Goal: Task Accomplishment & Management: Use online tool/utility

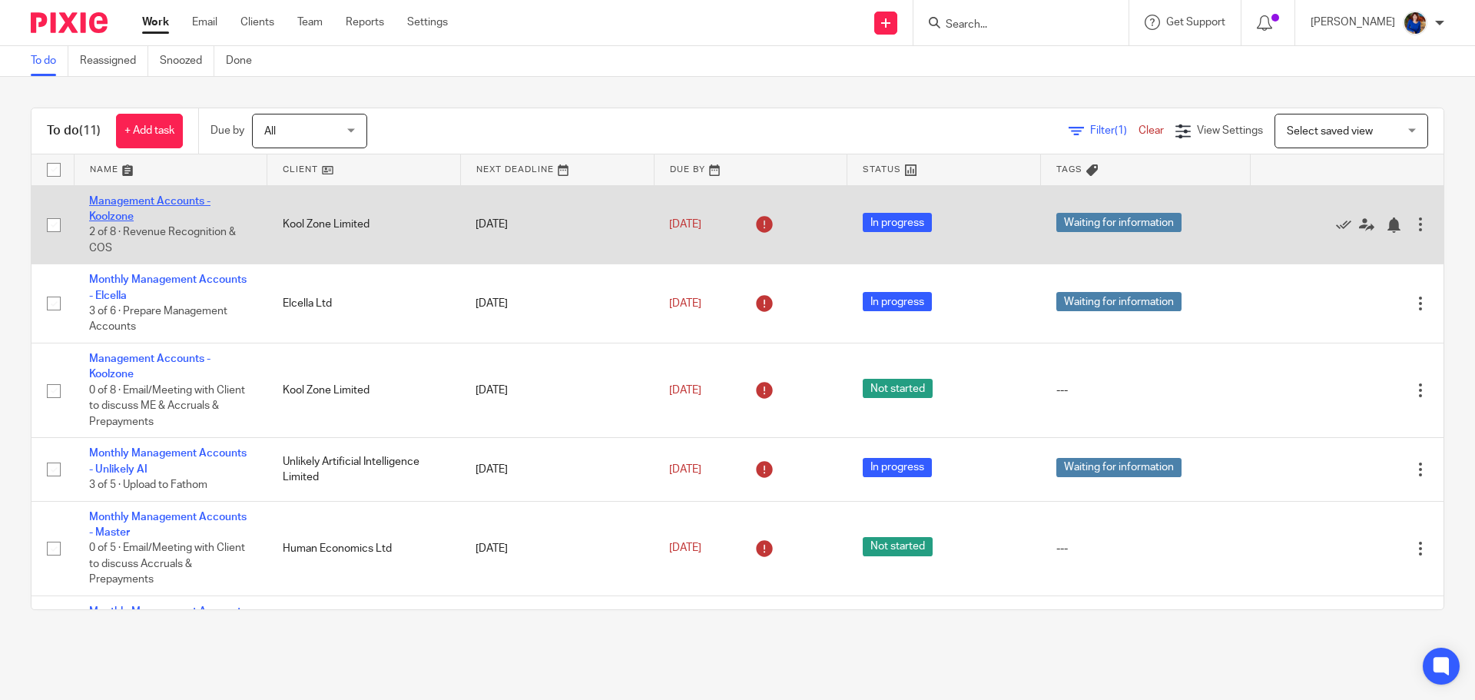
click at [148, 202] on link "Management Accounts - Koolzone" at bounding box center [149, 209] width 121 height 26
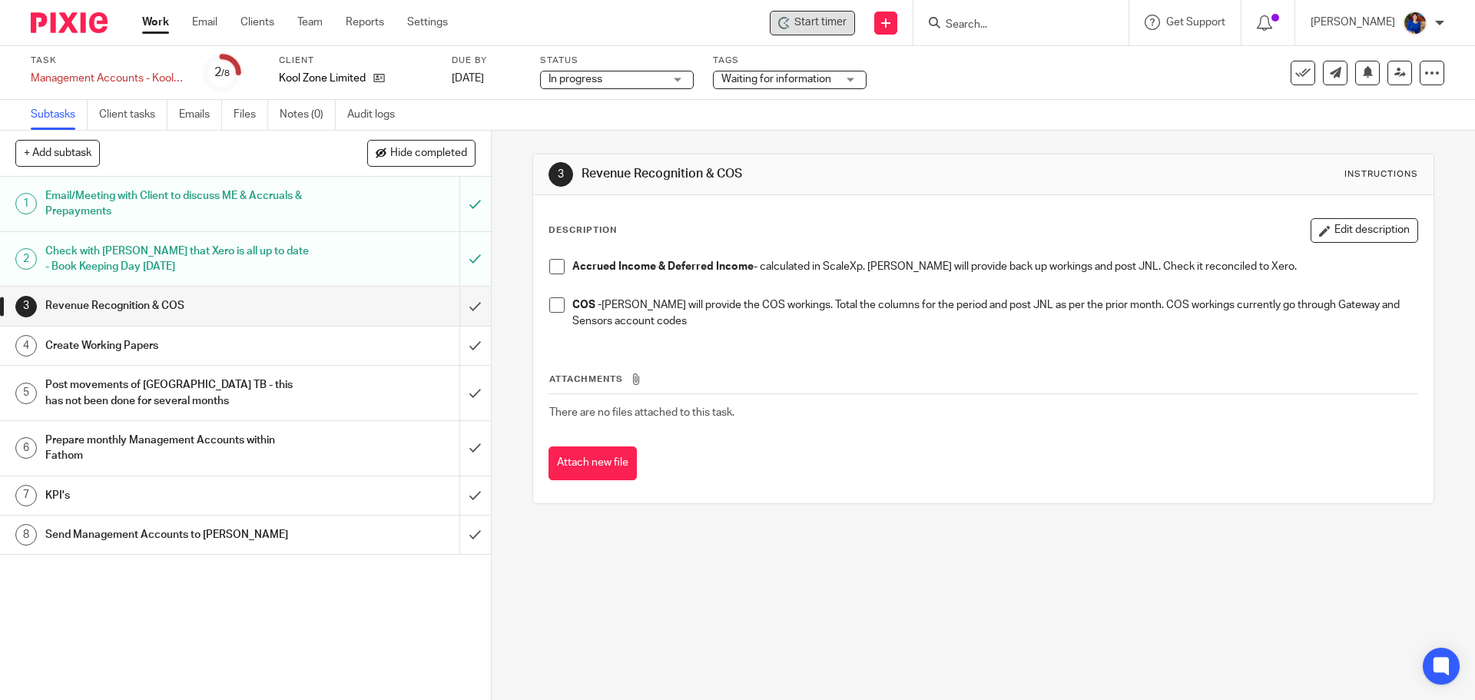
click at [825, 20] on span "Start timer" at bounding box center [820, 23] width 52 height 16
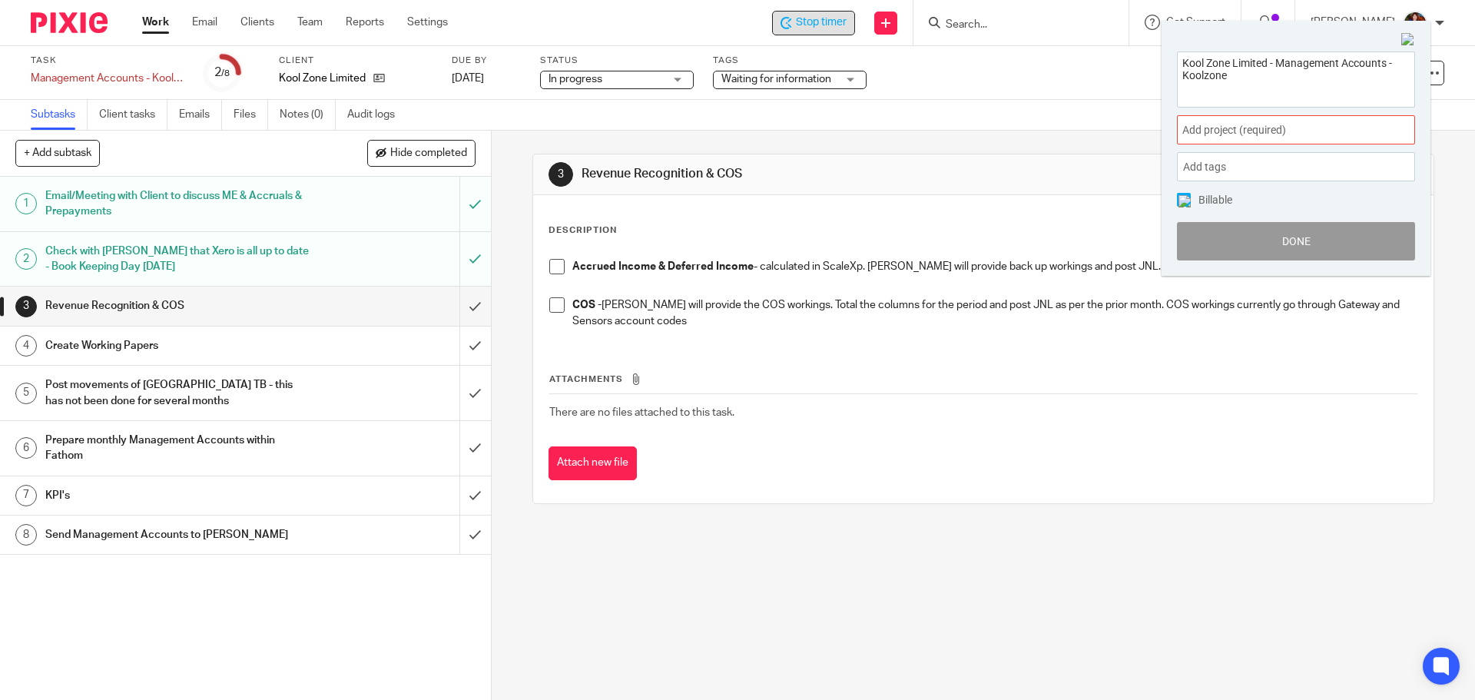
click at [1208, 121] on div "Add project (required) :" at bounding box center [1296, 129] width 238 height 29
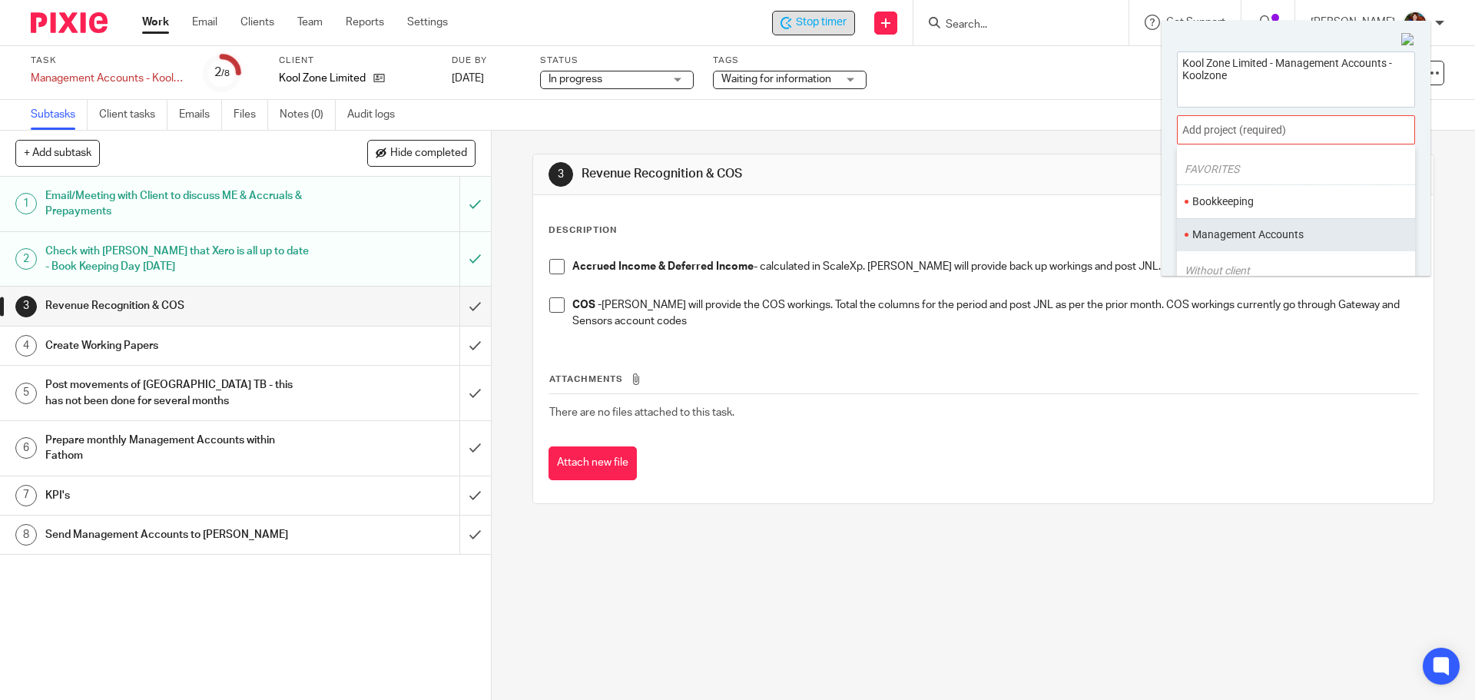
scroll to position [77, 0]
click at [1233, 194] on li "Management Accounts" at bounding box center [1292, 199] width 201 height 16
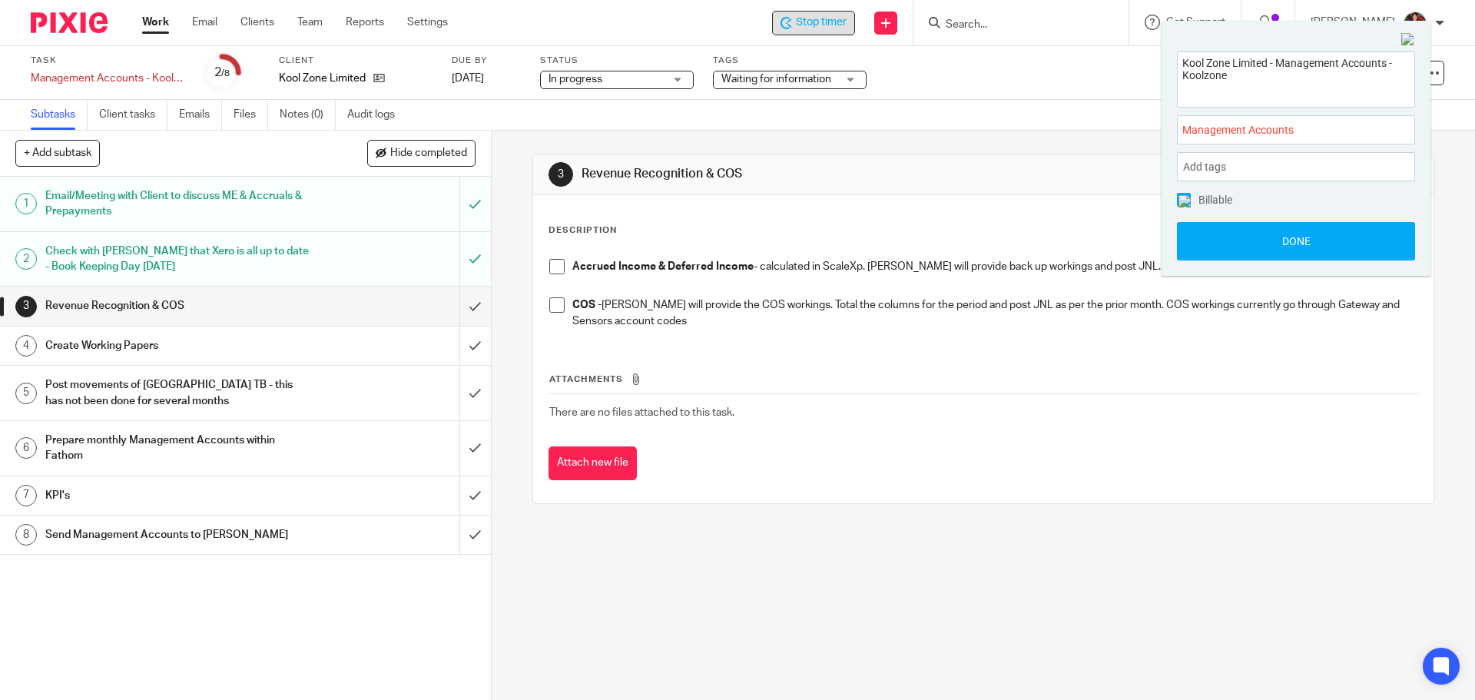
click at [1183, 199] on img at bounding box center [1185, 201] width 12 height 12
click at [1202, 234] on button "Done" at bounding box center [1296, 241] width 238 height 38
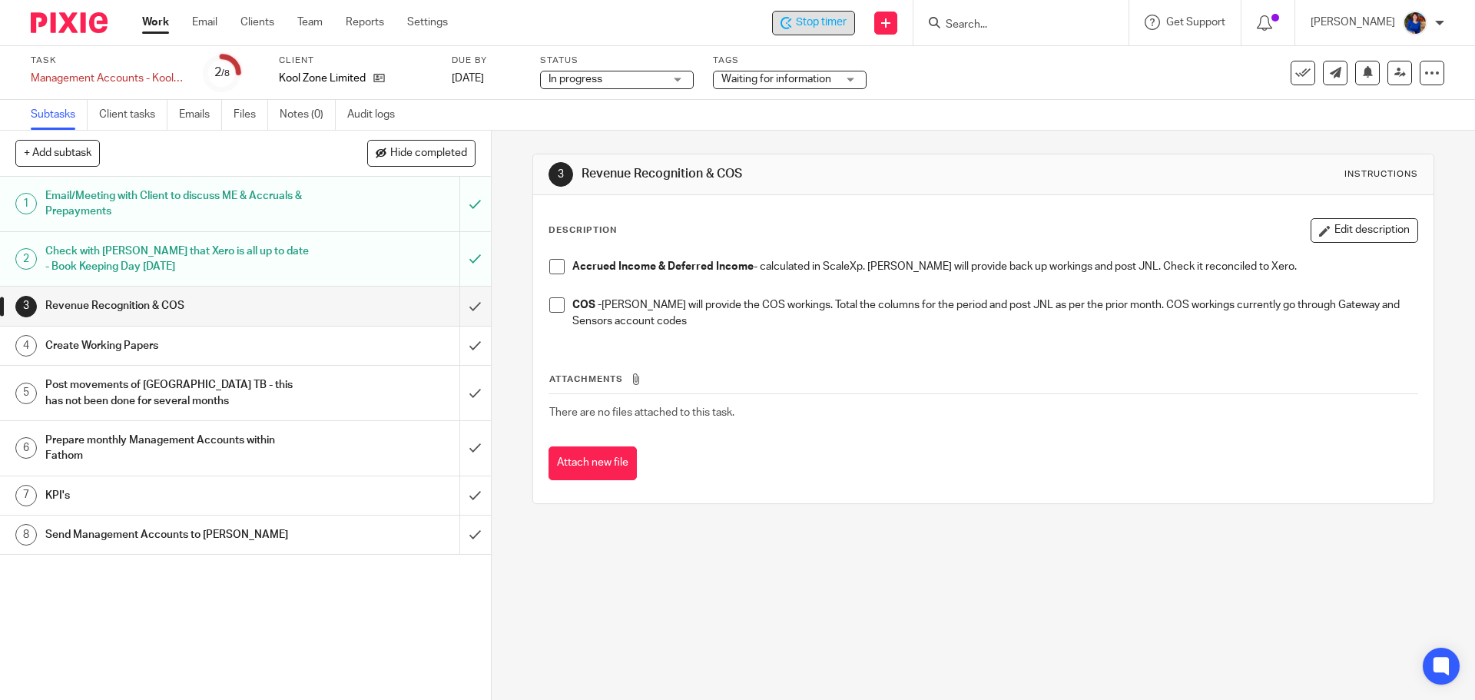
drag, startPoint x: 545, startPoint y: 262, endPoint x: 552, endPoint y: 269, distance: 9.3
click at [549, 264] on span at bounding box center [556, 266] width 15 height 15
click at [554, 300] on span at bounding box center [556, 304] width 15 height 15
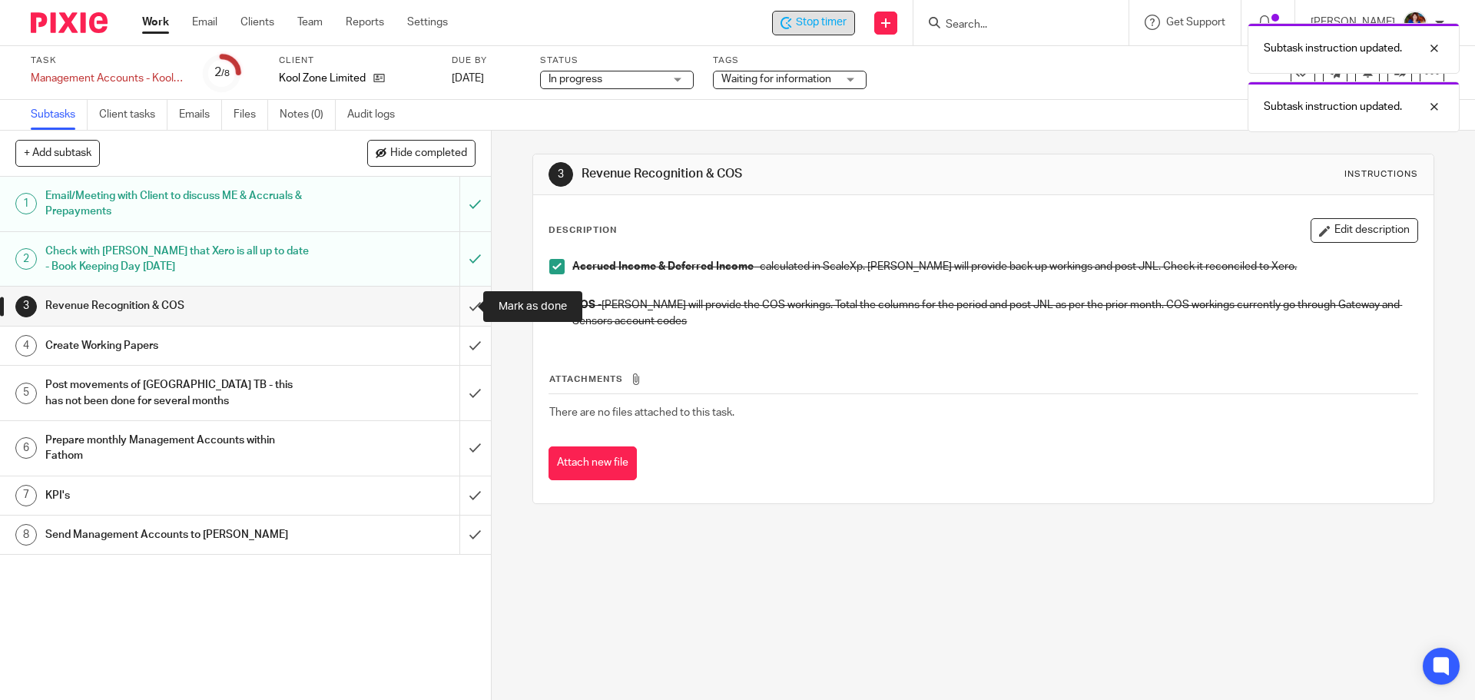
click at [465, 307] on input "submit" at bounding box center [245, 306] width 491 height 38
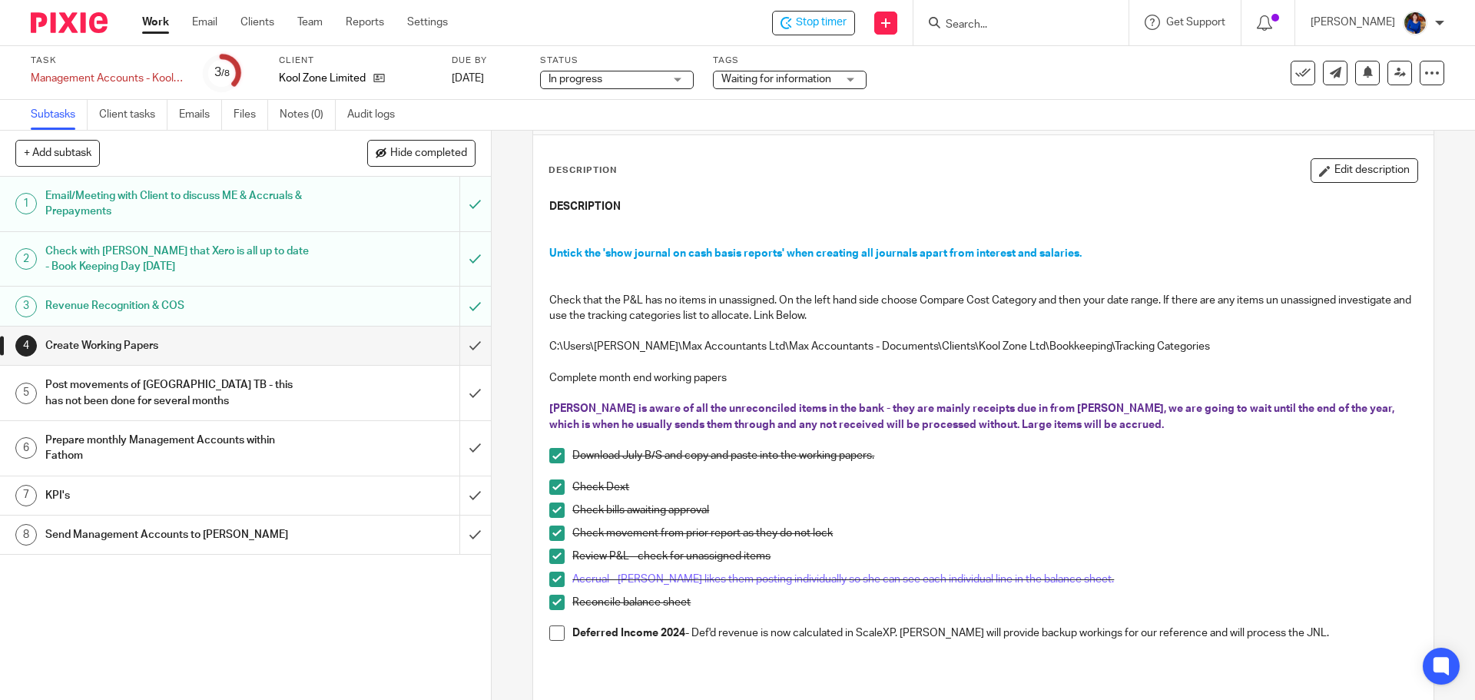
scroll to position [154, 0]
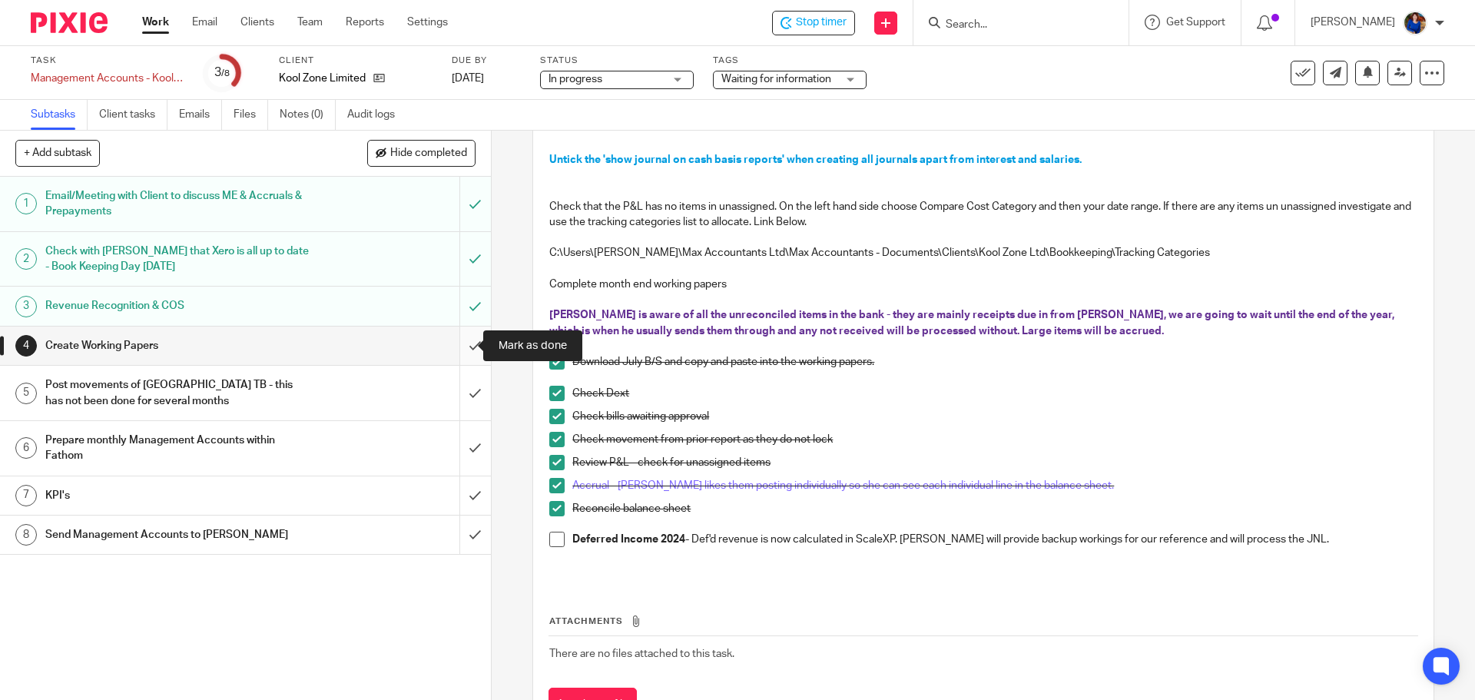
click at [461, 345] on input "submit" at bounding box center [245, 346] width 491 height 38
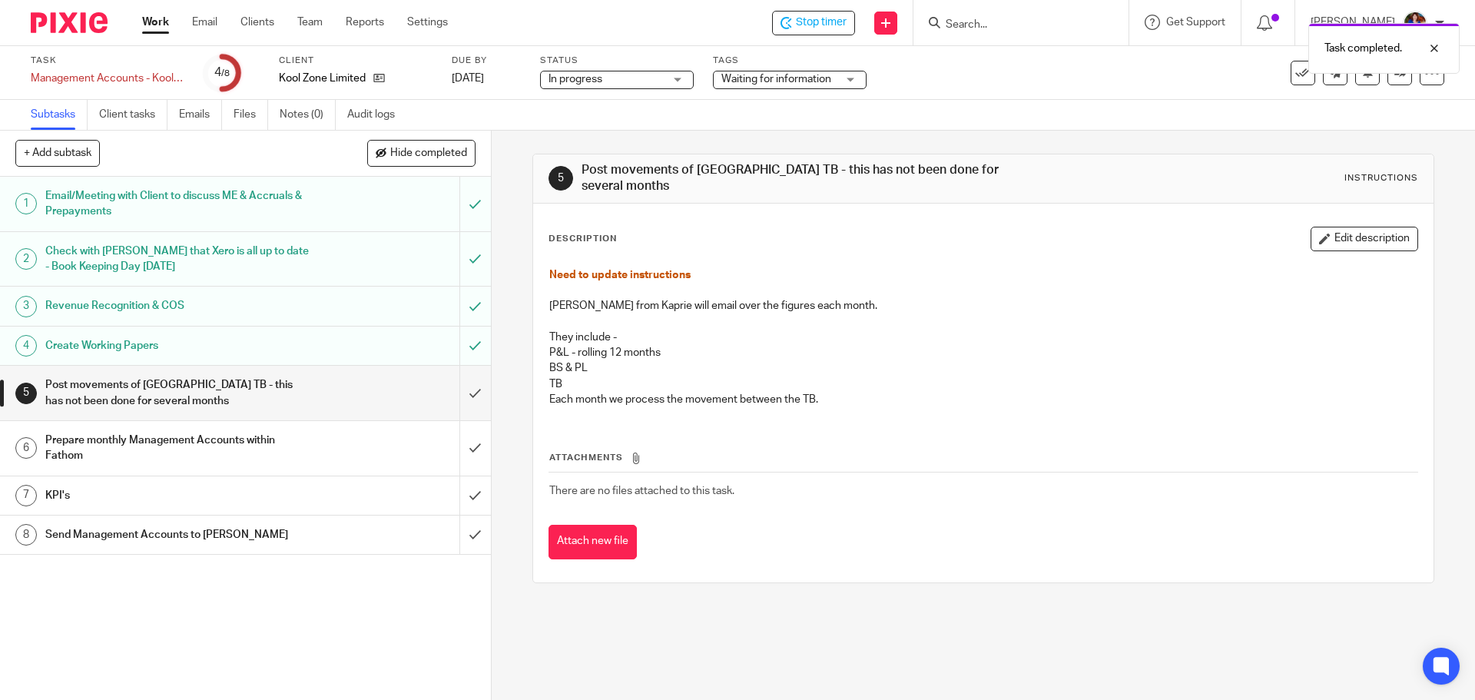
click at [247, 447] on h1 "Prepare monthly Management Accounts within Fathom" at bounding box center [178, 448] width 266 height 39
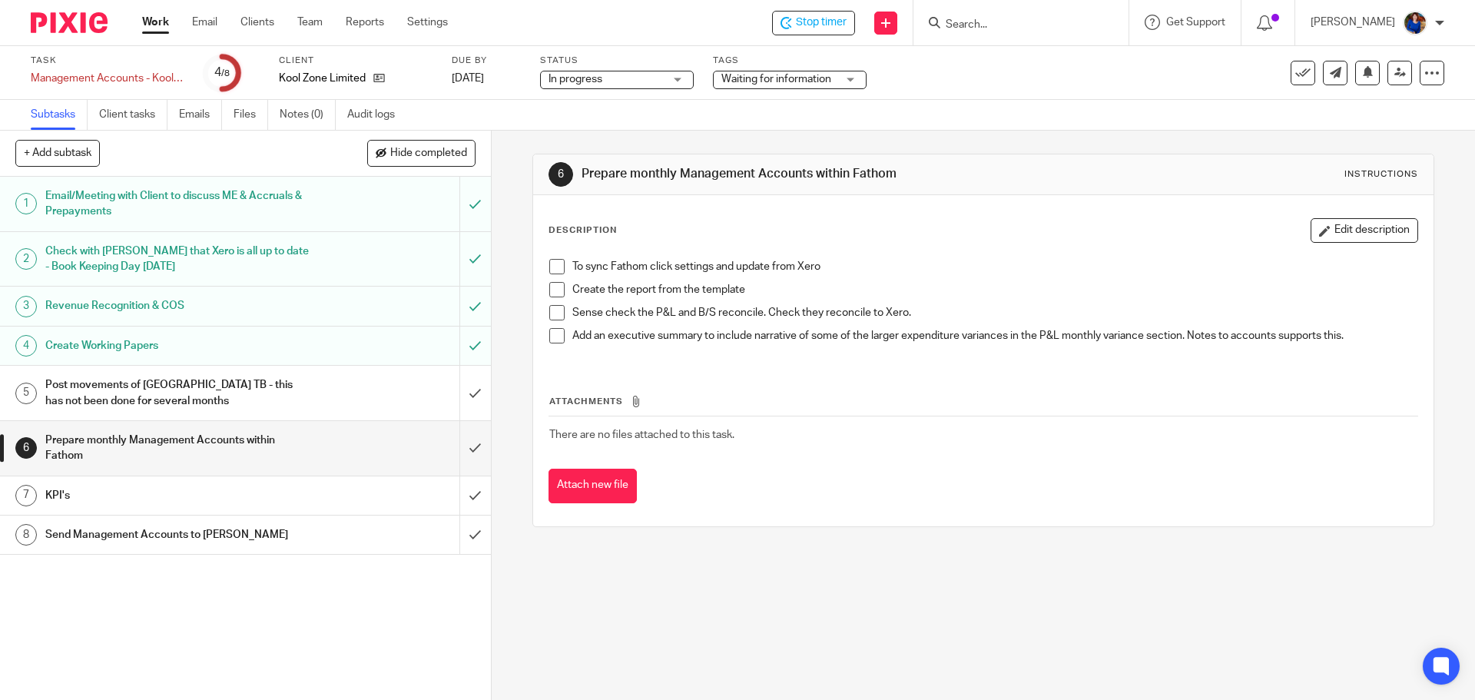
click at [259, 396] on h1 "Post movements of [GEOGRAPHIC_DATA] TB - this has not been done for several mon…" at bounding box center [178, 392] width 266 height 39
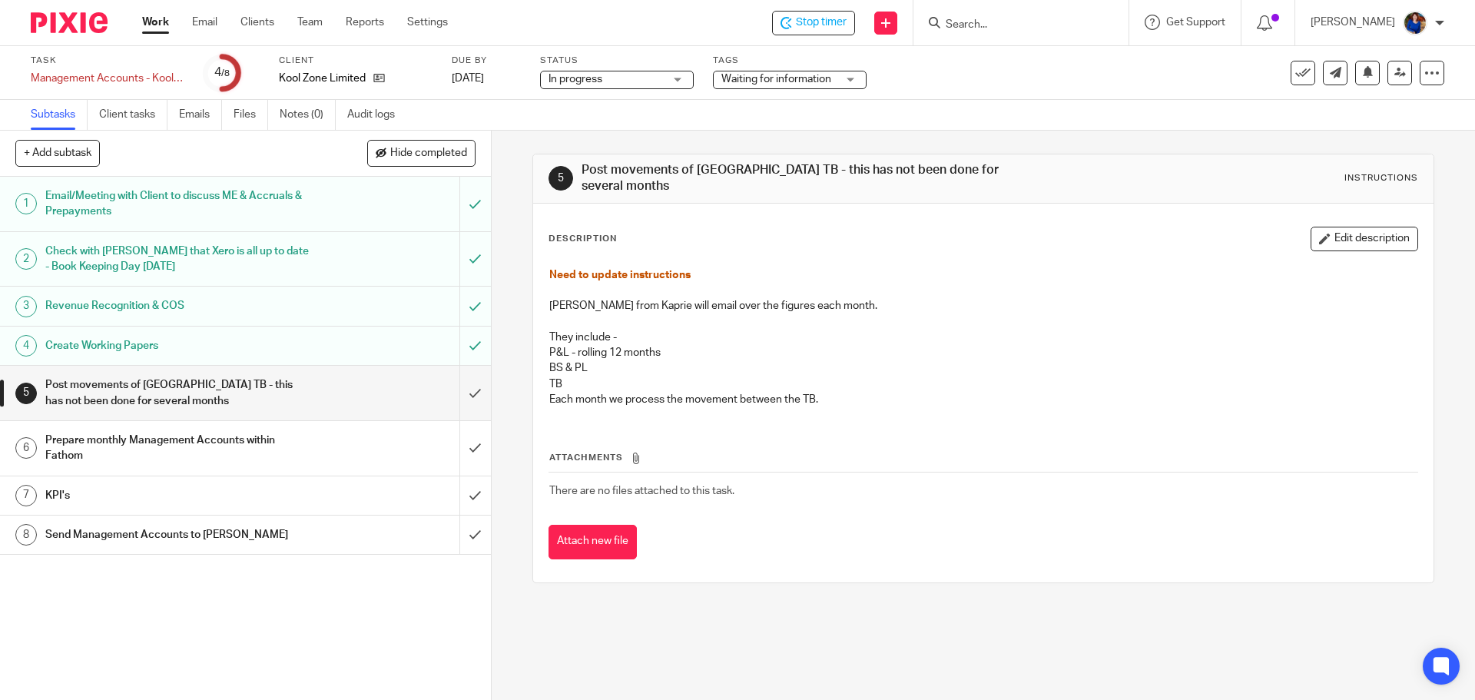
click at [160, 443] on h1 "Prepare monthly Management Accounts within Fathom" at bounding box center [178, 448] width 266 height 39
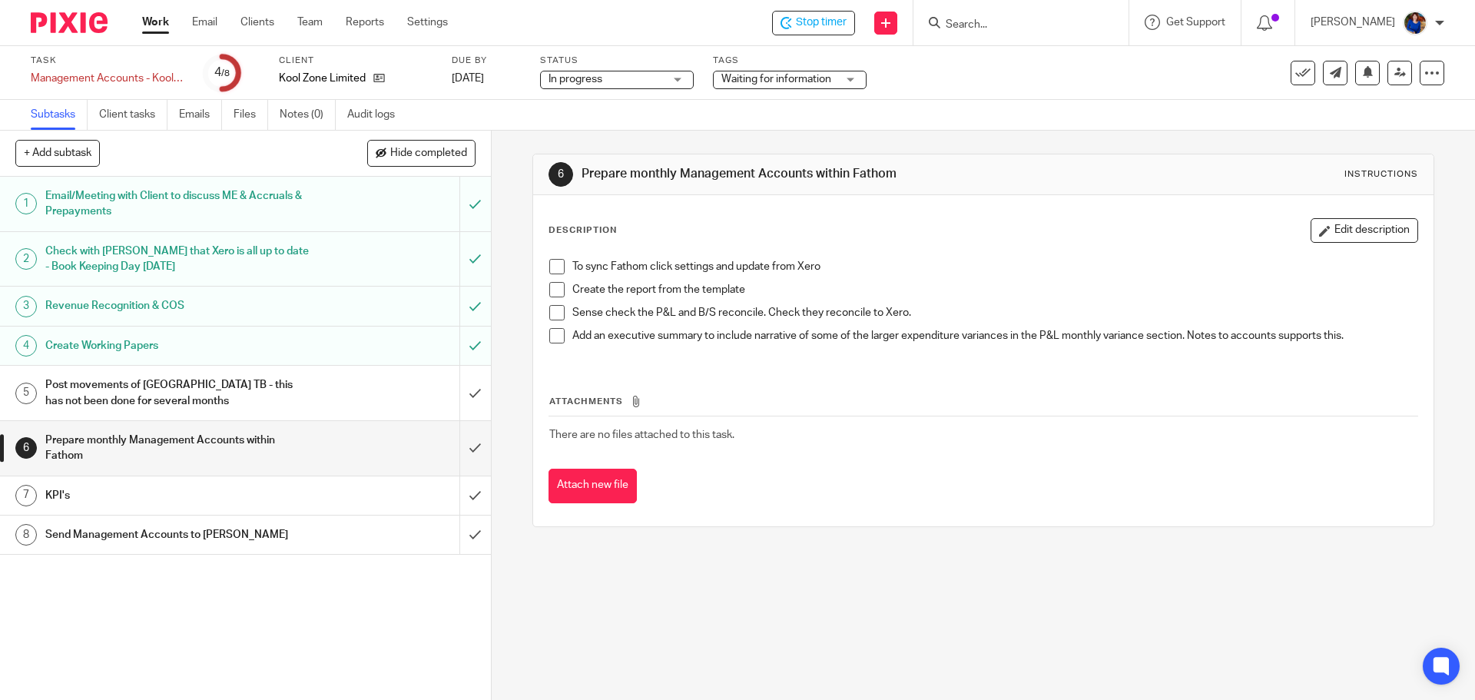
click at [127, 484] on h1 "KPI's" at bounding box center [178, 495] width 266 height 23
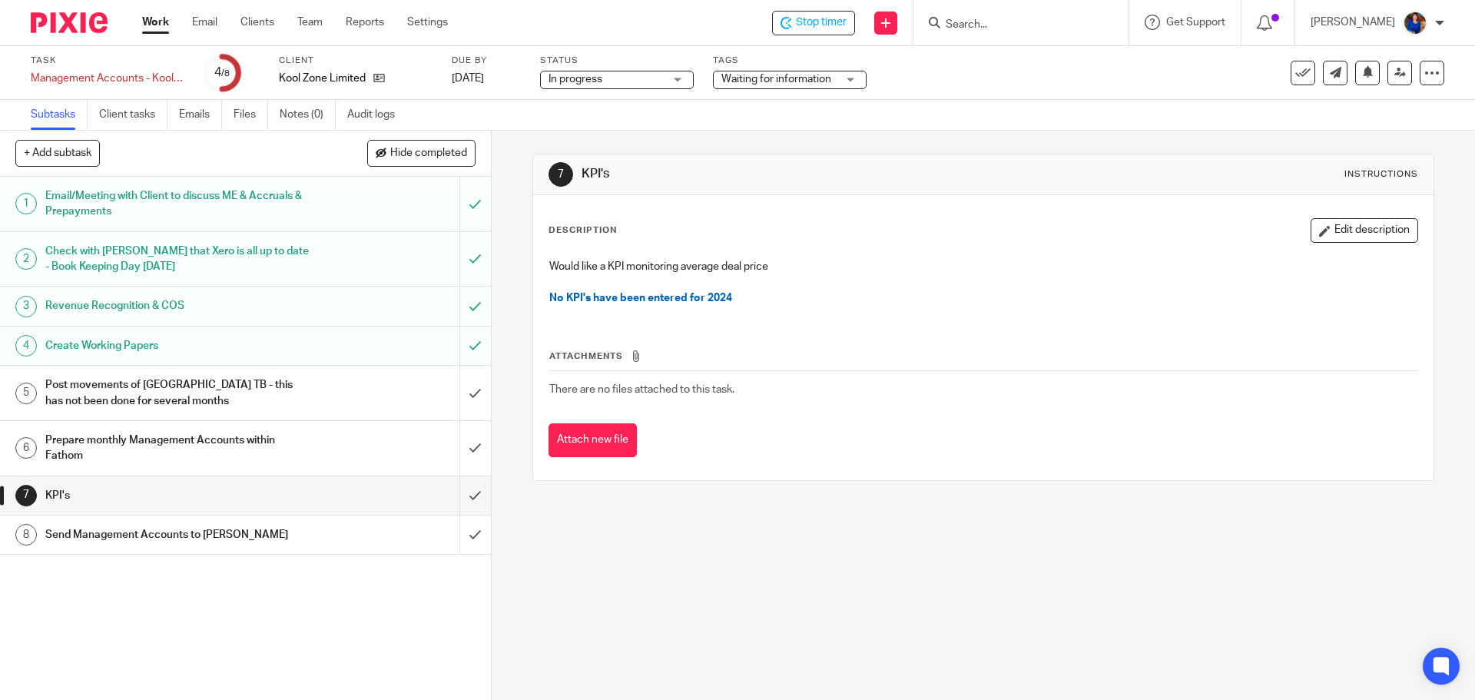
click at [201, 529] on h1 "Send Management Accounts to [PERSON_NAME]" at bounding box center [178, 534] width 266 height 23
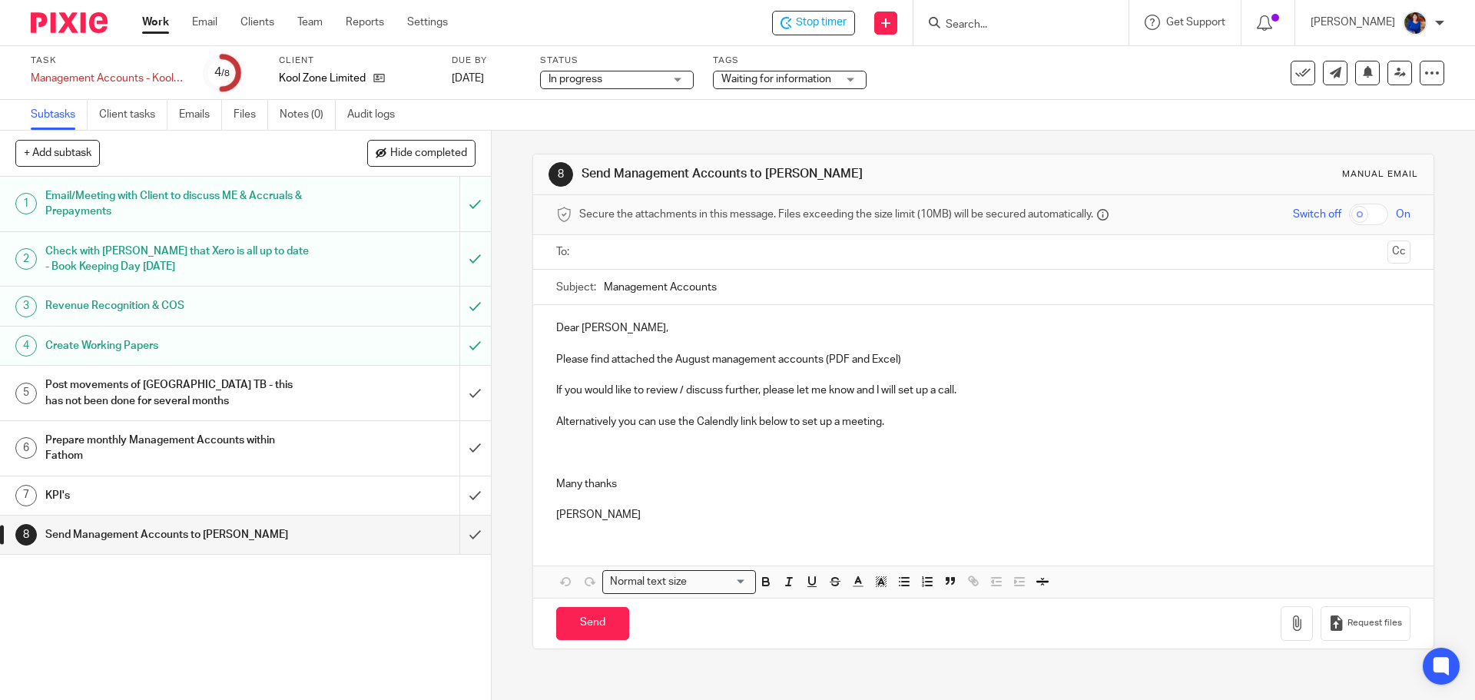
click at [637, 250] on input "text" at bounding box center [983, 253] width 796 height 18
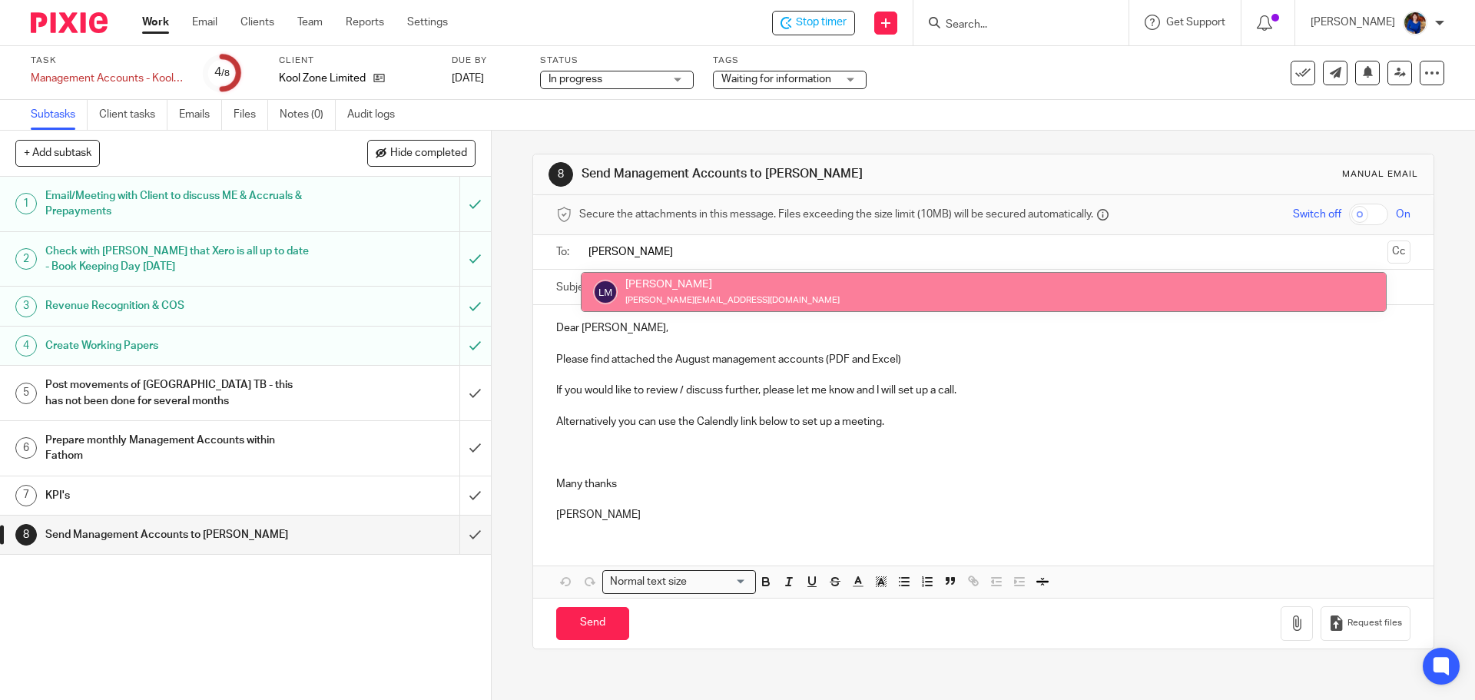
type input "lou"
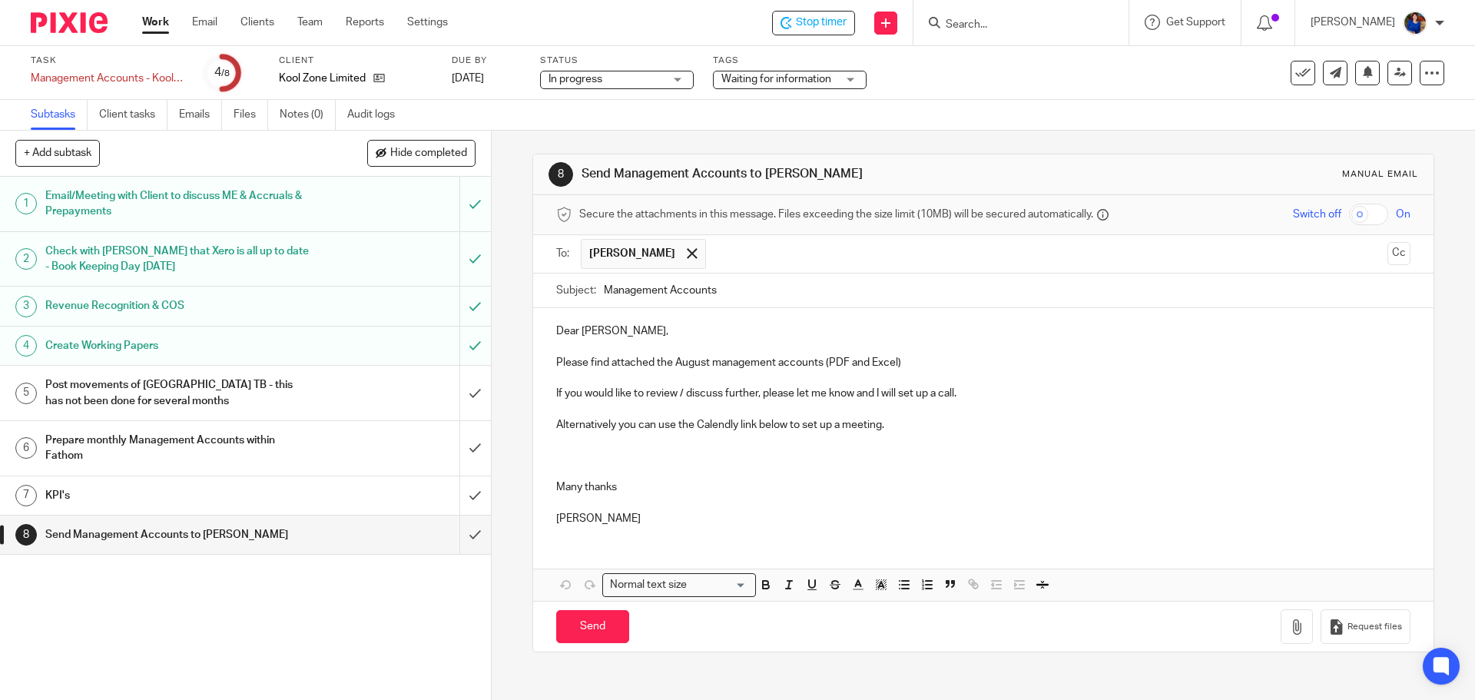
click at [921, 352] on p at bounding box center [983, 347] width 854 height 15
click at [913, 360] on p "Please find attached the August management accounts (PDF and Excel)" at bounding box center [983, 362] width 854 height 15
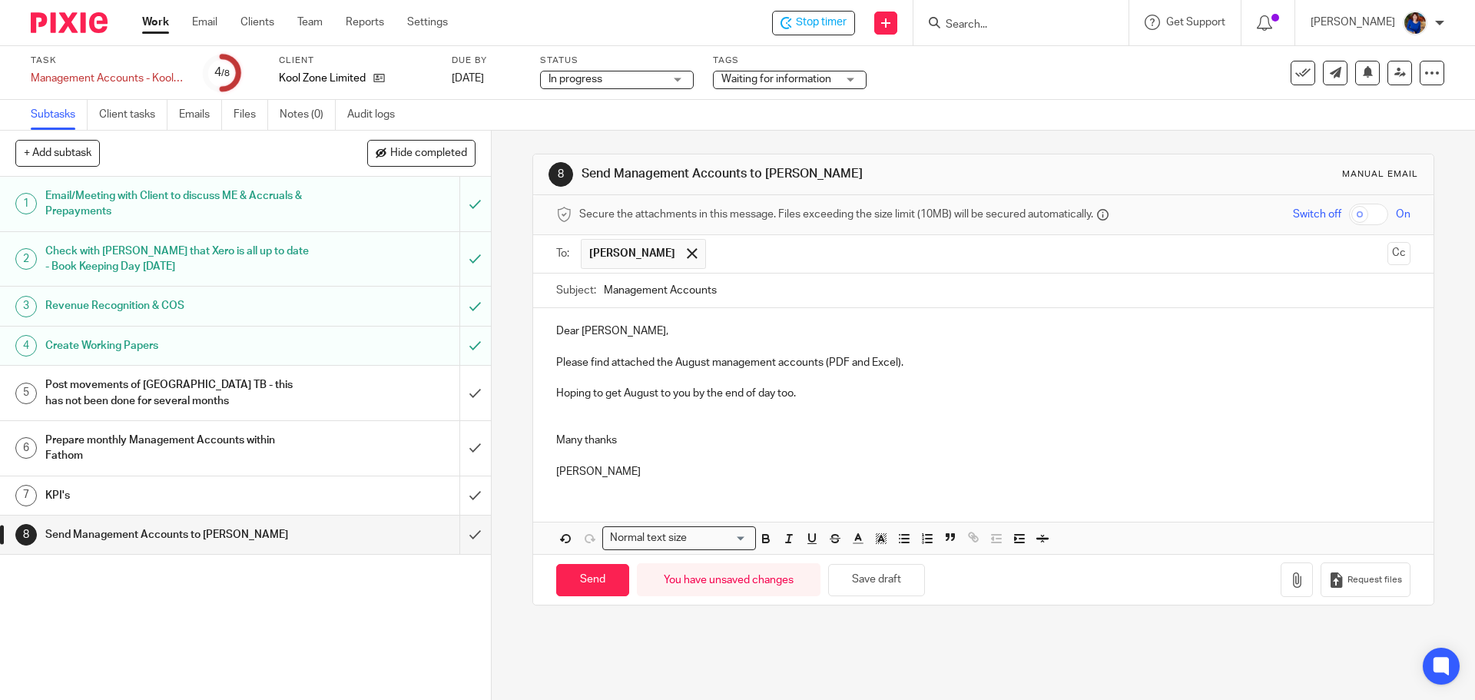
click at [797, 389] on p "Hoping to get August to you by the end of day too." at bounding box center [983, 393] width 854 height 15
click at [1387, 254] on button "Cc" at bounding box center [1398, 253] width 23 height 23
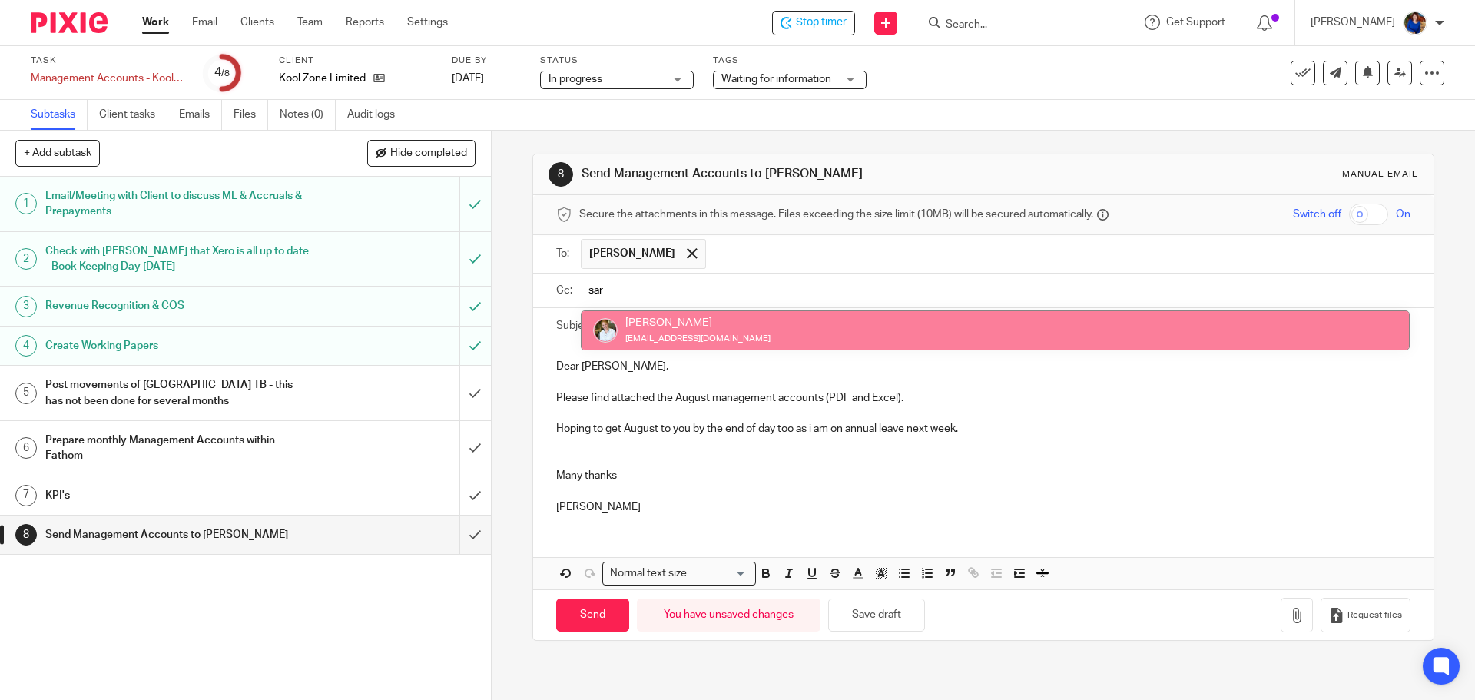
type input "sar"
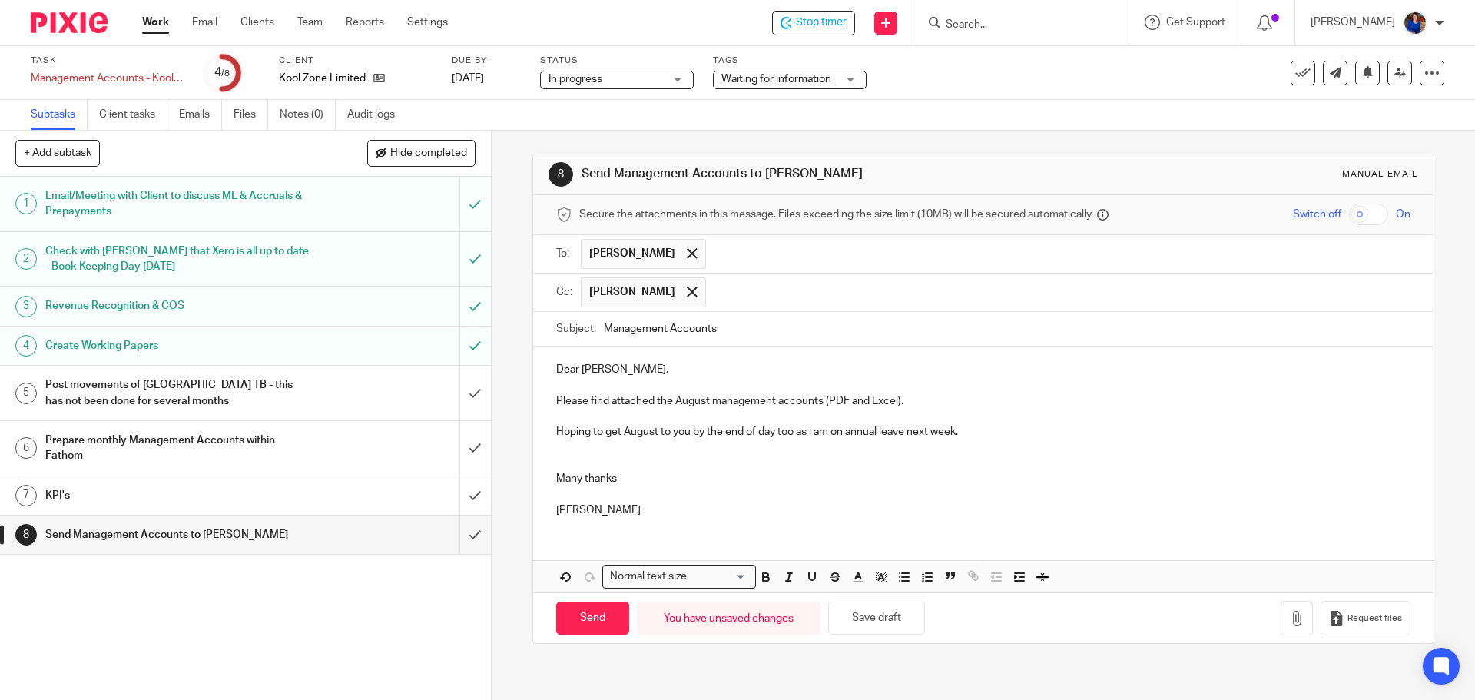
drag, startPoint x: 689, startPoint y: 330, endPoint x: 720, endPoint y: 336, distance: 31.3
click at [1289, 613] on icon "button" at bounding box center [1296, 618] width 15 height 15
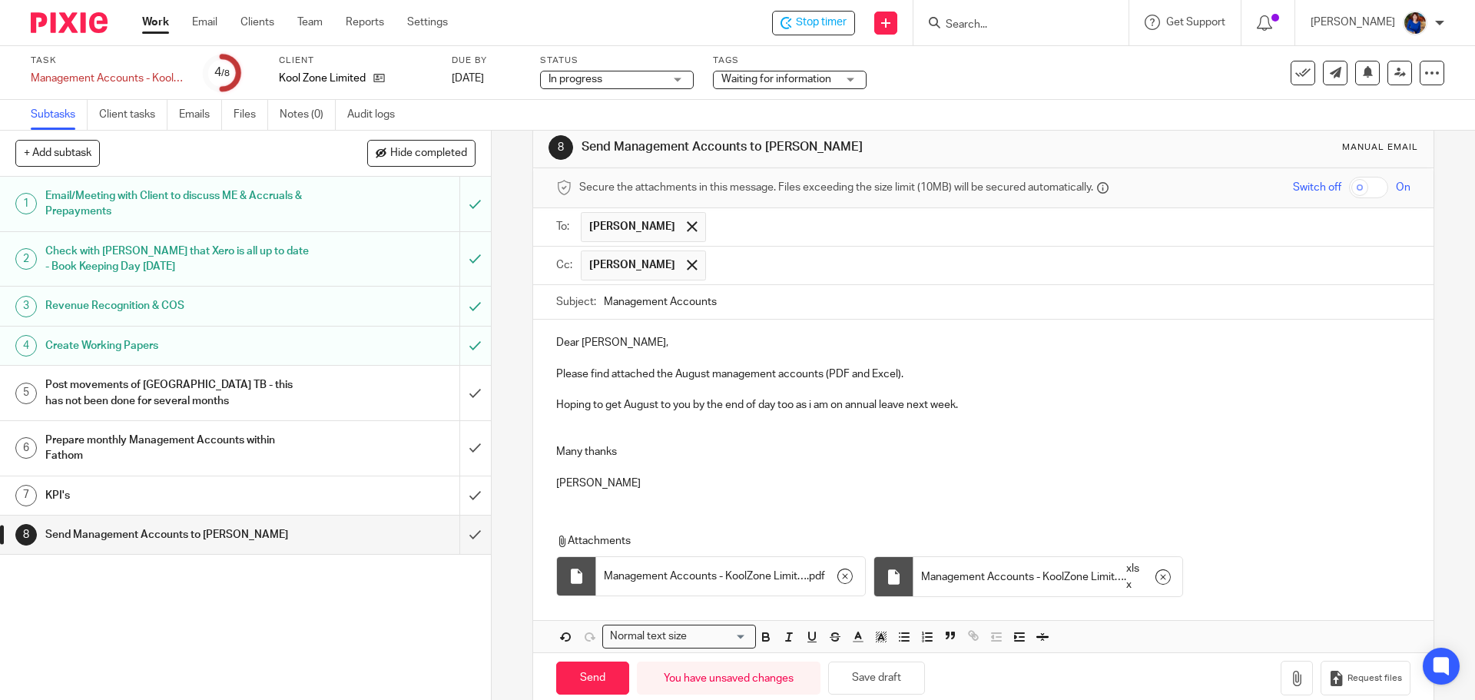
scroll to position [54, 0]
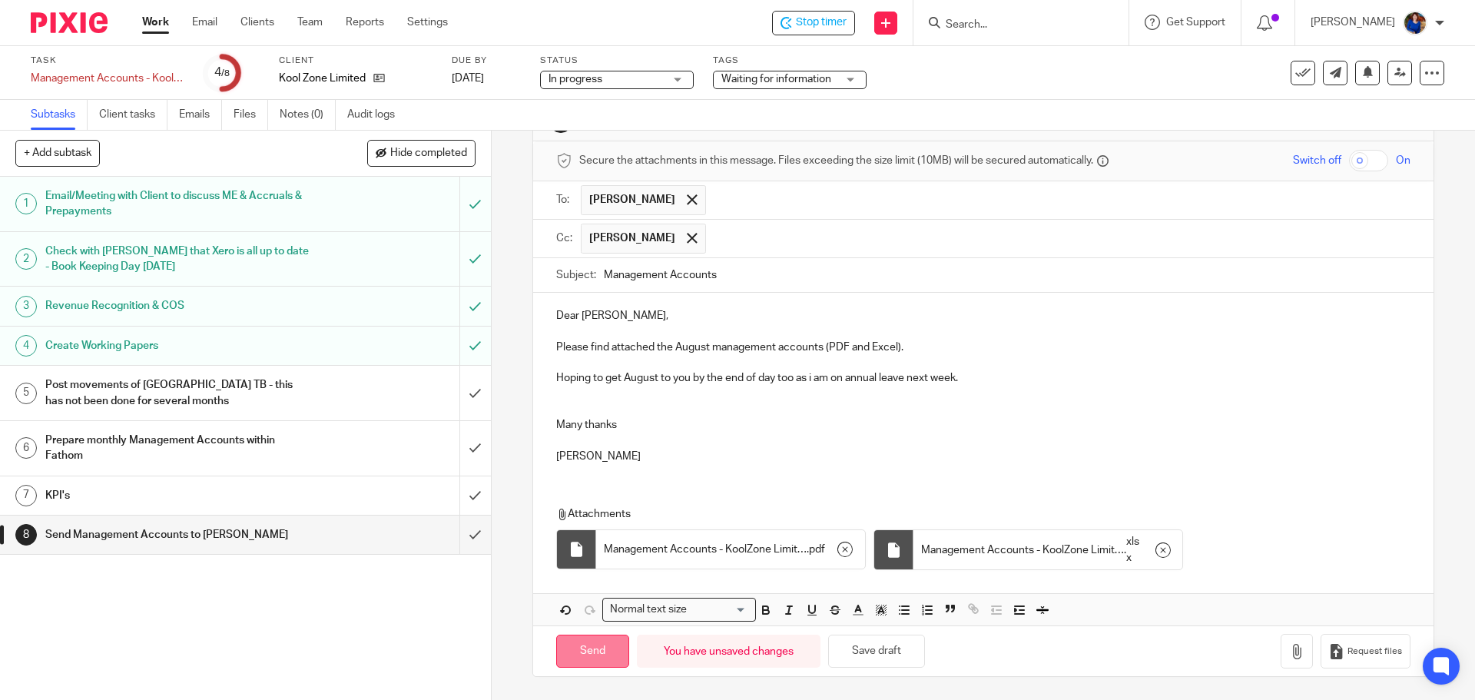
click at [602, 654] on input "Send" at bounding box center [592, 651] width 73 height 33
type input "Sent"
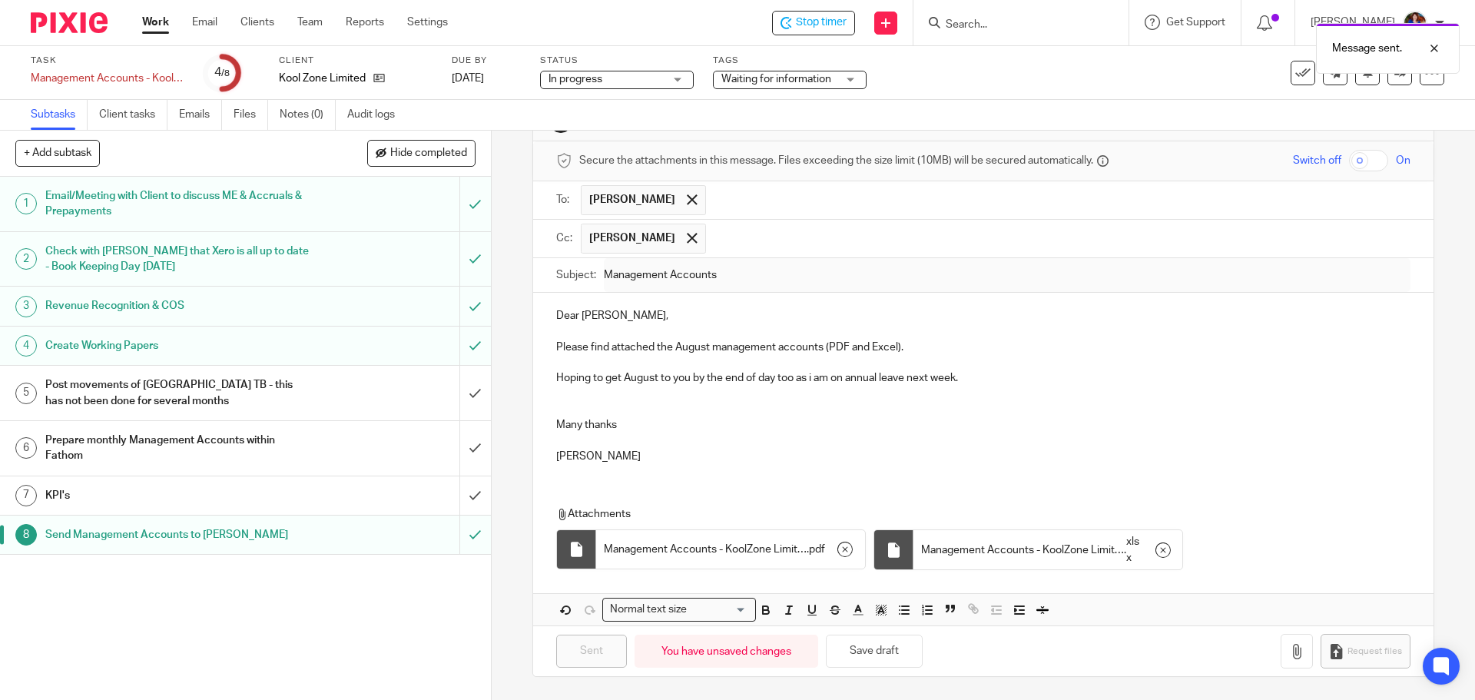
click at [854, 79] on div "Waiting for information" at bounding box center [790, 80] width 154 height 18
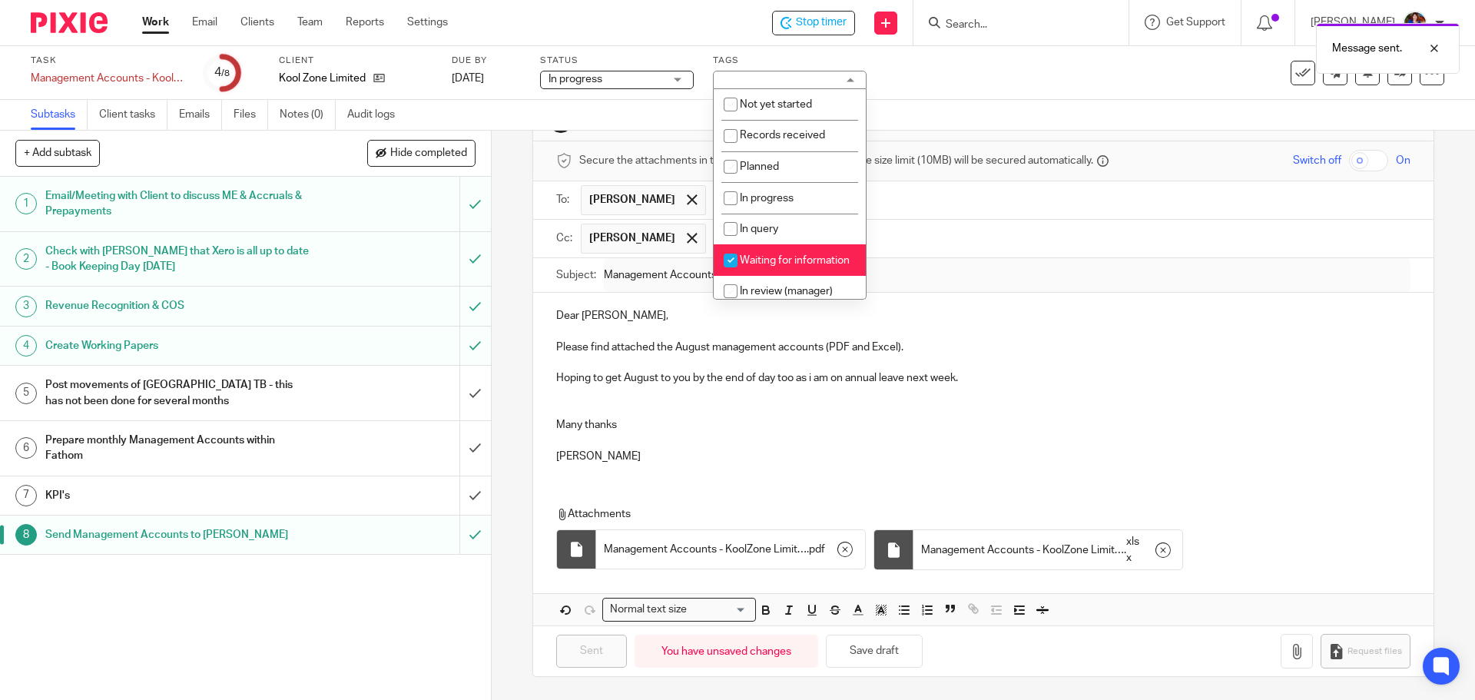
click at [730, 257] on input "checkbox" at bounding box center [730, 260] width 29 height 29
checkbox input "false"
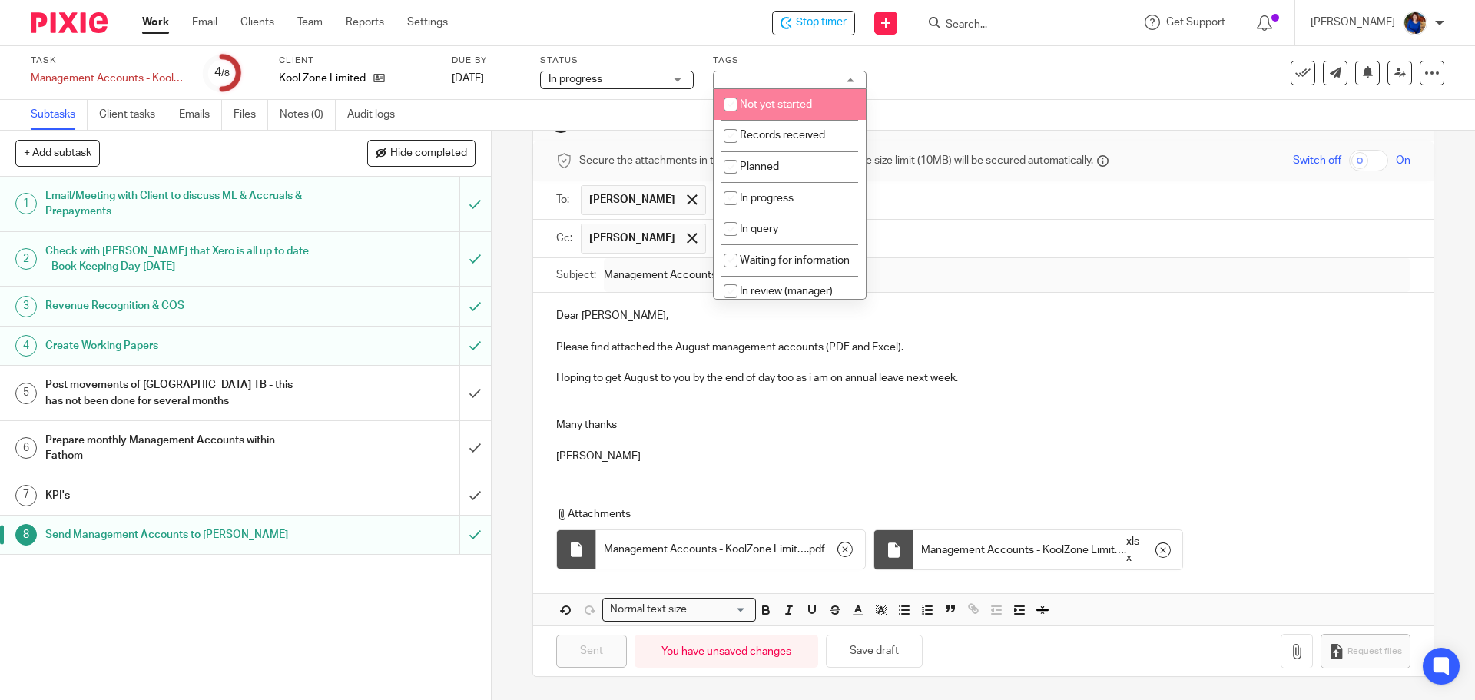
click at [809, 25] on div "Message sent." at bounding box center [1099, 44] width 722 height 58
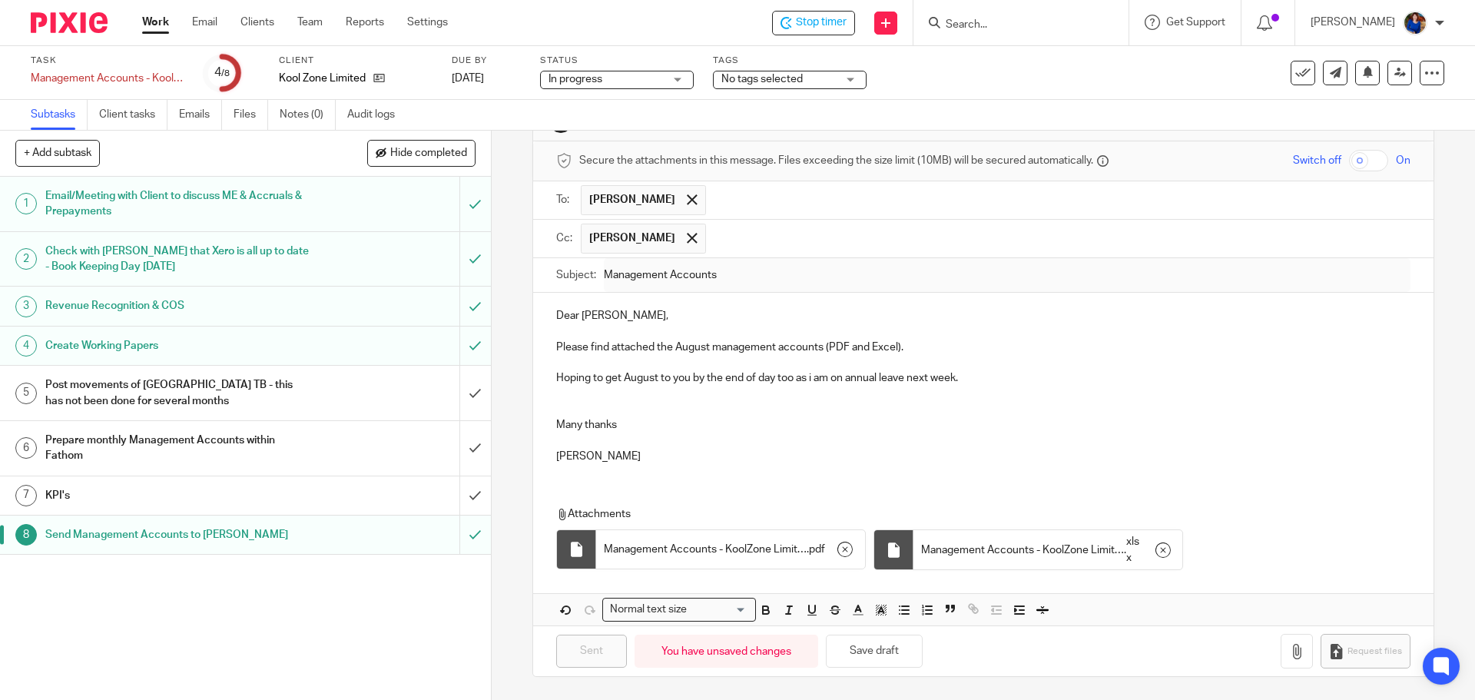
click at [1295, 70] on icon at bounding box center [1302, 72] width 15 height 15
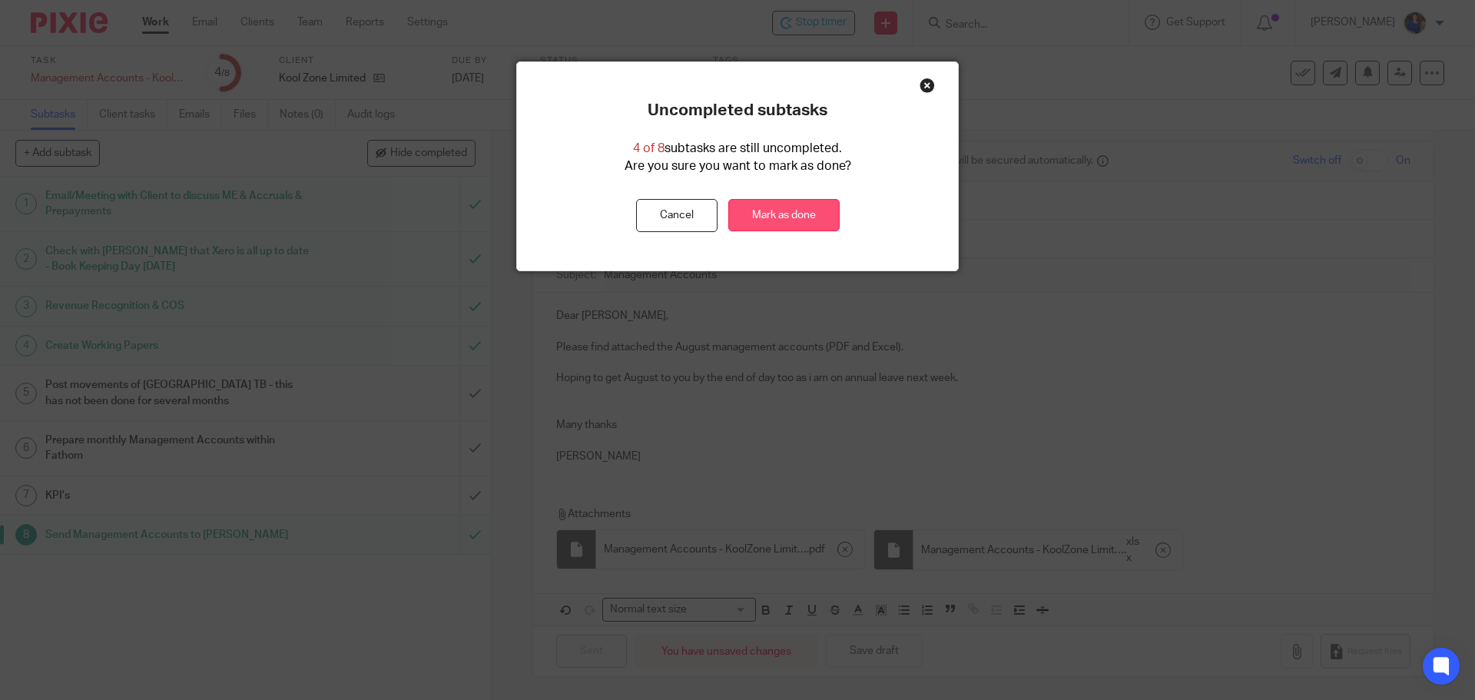
click at [755, 209] on link "Mark as done" at bounding box center [783, 215] width 111 height 33
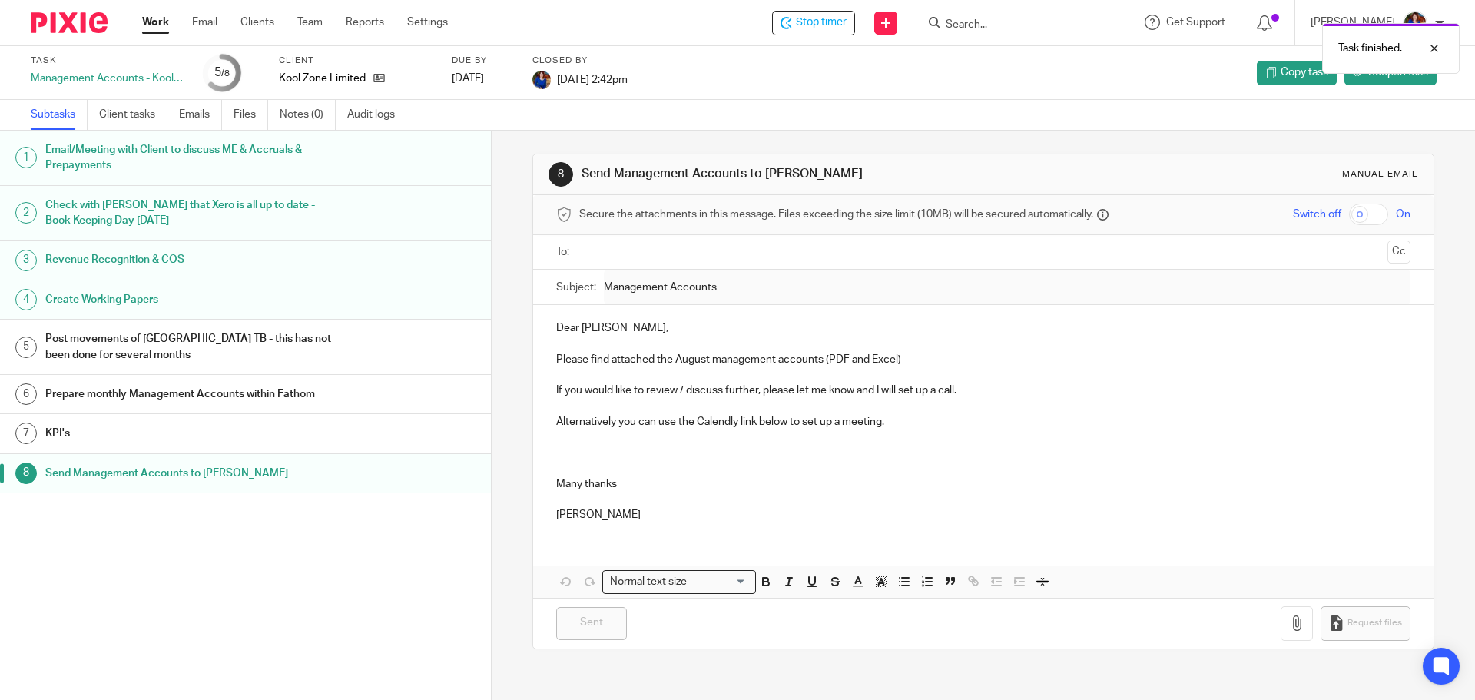
click at [144, 20] on link "Work" at bounding box center [155, 22] width 27 height 15
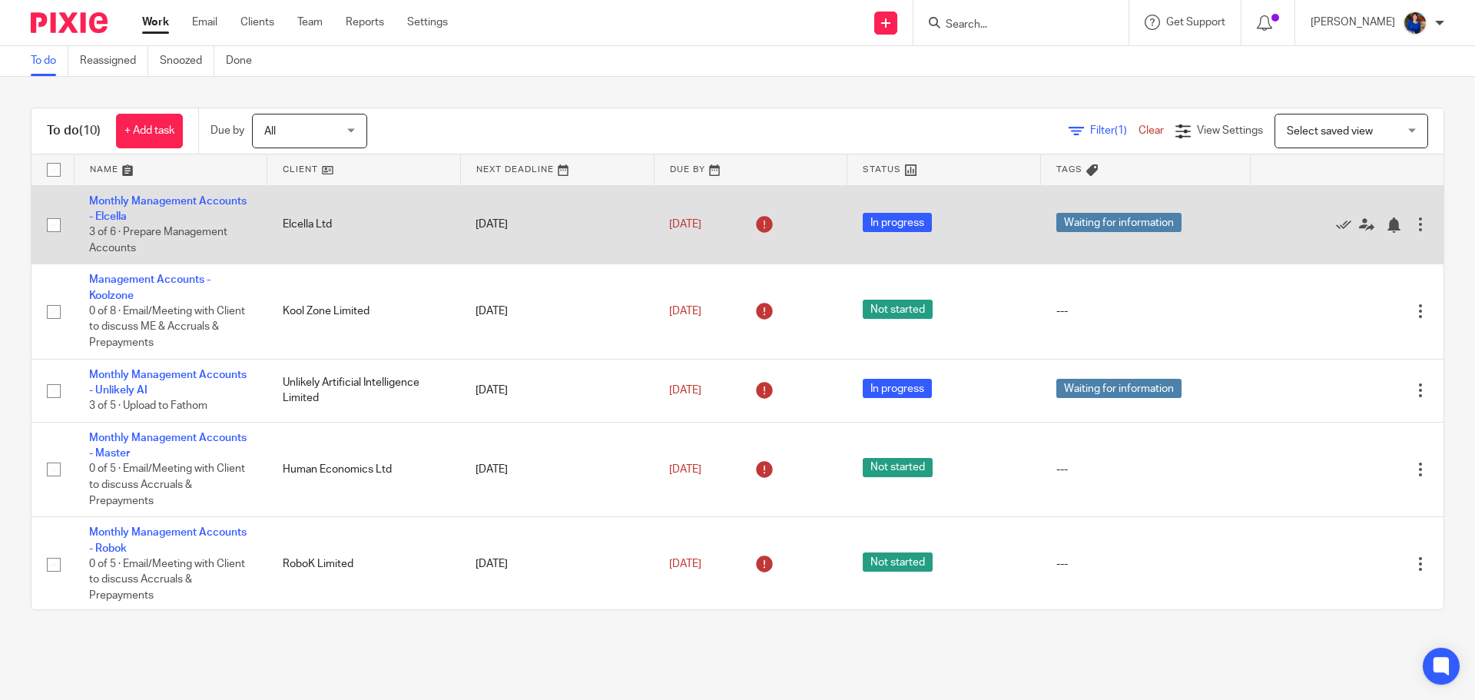
scroll to position [77, 0]
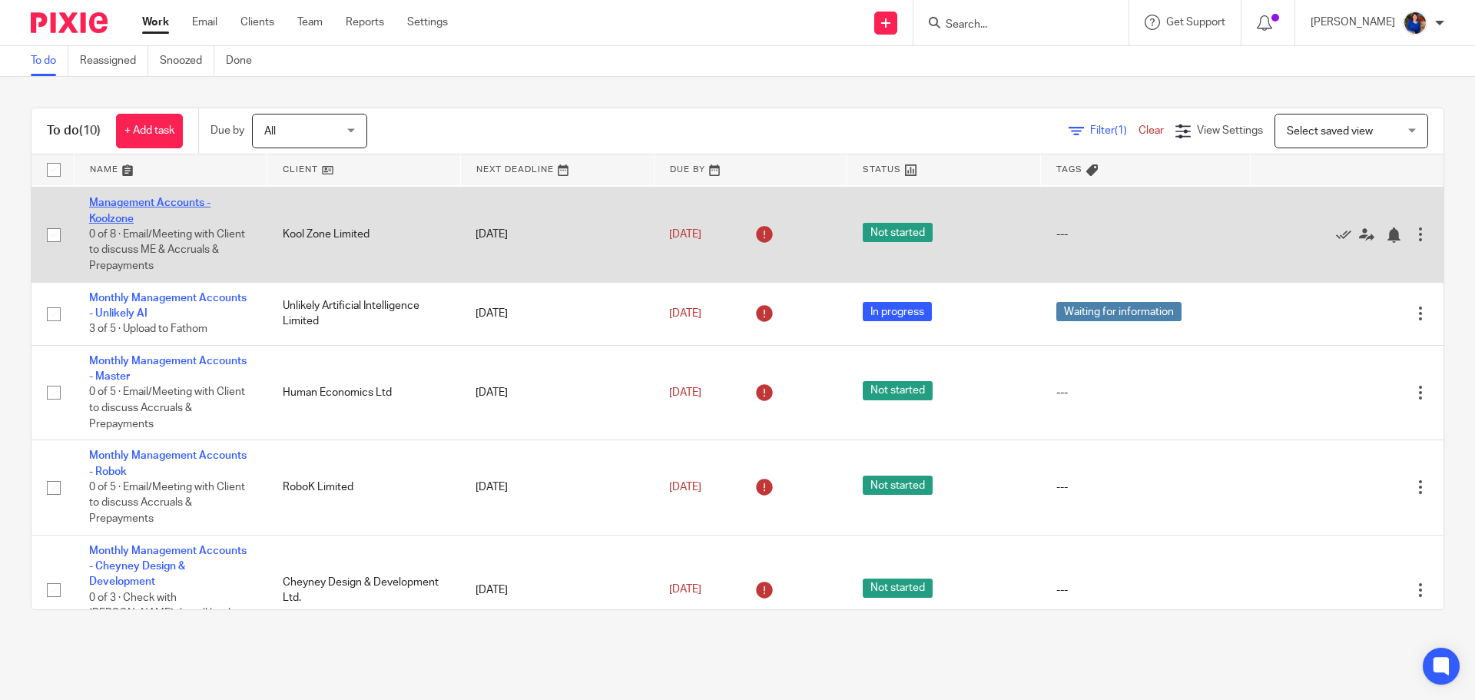
click at [134, 204] on link "Management Accounts - Koolzone" at bounding box center [149, 210] width 121 height 26
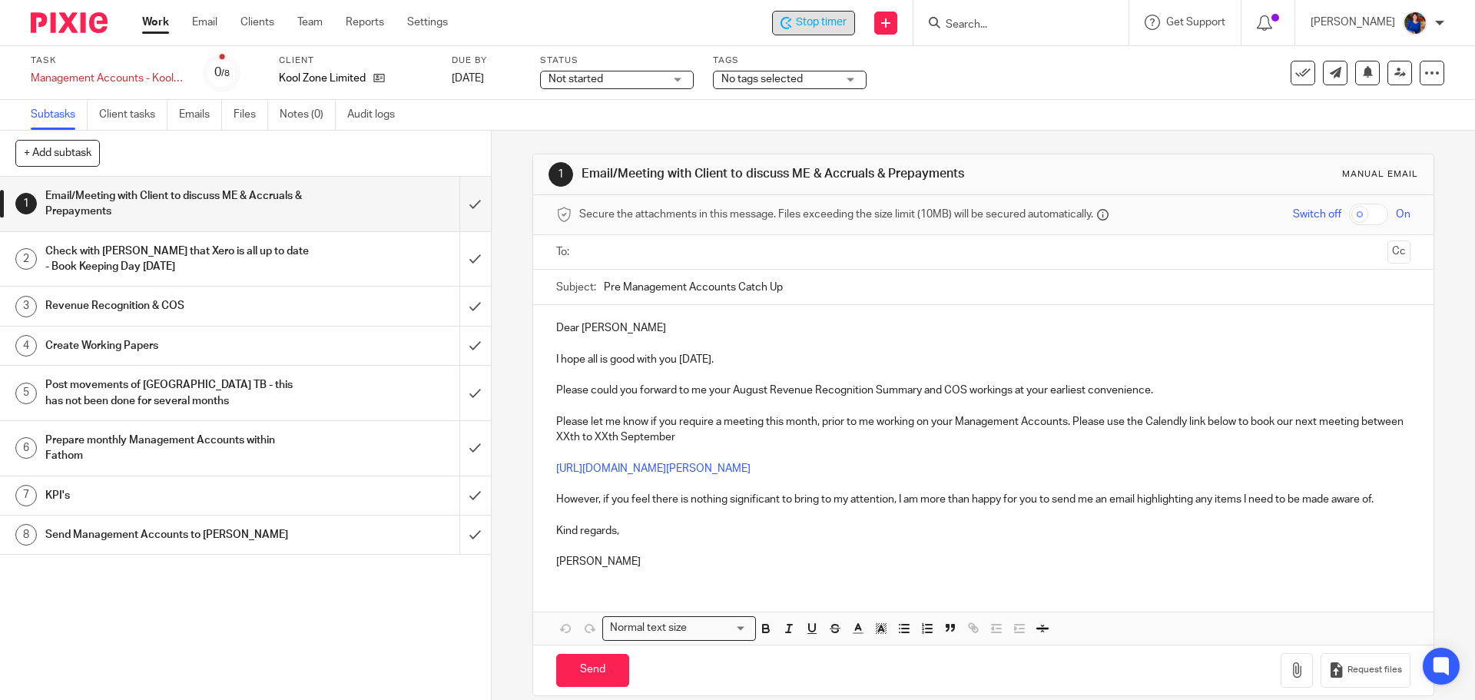
click at [816, 23] on span "Stop timer" at bounding box center [821, 23] width 51 height 16
click at [831, 19] on span "Start timer" at bounding box center [820, 23] width 52 height 16
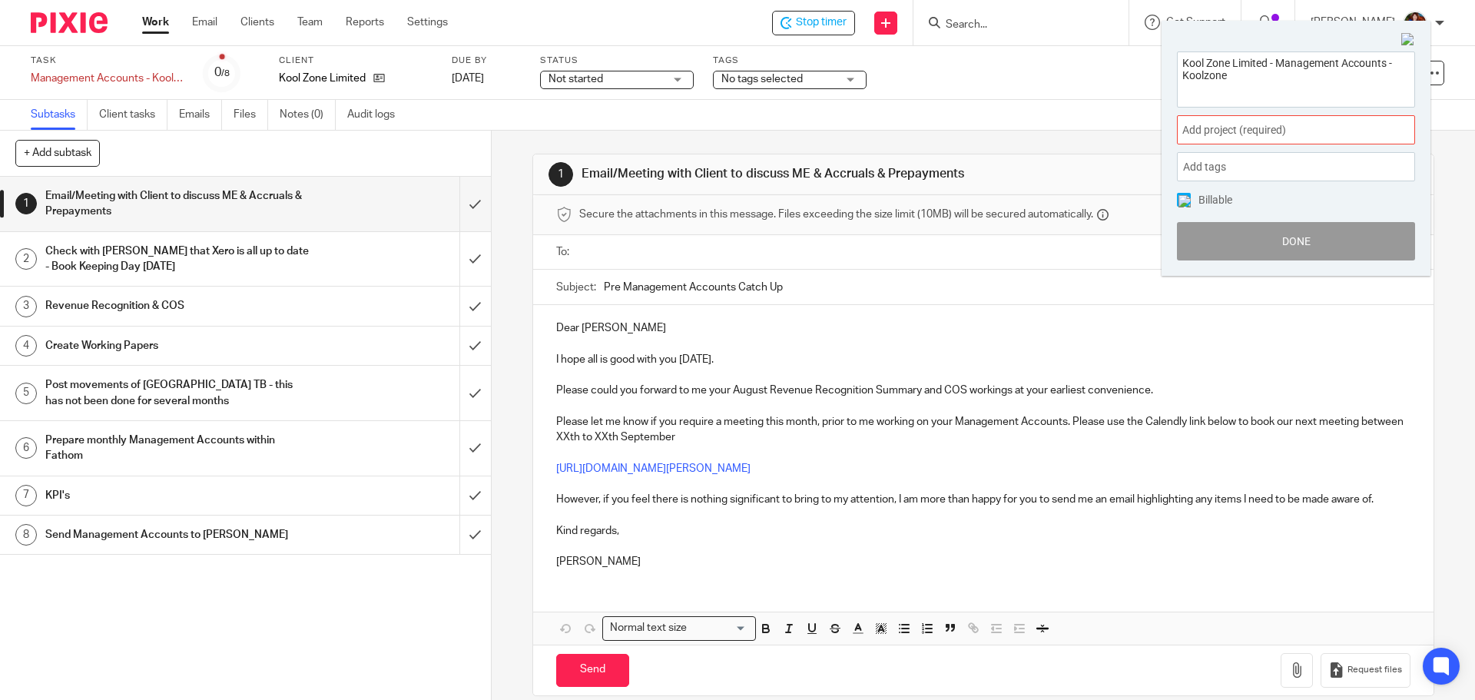
click at [1244, 131] on span "Add project (required) :" at bounding box center [1279, 130] width 194 height 16
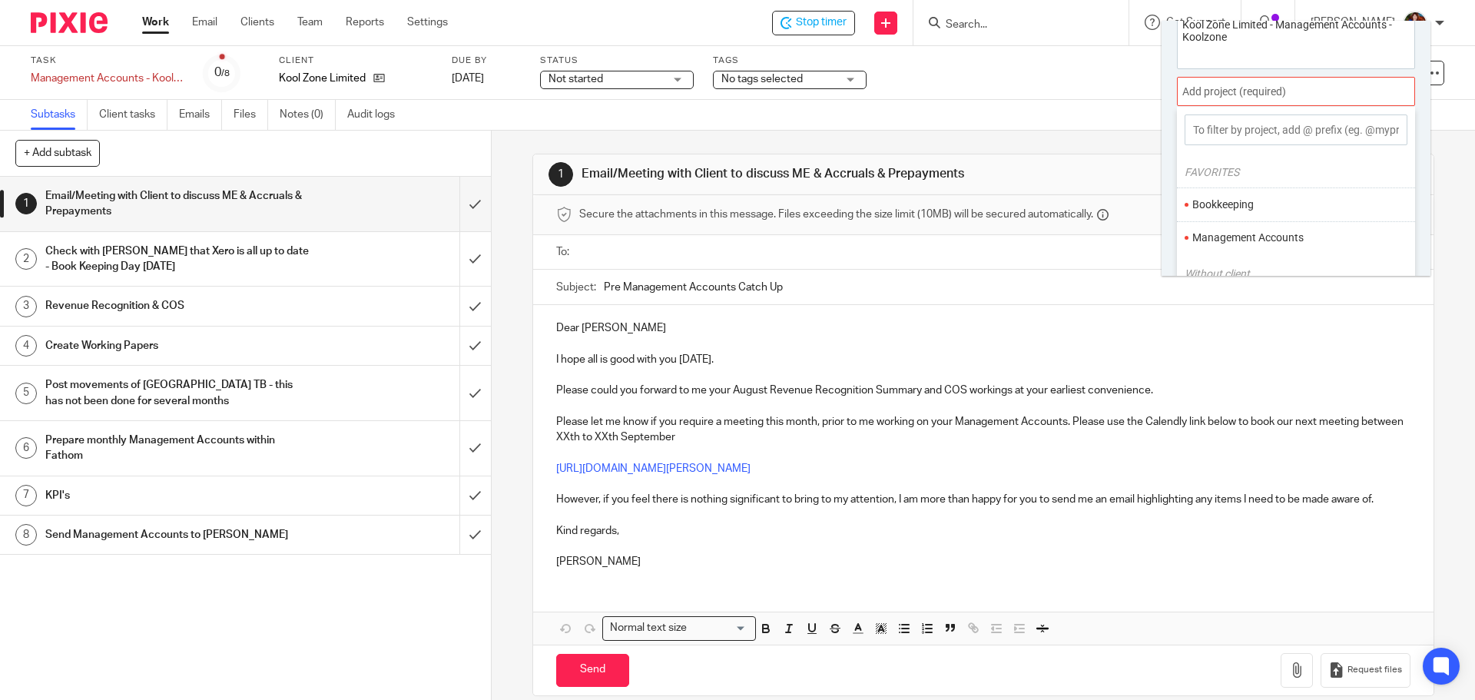
scroll to position [76, 0]
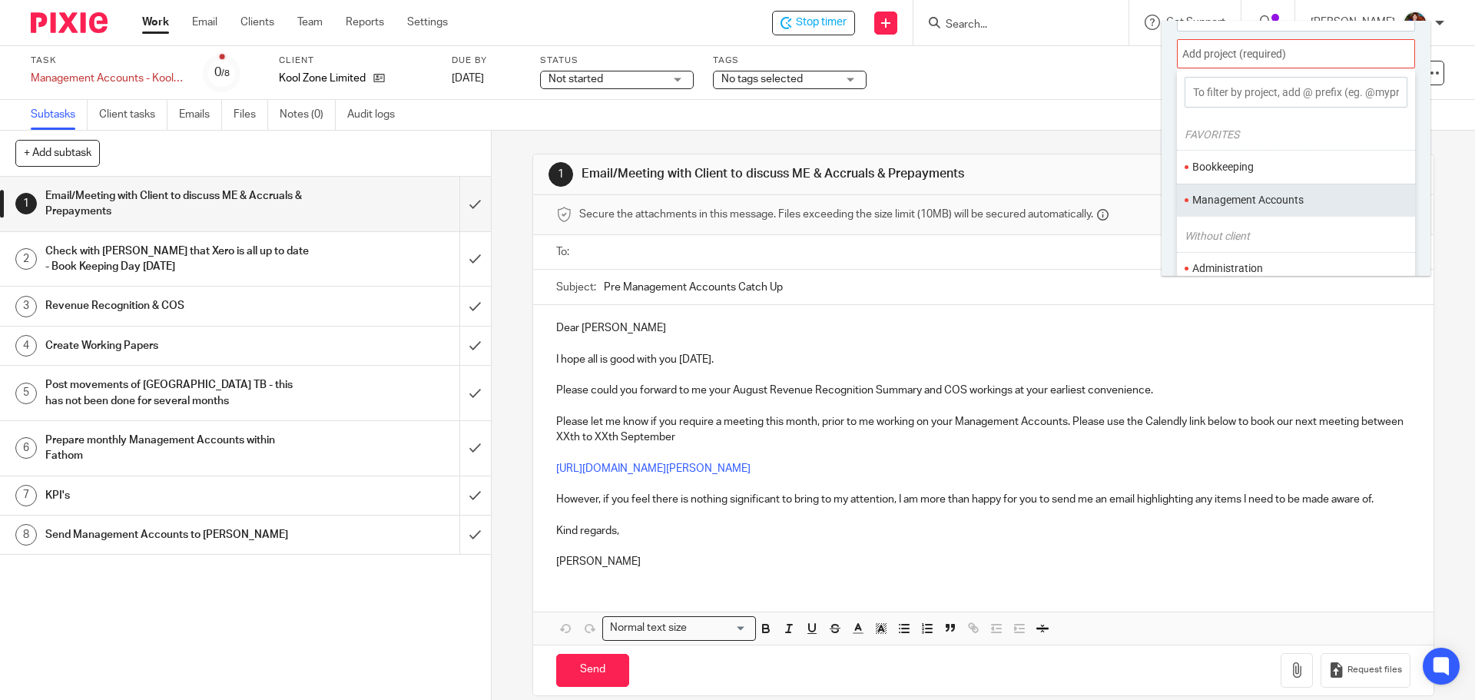
click at [1246, 201] on li "Management Accounts" at bounding box center [1292, 200] width 201 height 16
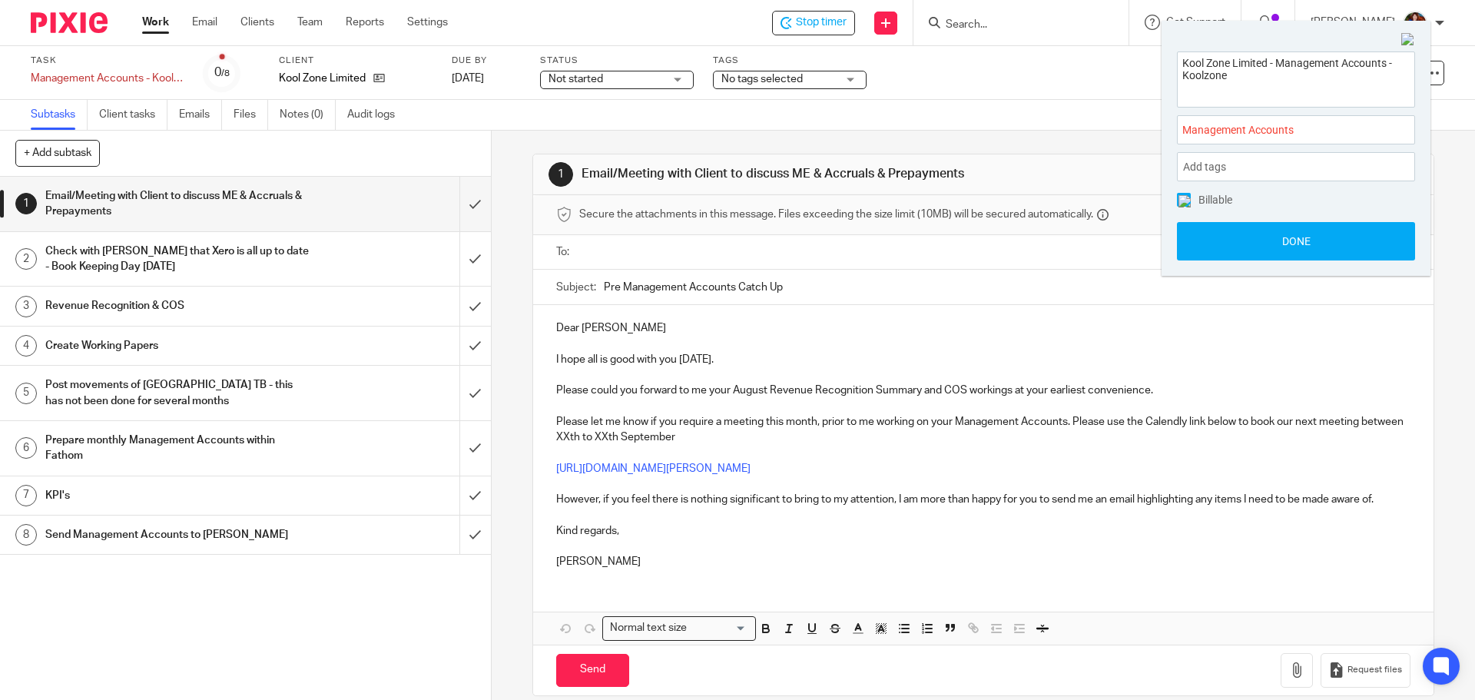
click at [1186, 201] on img at bounding box center [1185, 201] width 12 height 12
click at [1206, 234] on button "Done" at bounding box center [1296, 241] width 238 height 38
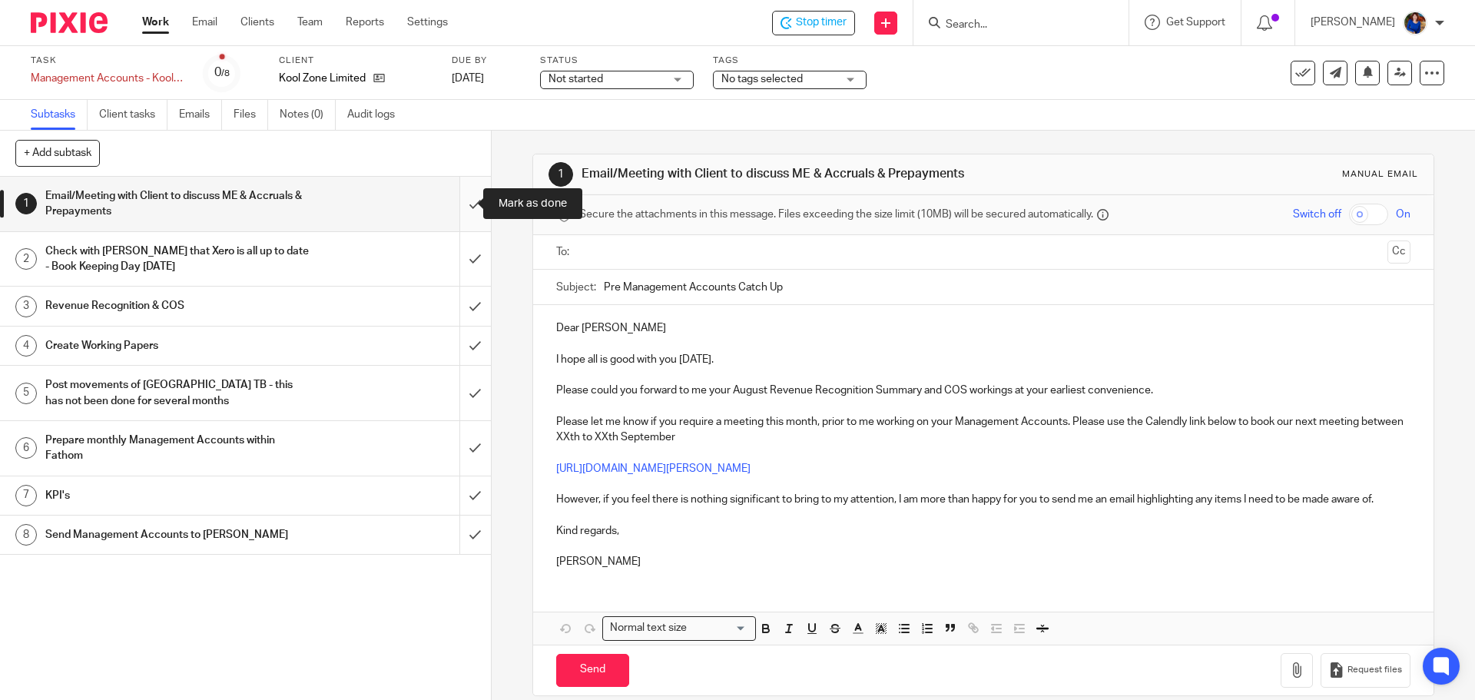
click at [458, 209] on input "submit" at bounding box center [245, 204] width 491 height 55
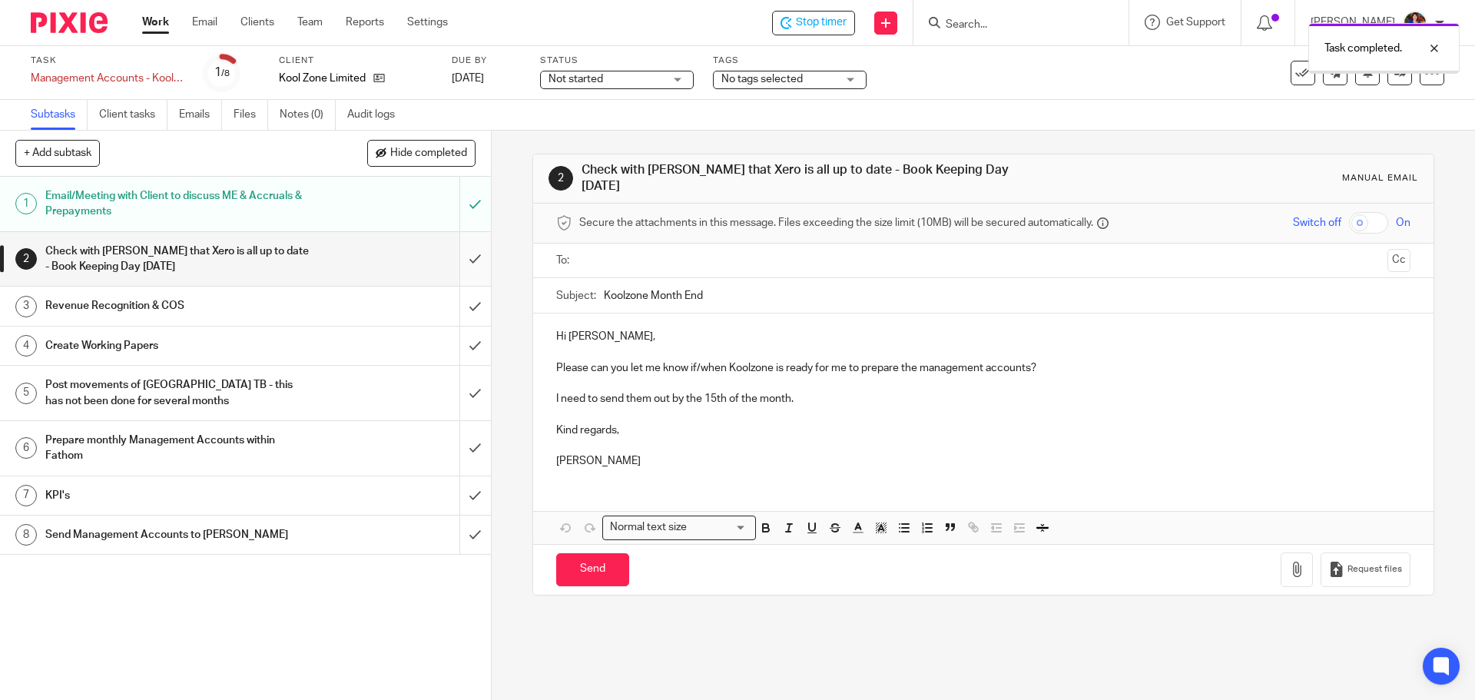
click at [460, 254] on input "submit" at bounding box center [245, 259] width 491 height 55
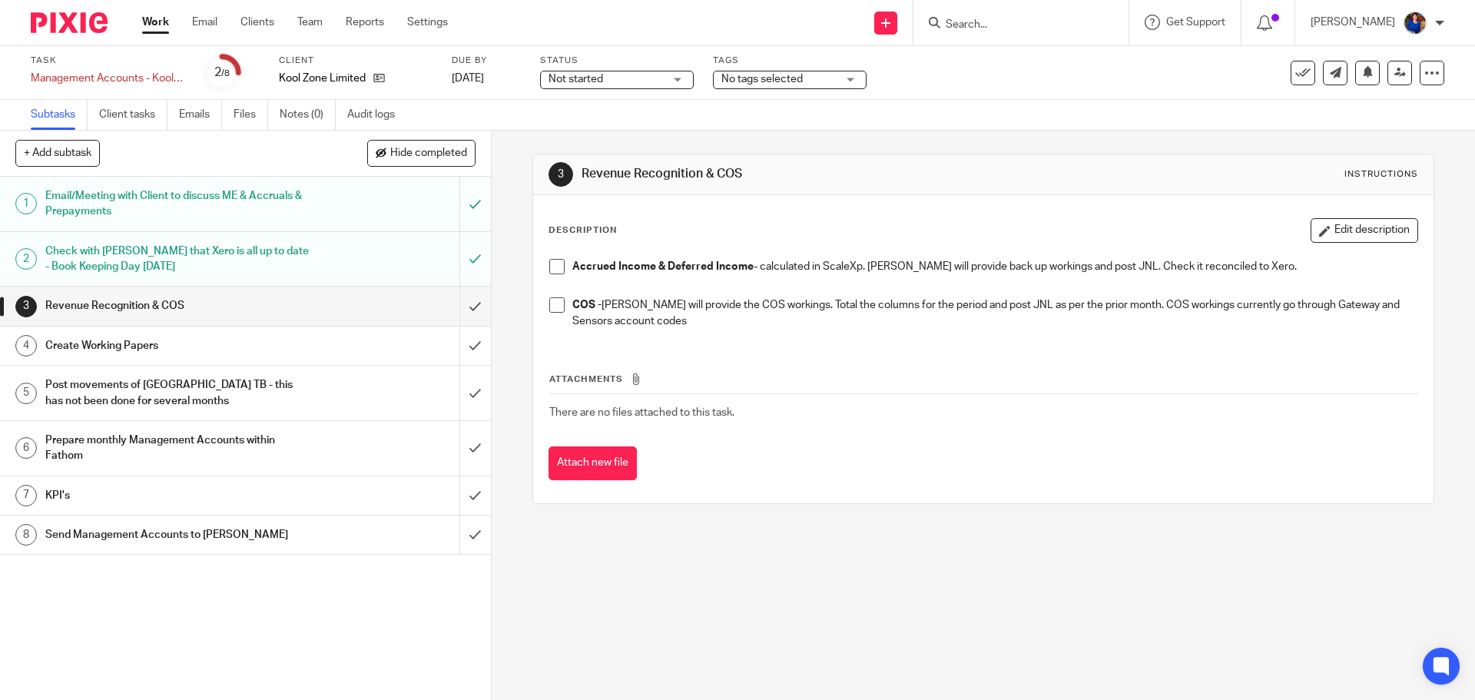
click at [455, 304] on input "submit" at bounding box center [245, 306] width 491 height 38
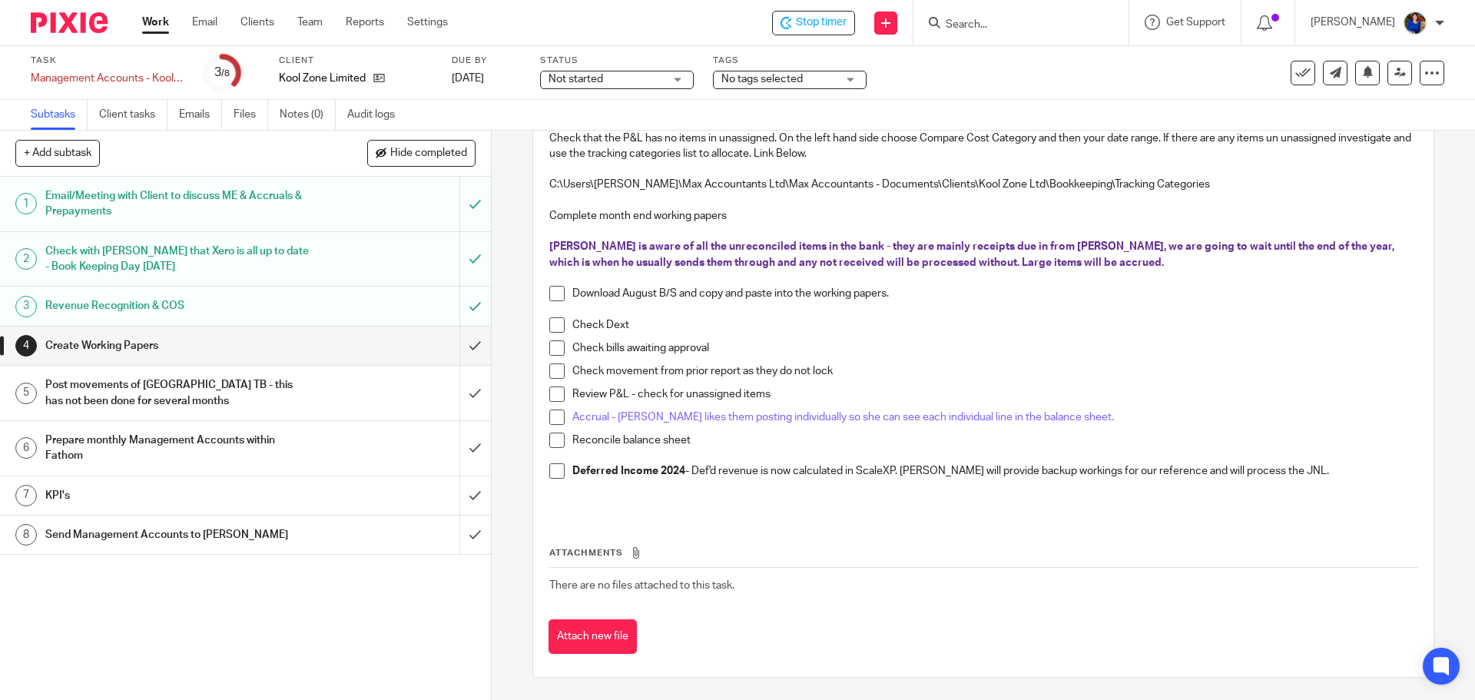
scroll to position [223, 0]
click at [463, 345] on input "submit" at bounding box center [245, 346] width 491 height 38
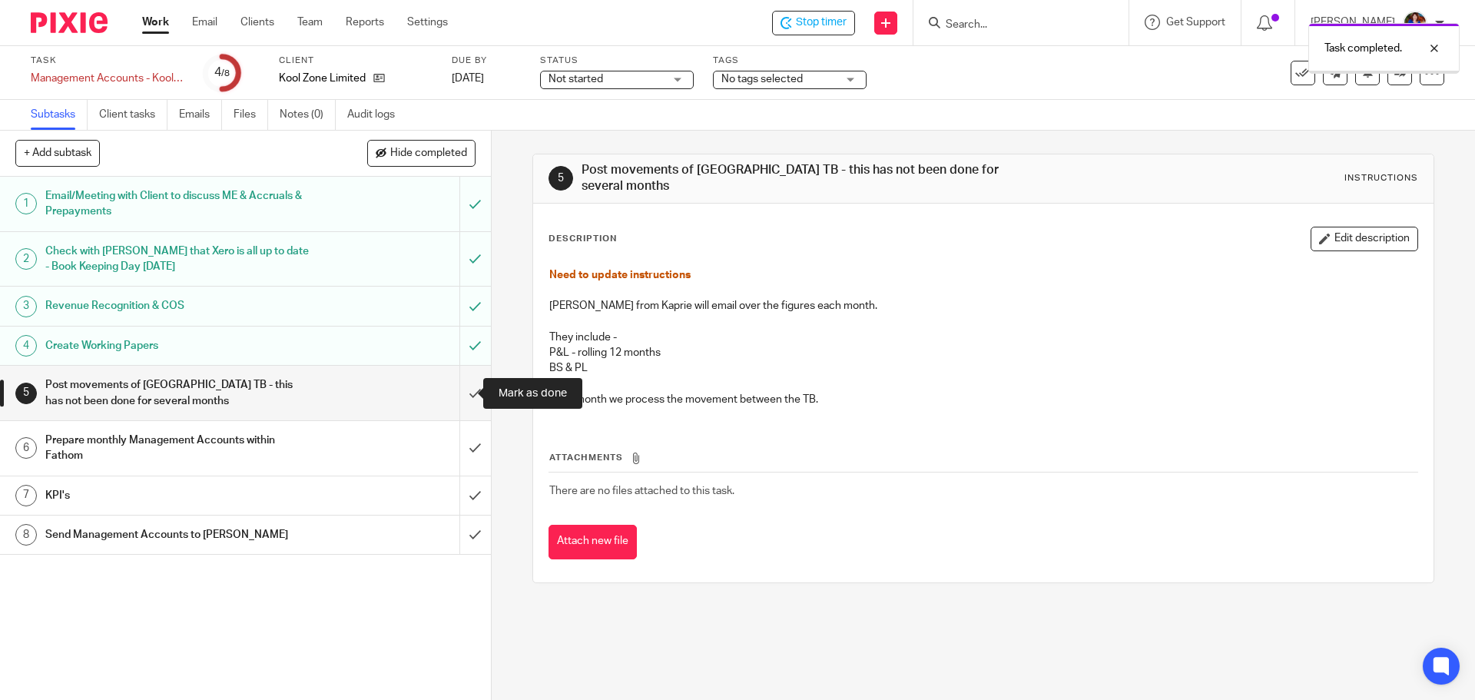
click at [460, 387] on input "submit" at bounding box center [245, 393] width 491 height 55
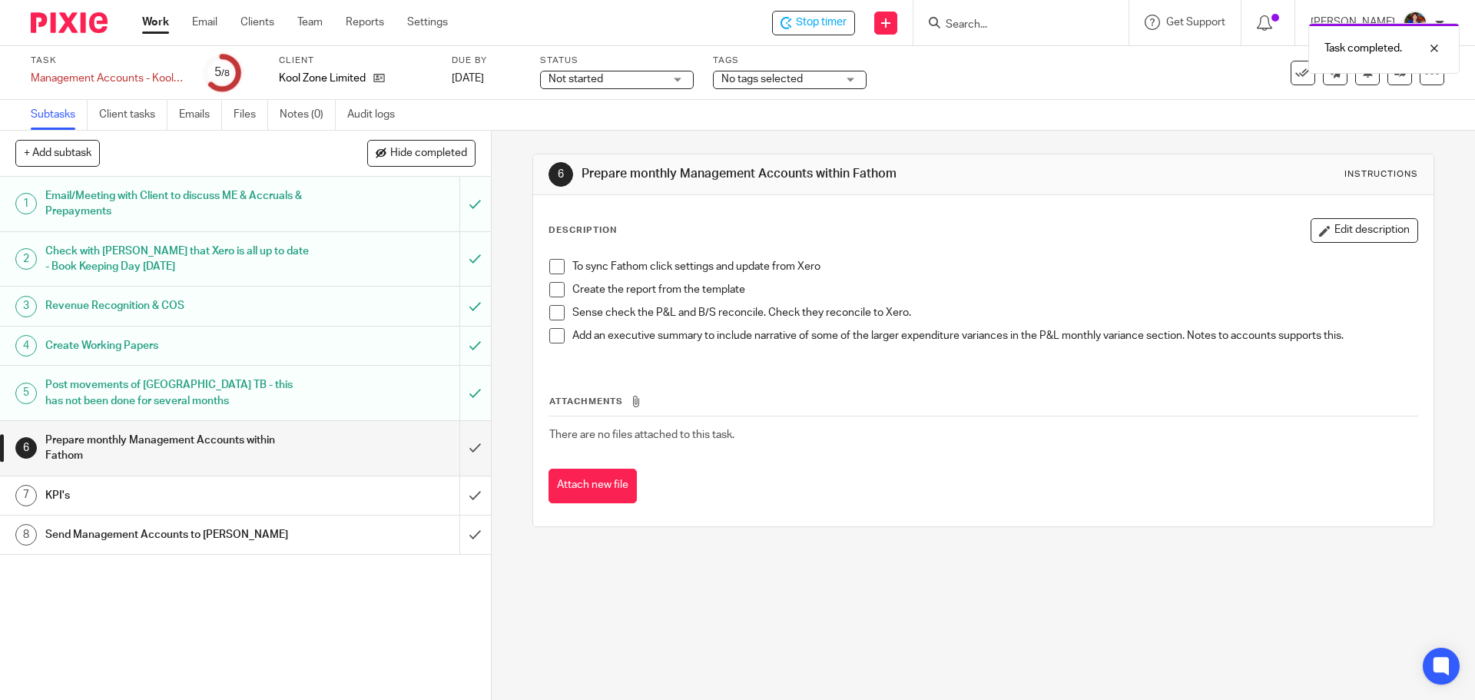
click at [244, 442] on h1 "Prepare monthly Management Accounts within Fathom" at bounding box center [178, 448] width 266 height 39
click at [461, 446] on input "submit" at bounding box center [245, 448] width 491 height 55
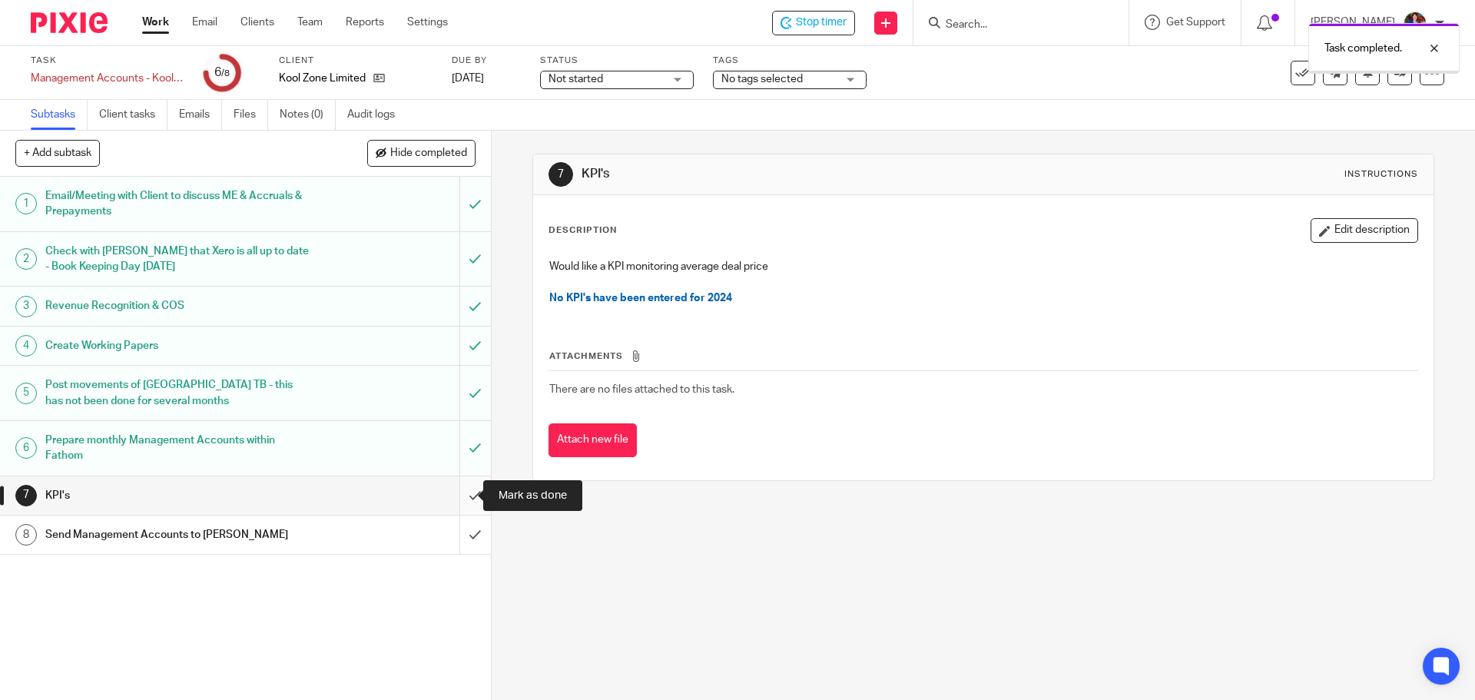
click at [458, 492] on input "submit" at bounding box center [245, 495] width 491 height 38
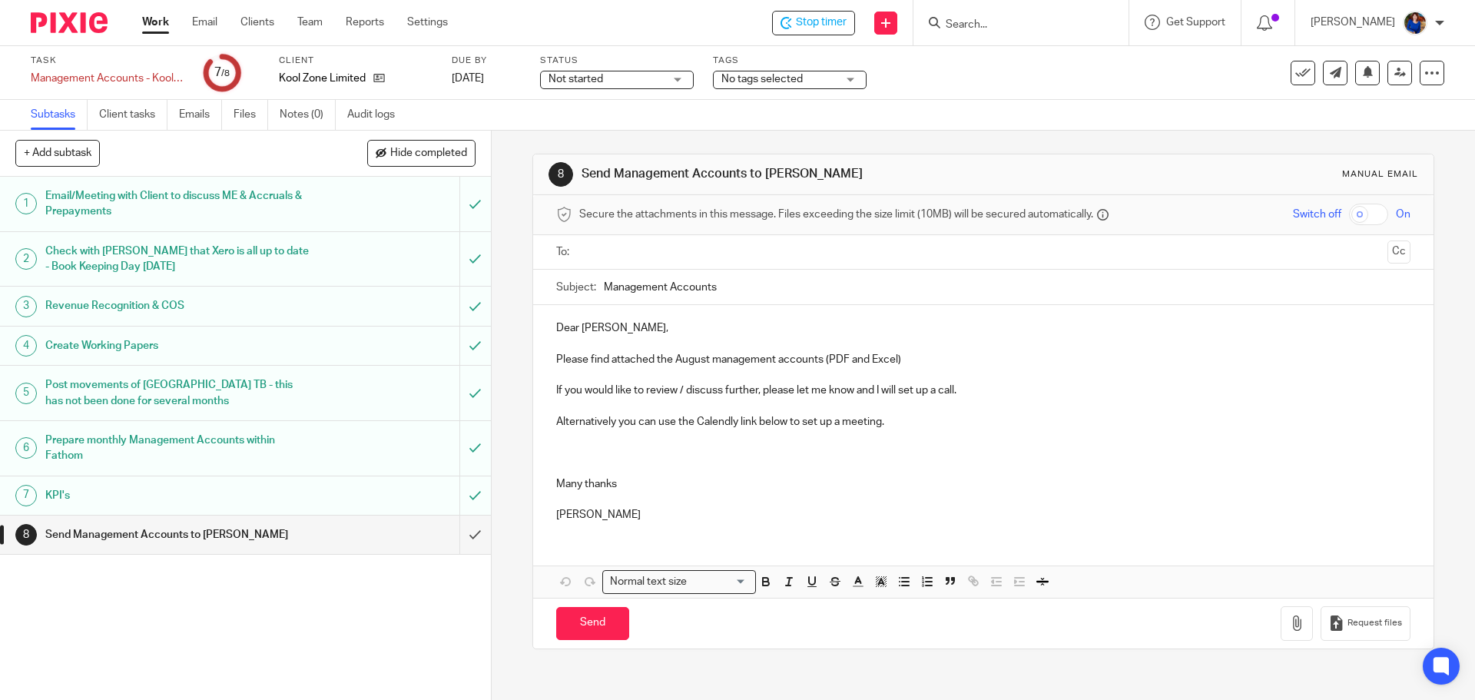
click at [151, 24] on link "Work" at bounding box center [155, 22] width 27 height 15
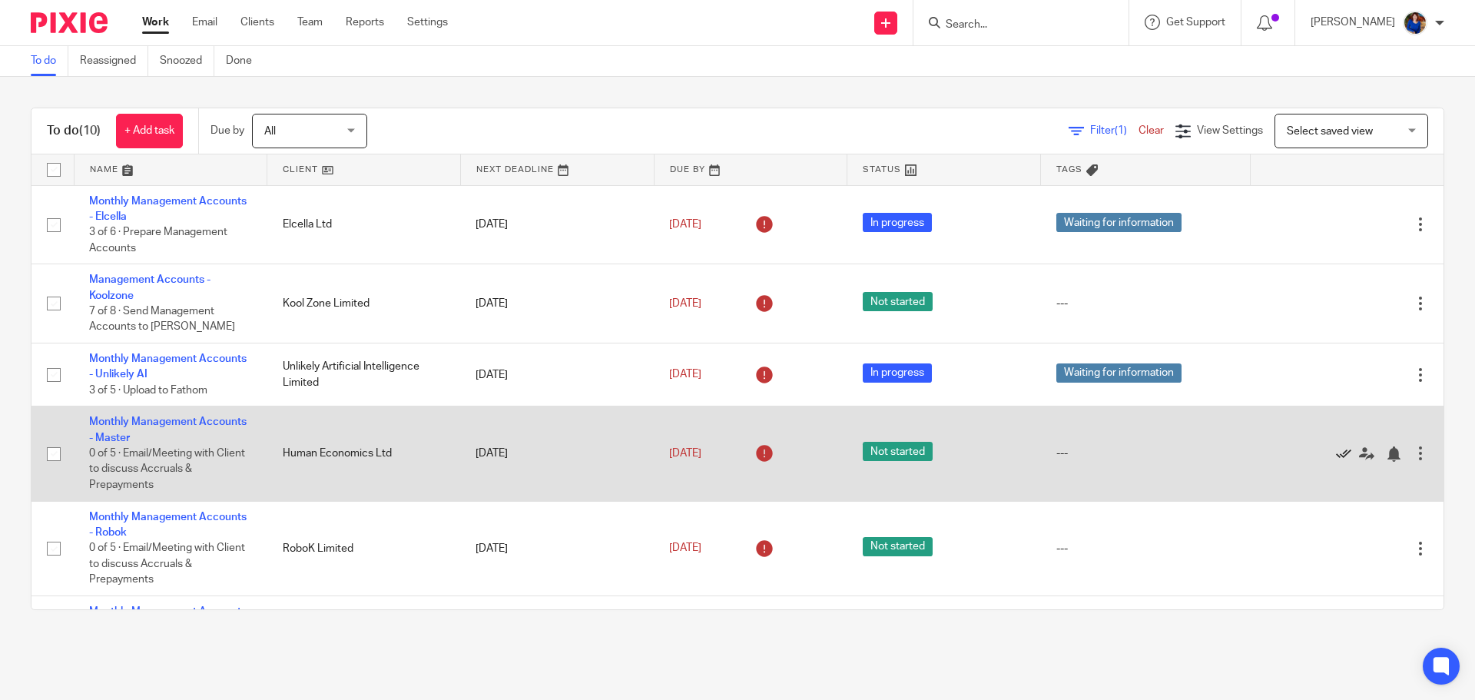
click at [1336, 453] on icon at bounding box center [1343, 453] width 15 height 15
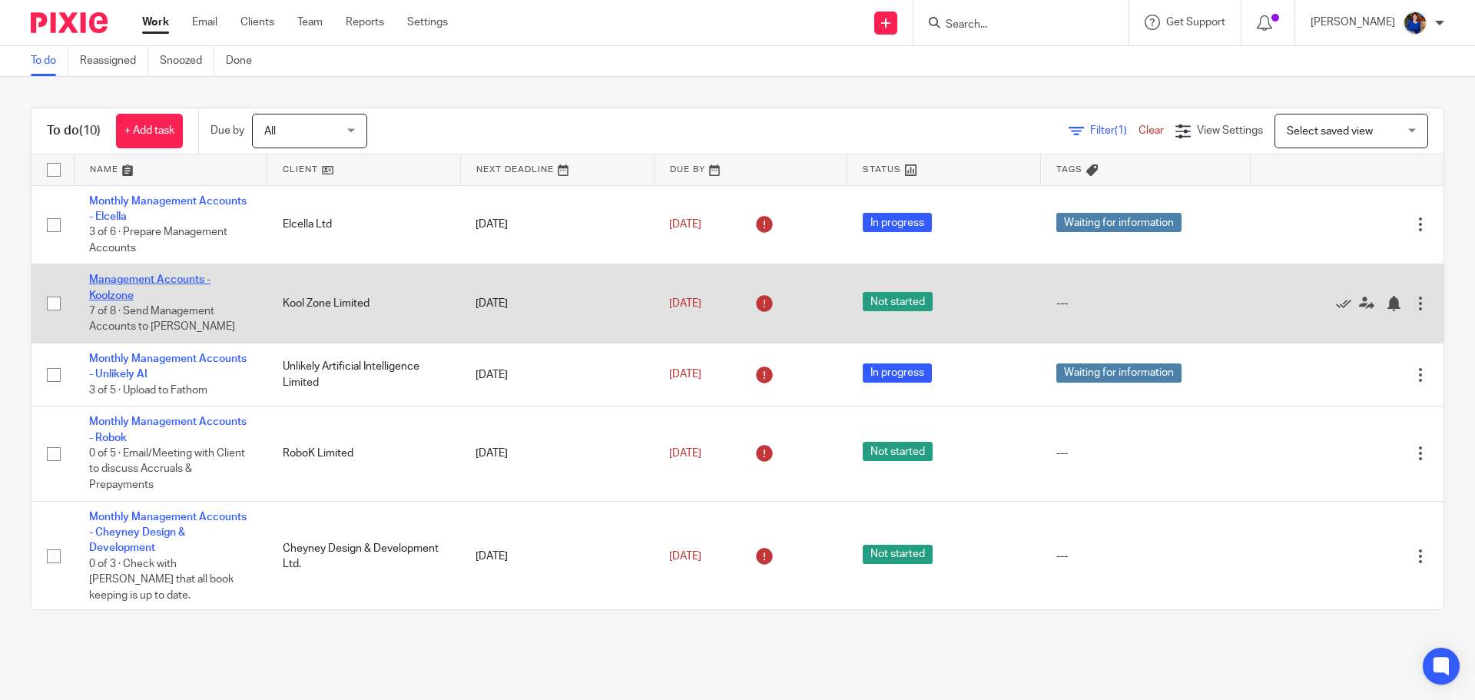
click at [168, 275] on link "Management Accounts - Koolzone" at bounding box center [149, 287] width 121 height 26
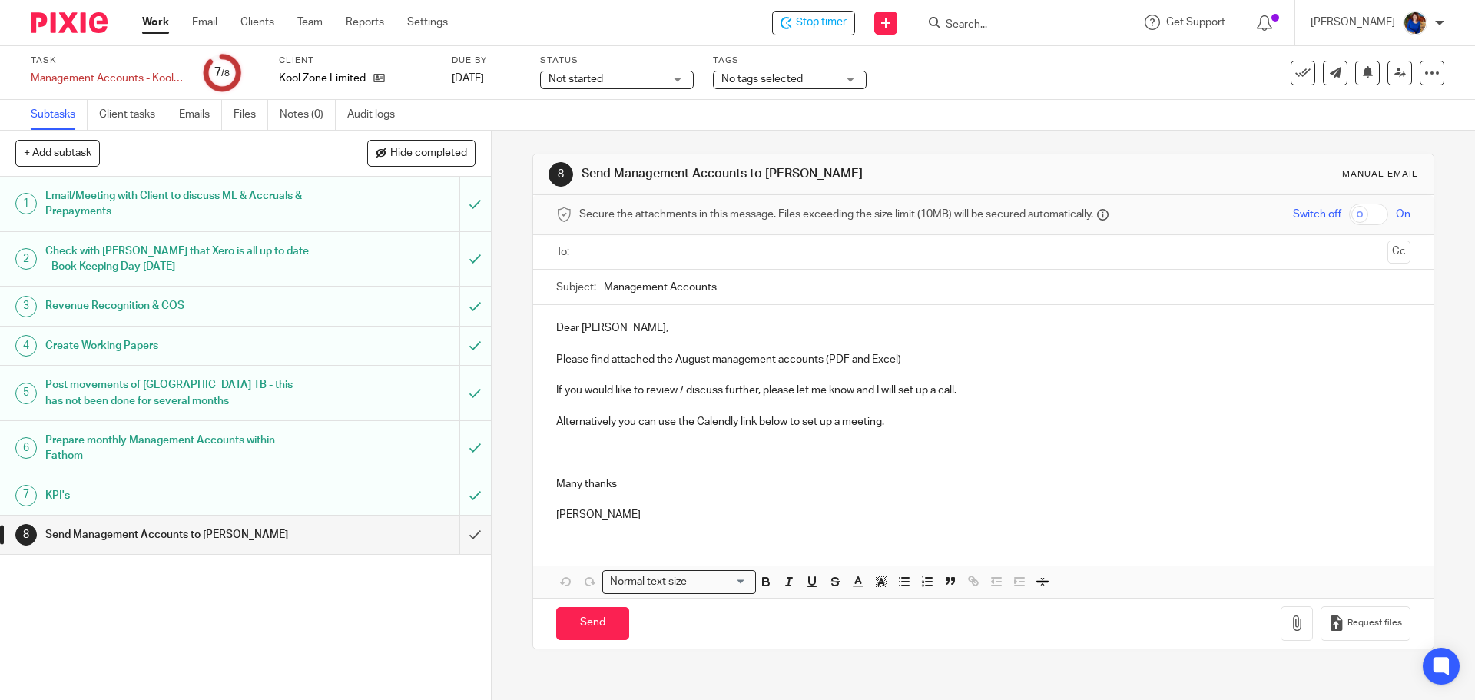
click at [615, 252] on input "text" at bounding box center [983, 253] width 796 height 18
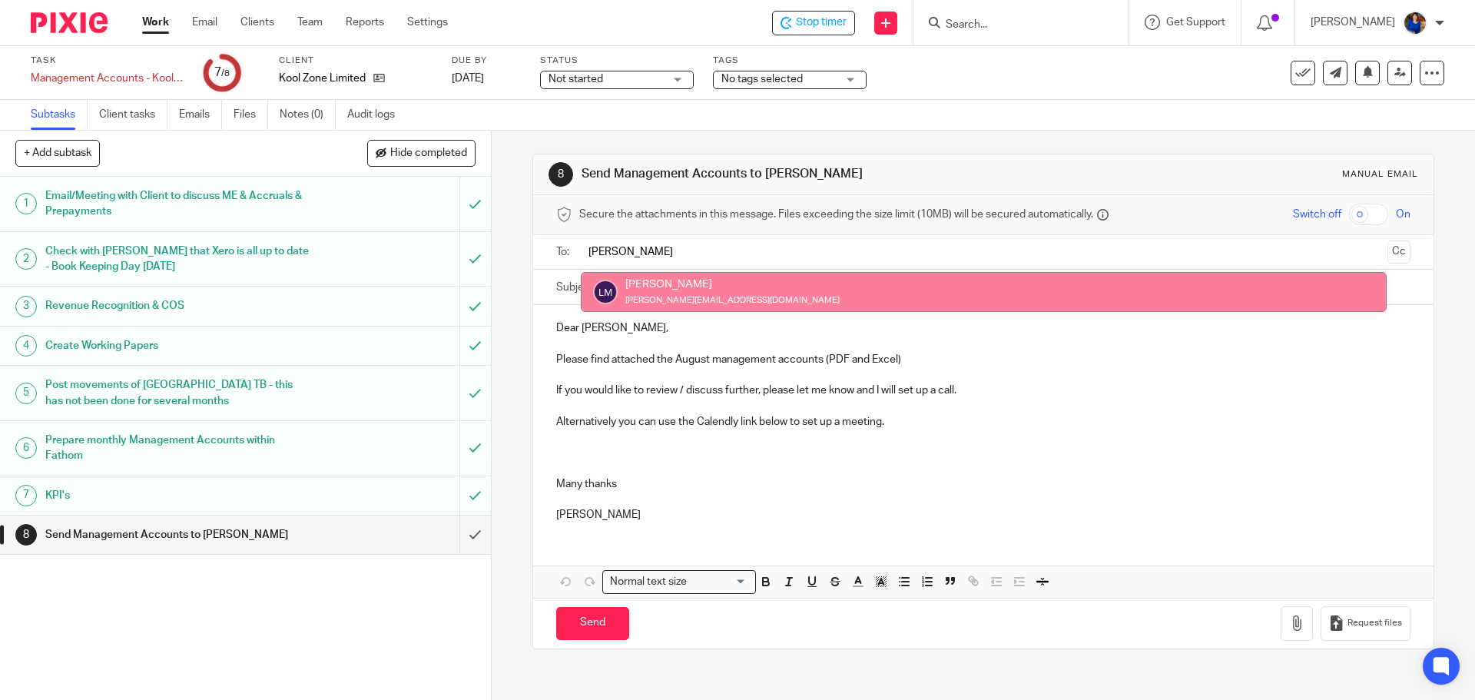
type input "[PERSON_NAME]"
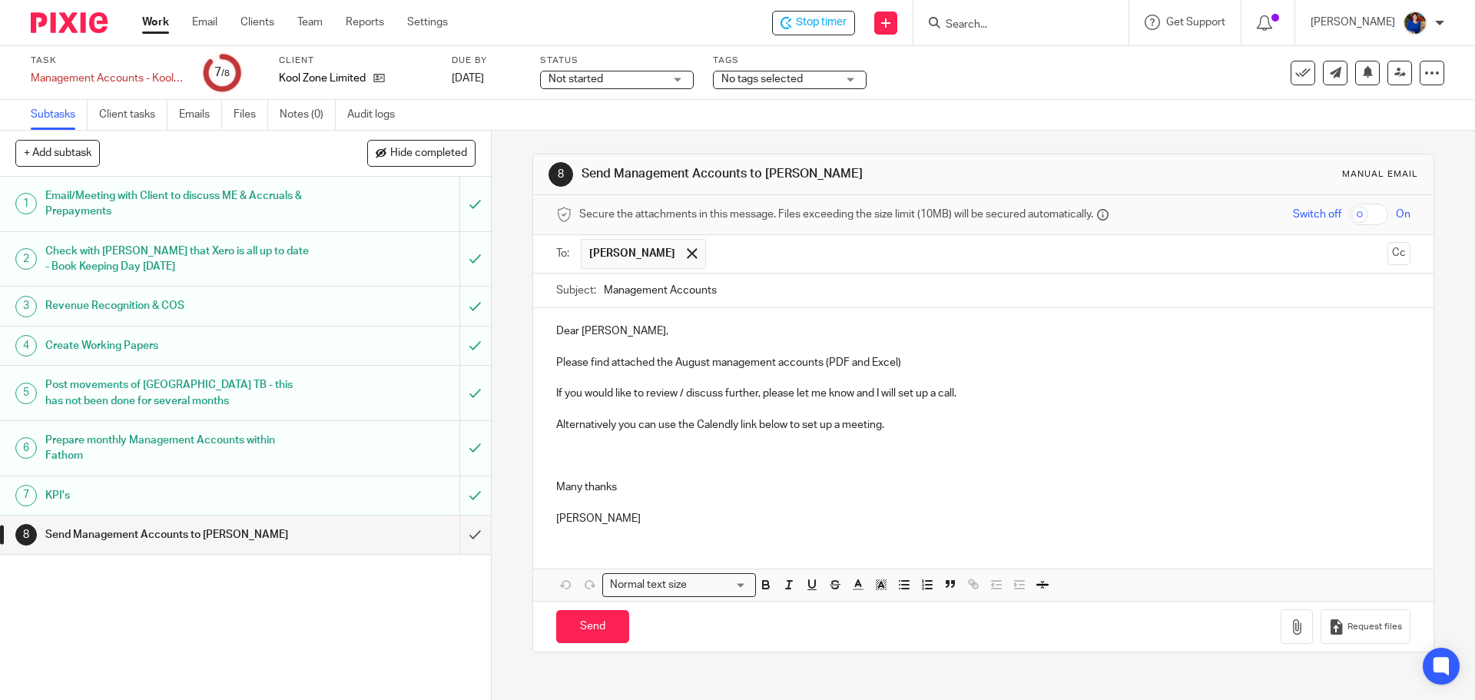
click at [942, 356] on p "Please find attached the August management accounts (PDF and Excel)" at bounding box center [983, 362] width 854 height 15
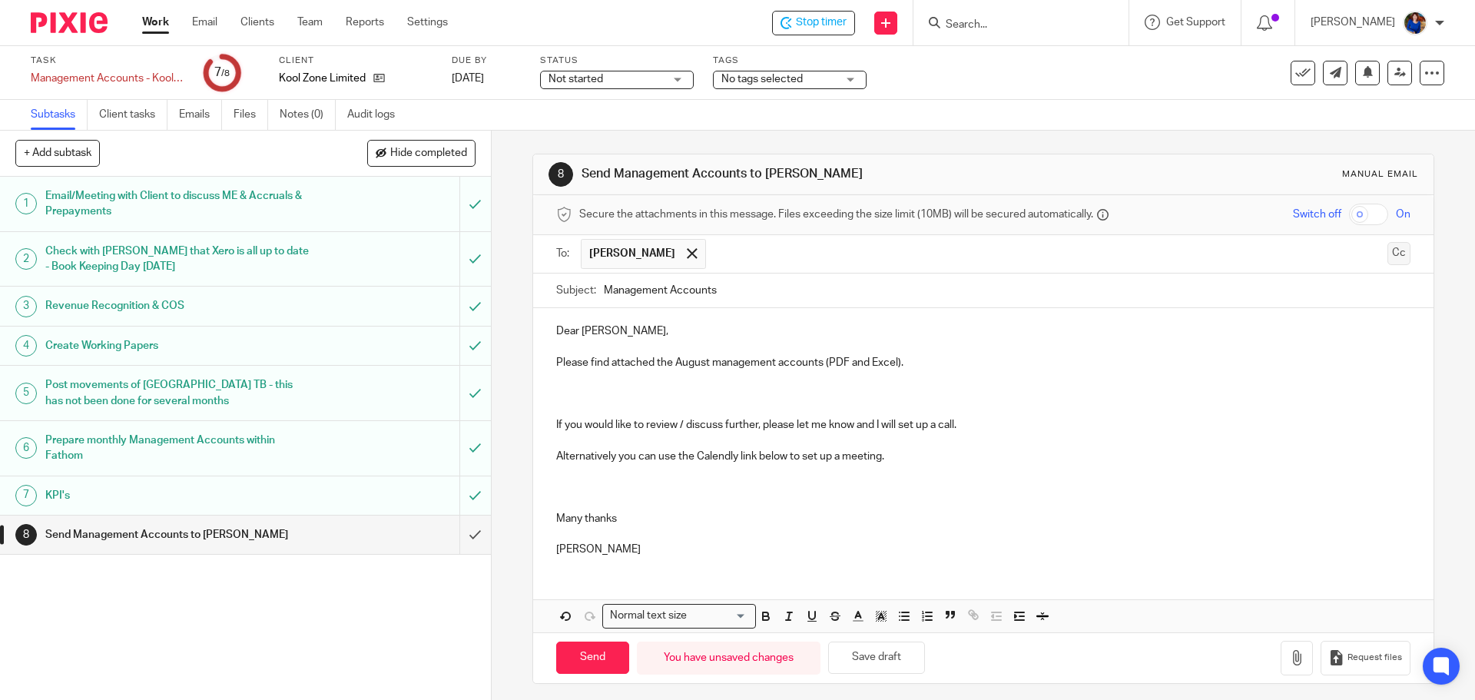
click at [1387, 257] on button "Cc" at bounding box center [1398, 253] width 23 height 23
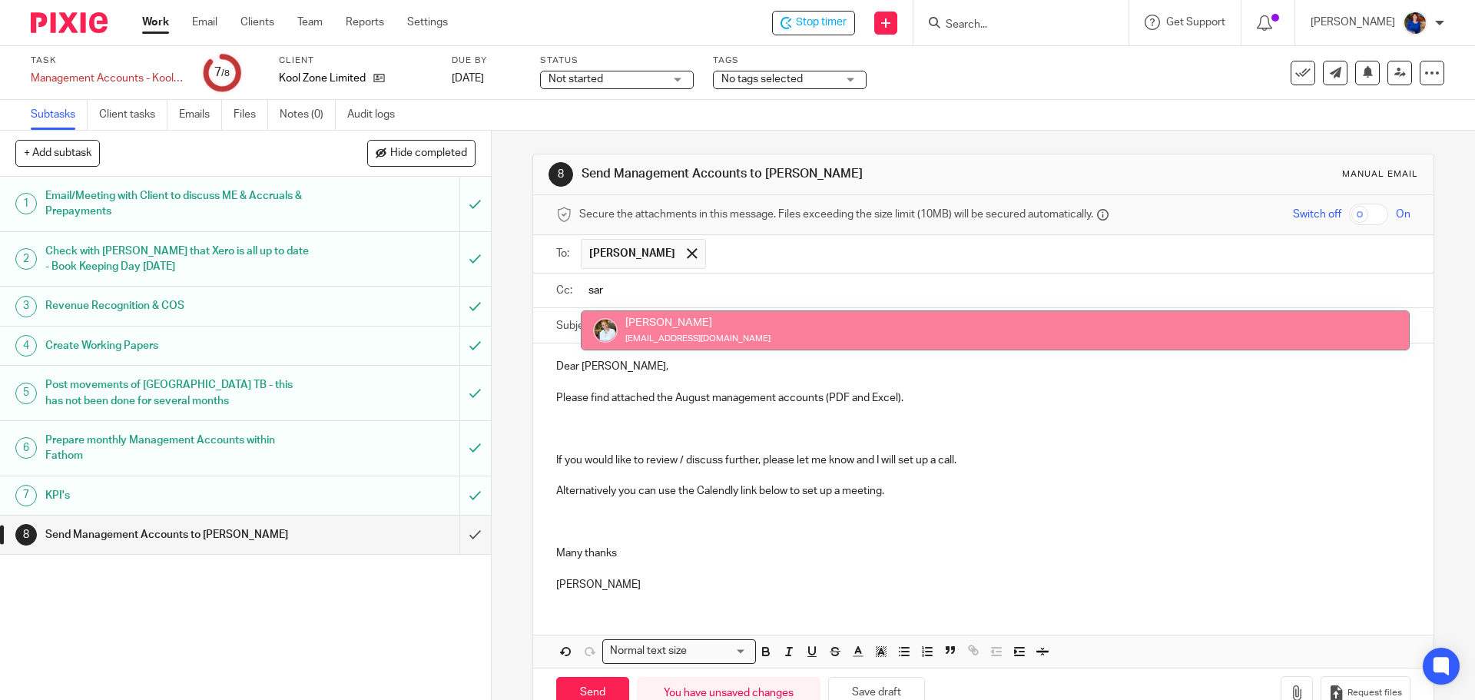
type input "sar"
drag, startPoint x: 699, startPoint y: 333, endPoint x: 688, endPoint y: 349, distance: 19.2
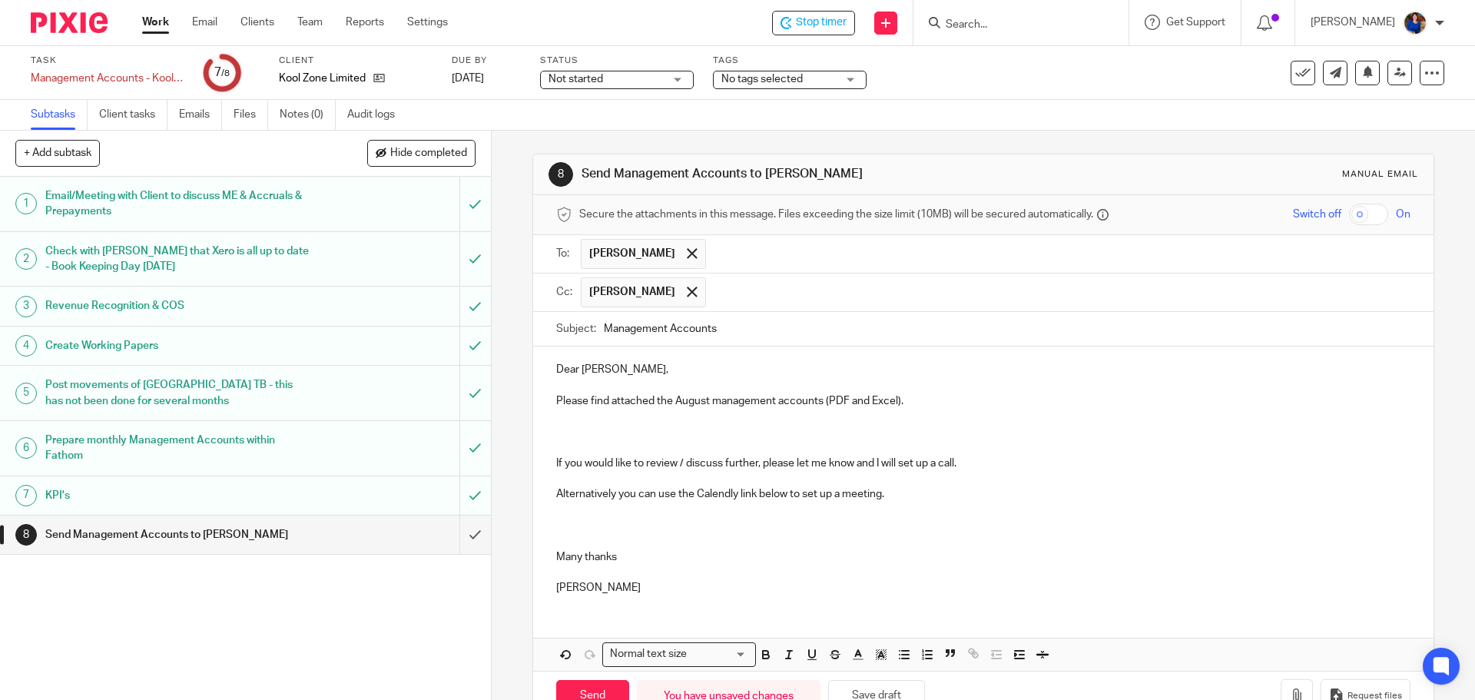
click at [610, 432] on p at bounding box center [983, 431] width 854 height 15
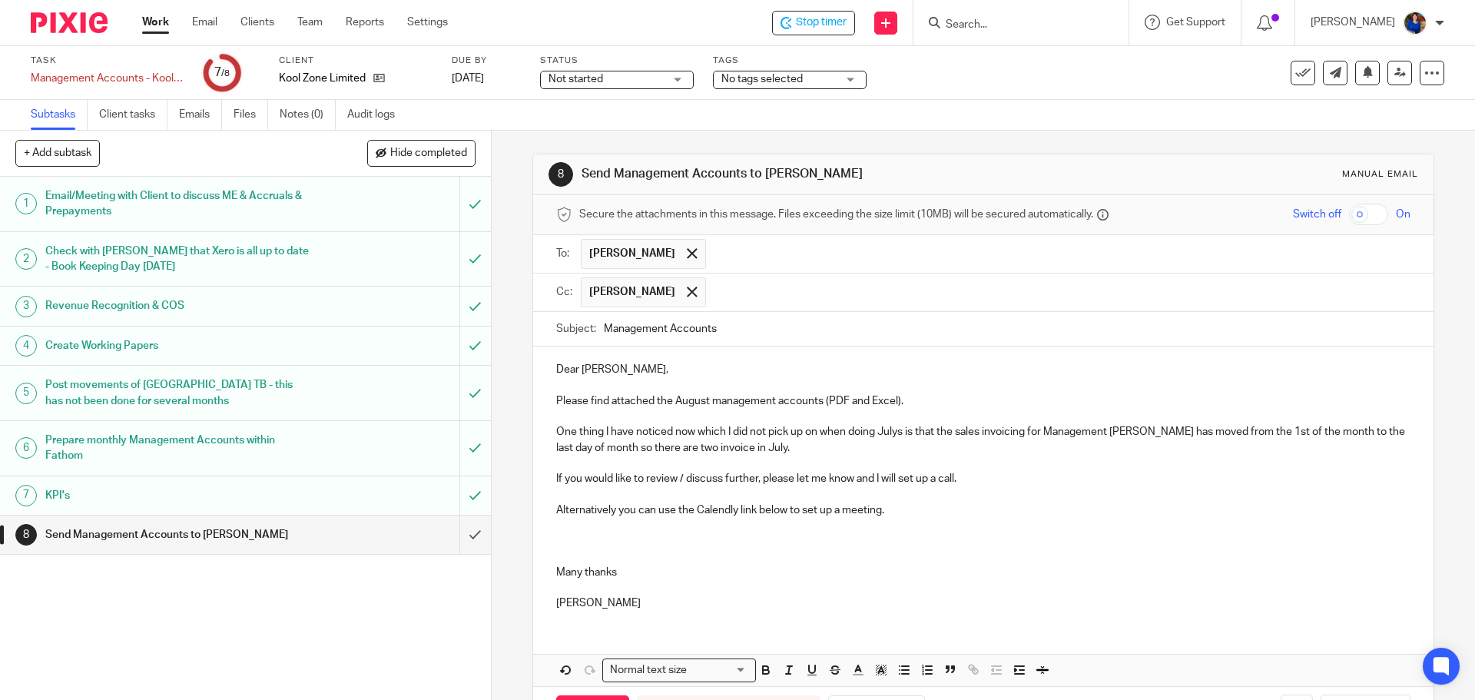
click at [966, 470] on p at bounding box center [983, 463] width 854 height 15
click at [972, 479] on p "If you would like to review / discuss further, please let me know and I will se…" at bounding box center [983, 478] width 854 height 15
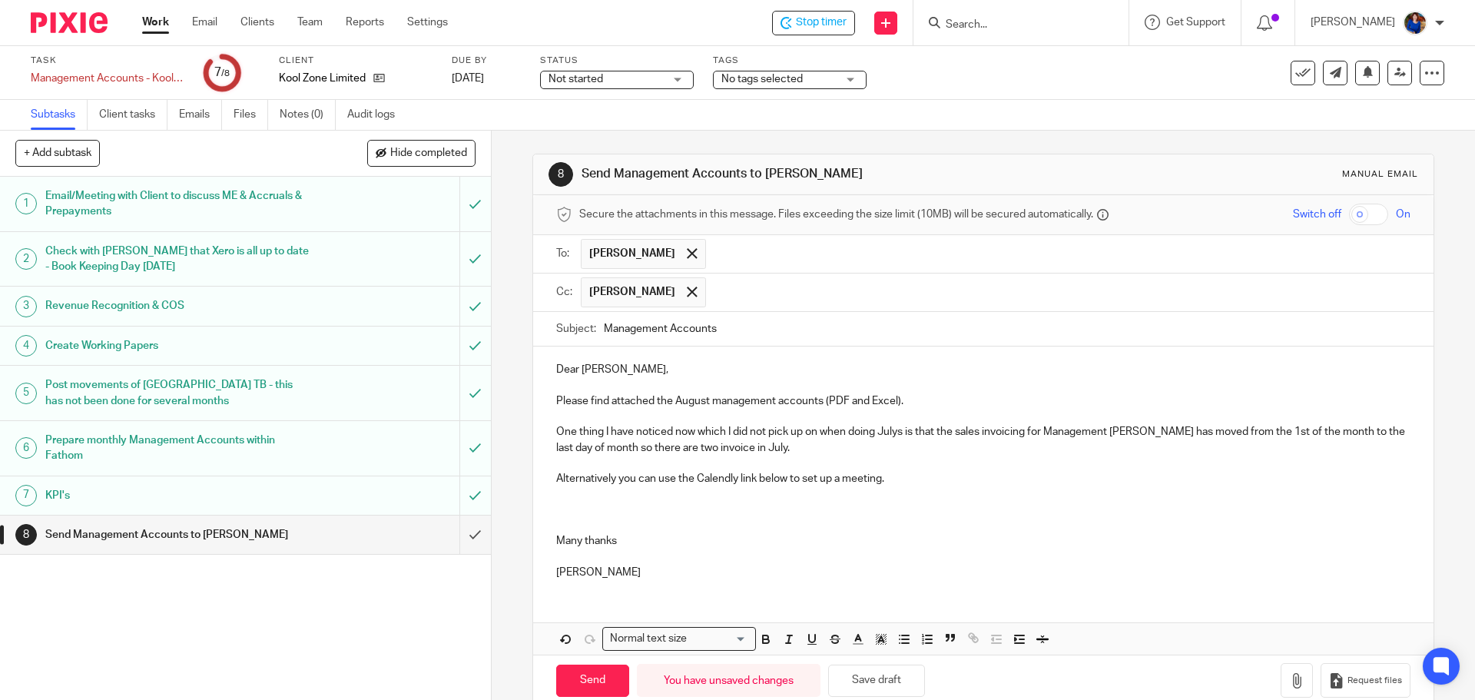
click at [774, 439] on p "One thing I have noticed now which I did not pick up on when doing Julys is tha…" at bounding box center [983, 439] width 854 height 31
click at [767, 451] on p "One thing I have noticed now which I did not pick up on when doing Julys is tha…" at bounding box center [983, 439] width 854 height 31
drag, startPoint x: 890, startPoint y: 472, endPoint x: 541, endPoint y: 478, distance: 349.6
click at [541, 478] on div "Dear Louise, Please find attached the August management accounts (PDF and Excel…" at bounding box center [983, 468] width 900 height 245
click at [562, 467] on p at bounding box center [983, 463] width 854 height 15
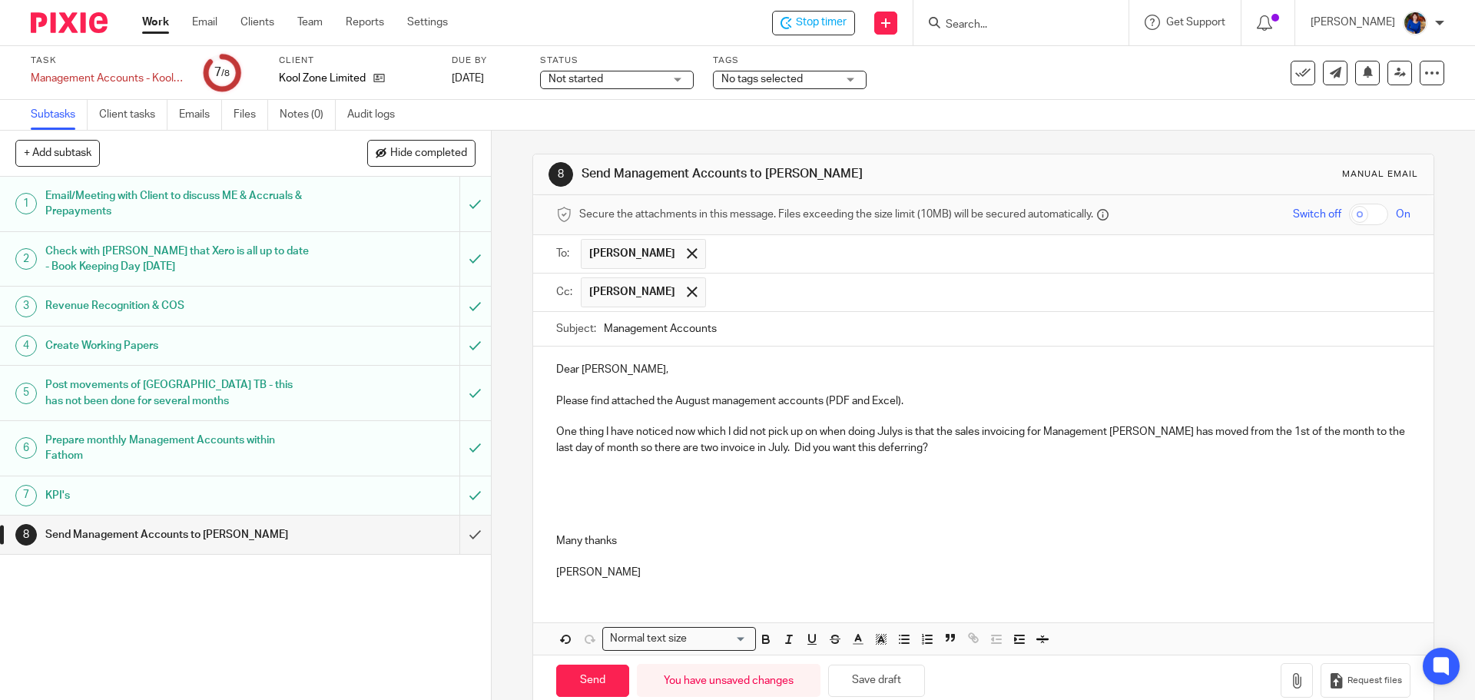
click at [559, 473] on p at bounding box center [983, 478] width 854 height 15
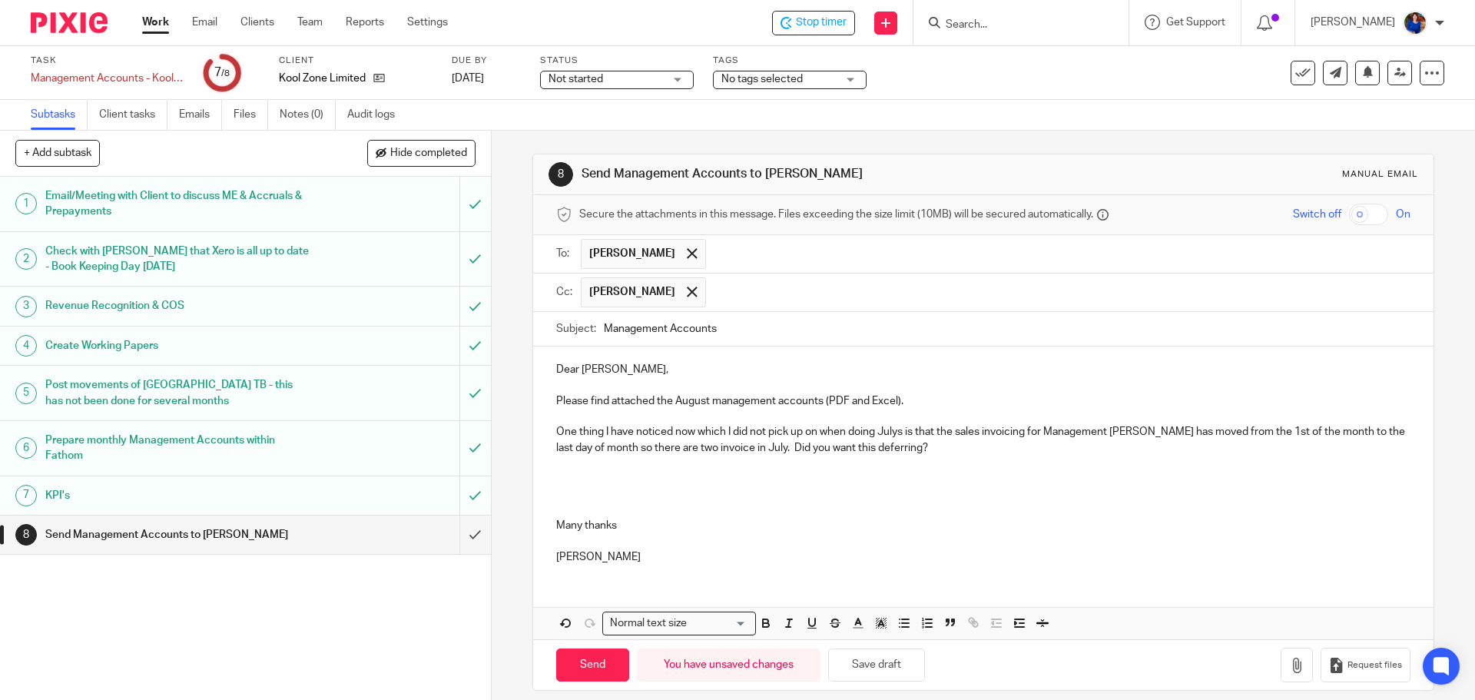
click at [556, 469] on p at bounding box center [983, 463] width 854 height 15
click at [557, 468] on p at bounding box center [983, 463] width 854 height 15
click at [560, 477] on p at bounding box center [983, 478] width 854 height 15
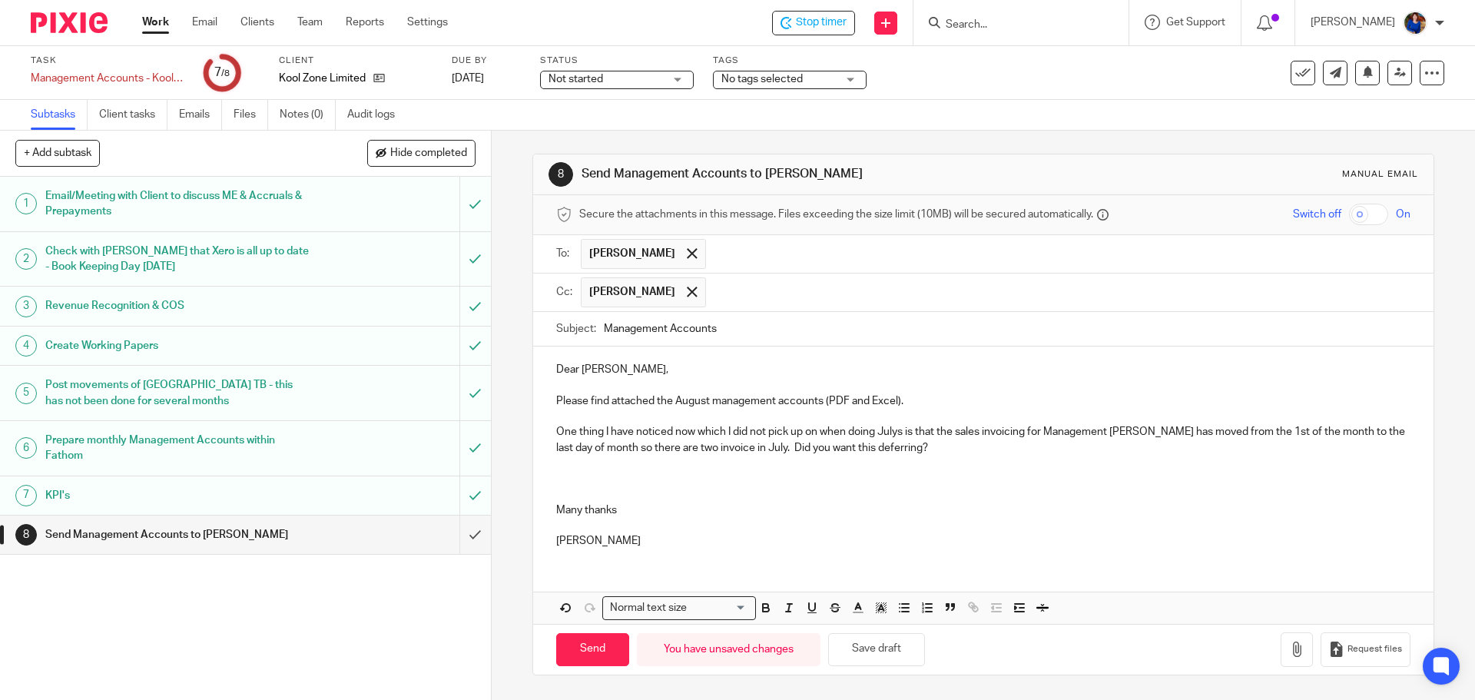
click at [560, 473] on p at bounding box center [983, 478] width 854 height 15
click at [559, 462] on p at bounding box center [983, 463] width 854 height 15
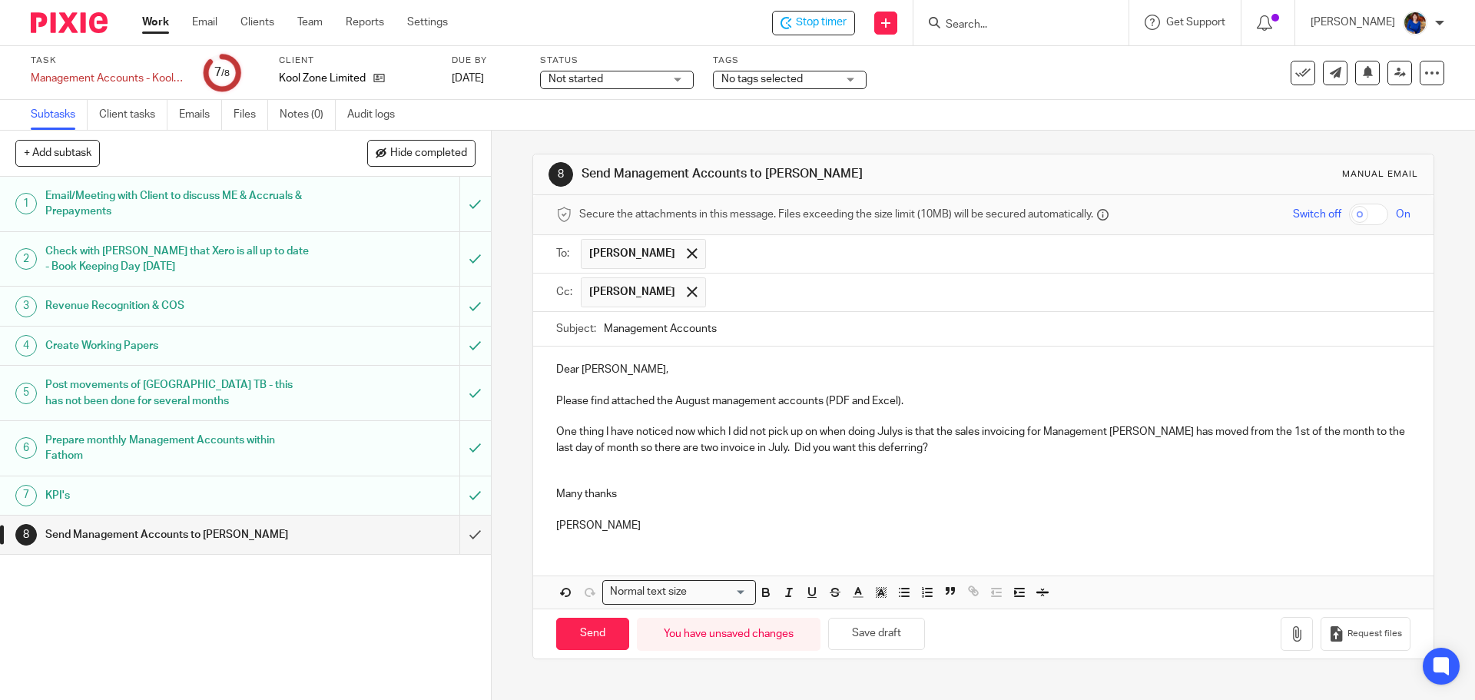
click at [562, 464] on p at bounding box center [983, 463] width 854 height 15
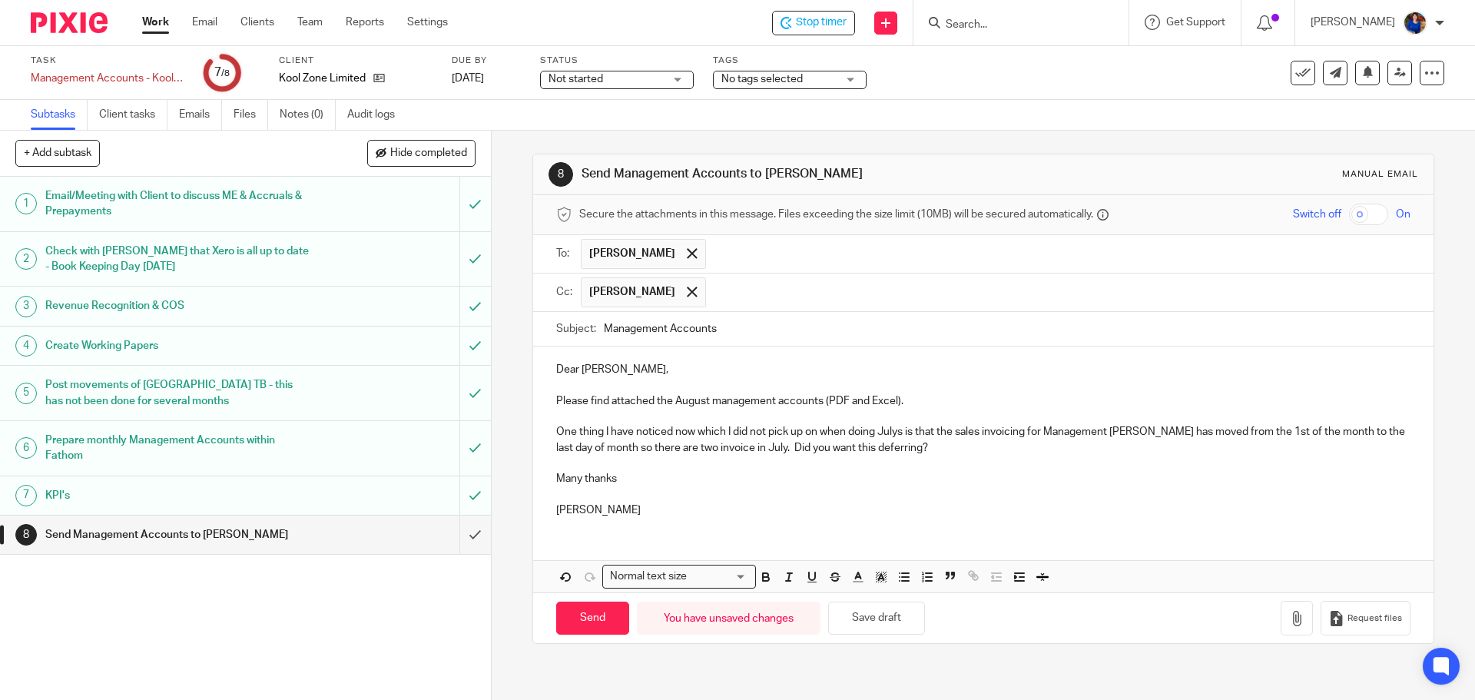
click at [919, 441] on p "One thing I have noticed now which I did not pick up on when doing Julys is tha…" at bounding box center [983, 439] width 854 height 31
click at [1289, 611] on icon "button" at bounding box center [1296, 618] width 15 height 15
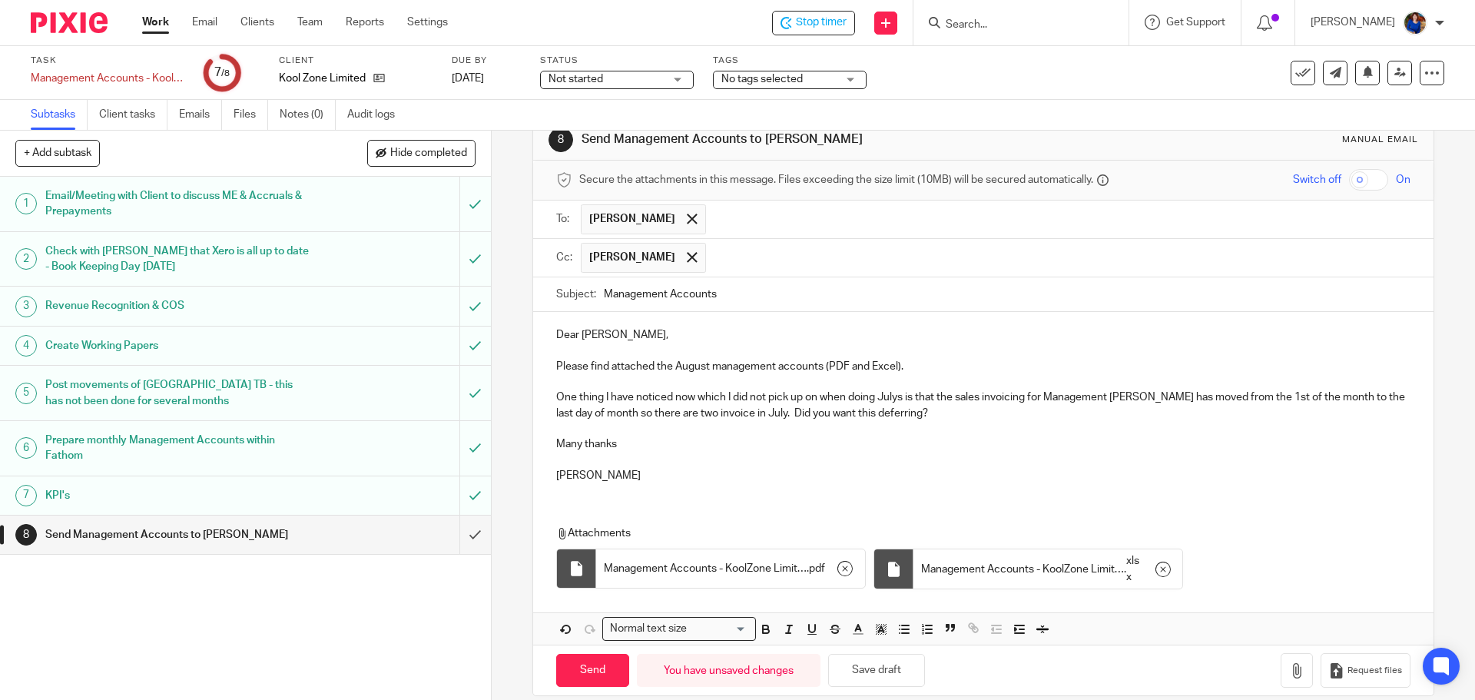
scroll to position [54, 0]
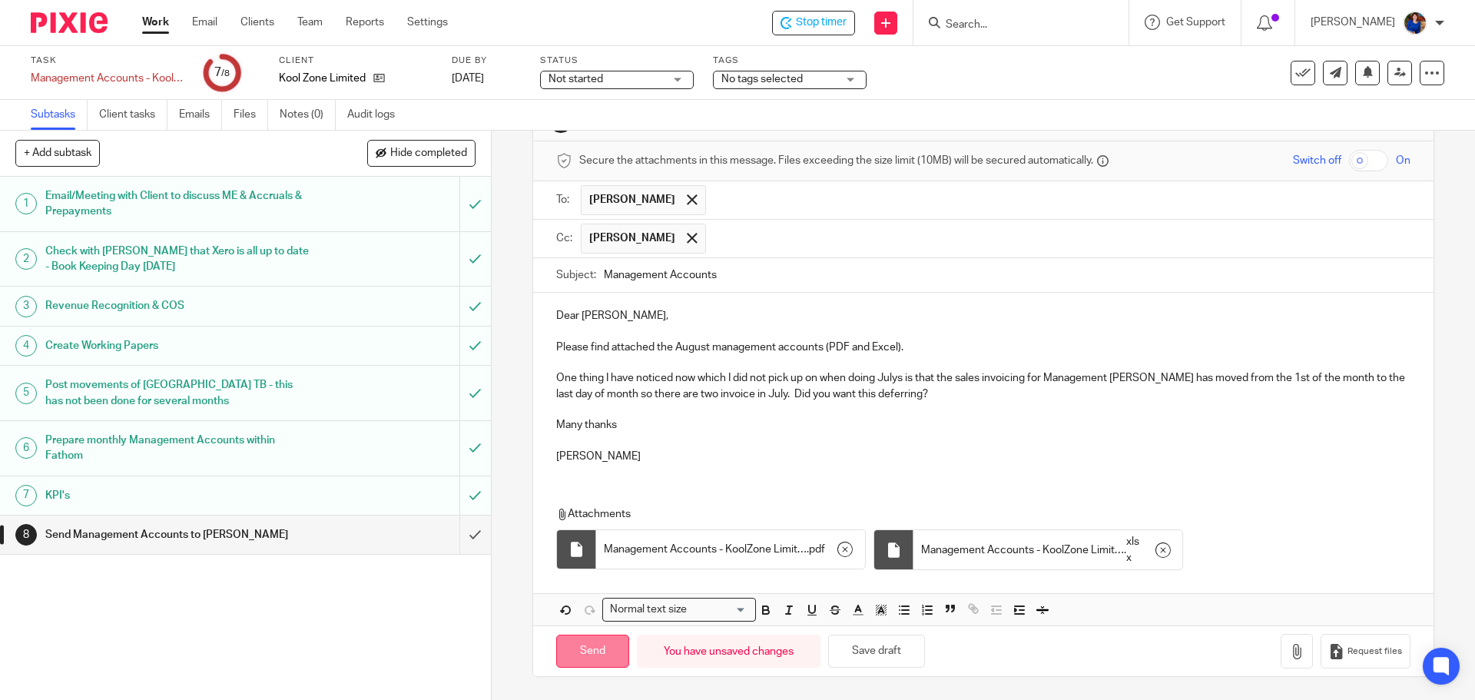
click at [603, 654] on input "Send" at bounding box center [592, 651] width 73 height 33
type input "Sent"
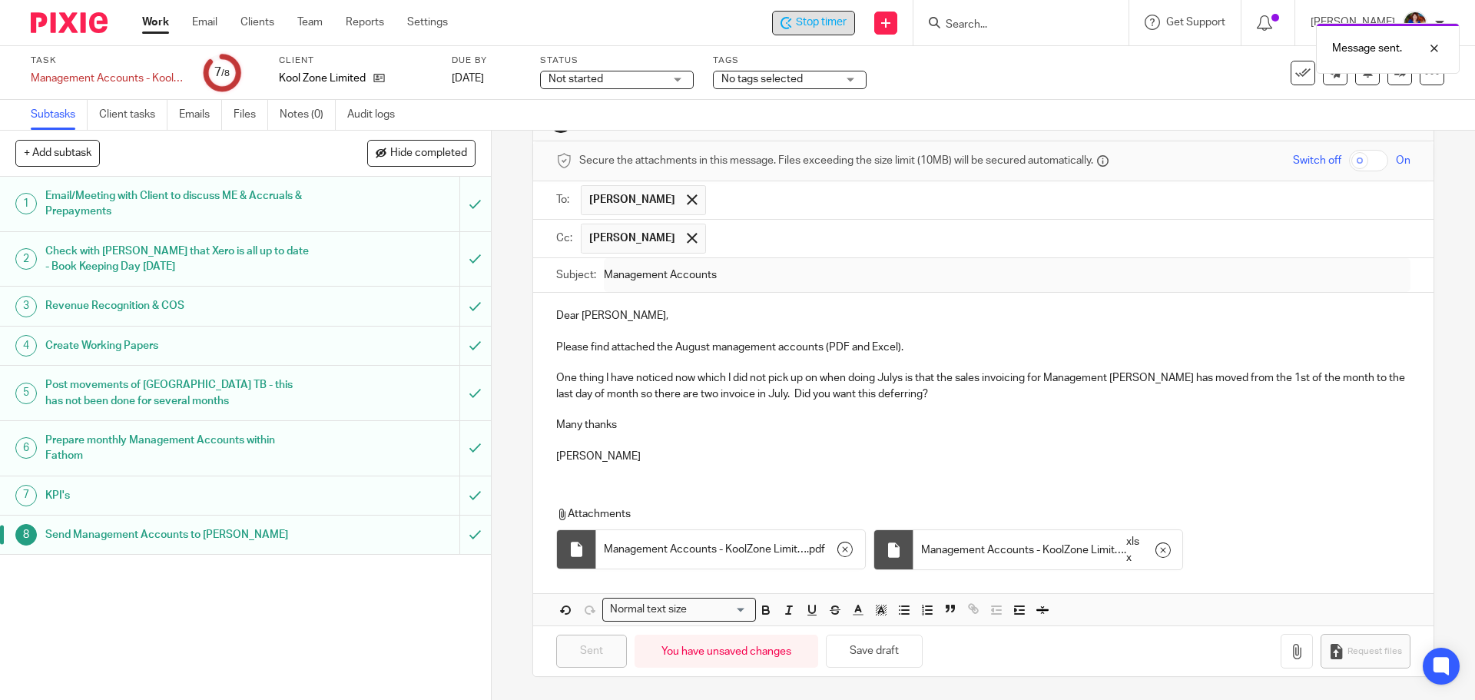
click at [831, 25] on div "Message sent." at bounding box center [1099, 44] width 722 height 58
click at [709, 545] on span "Management Accounts - KoolZone Limited (Aug 2025)" at bounding box center [705, 549] width 203 height 15
click at [165, 22] on link "Work" at bounding box center [155, 22] width 27 height 15
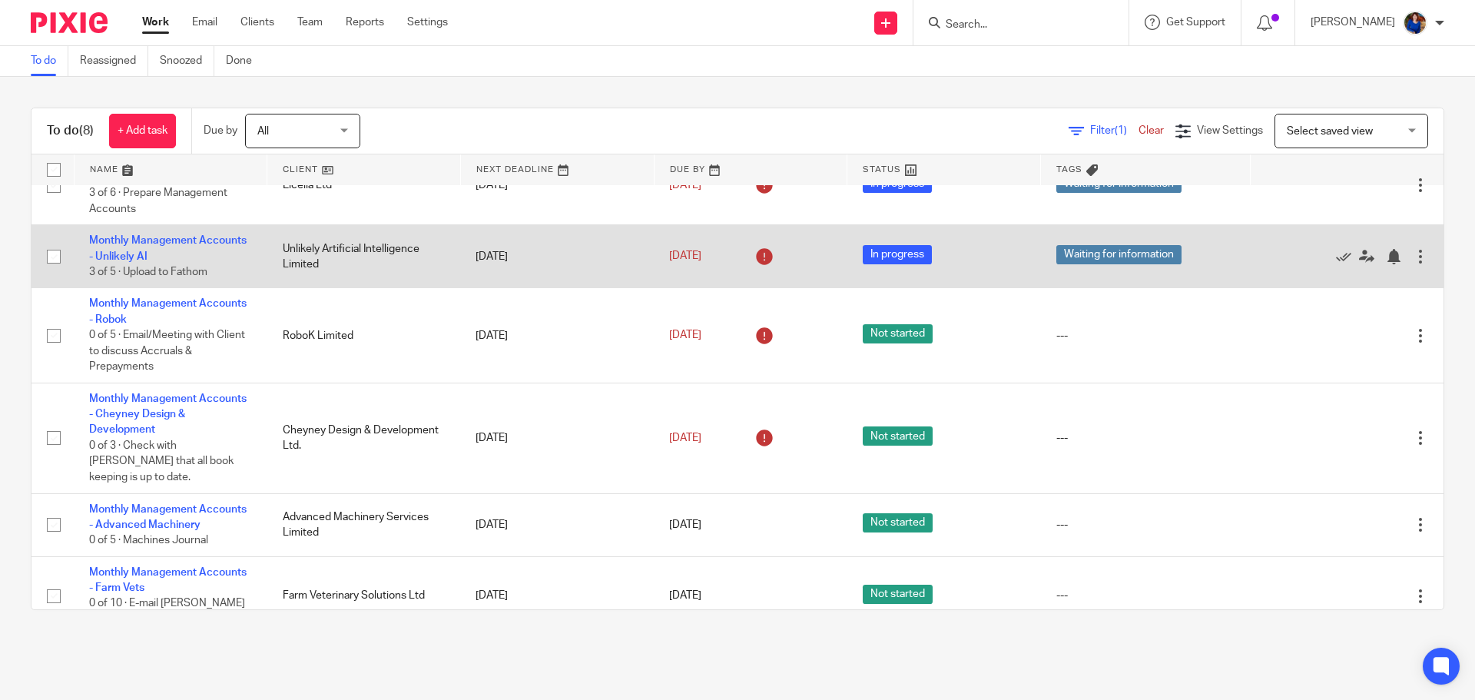
scroll to position [77, 0]
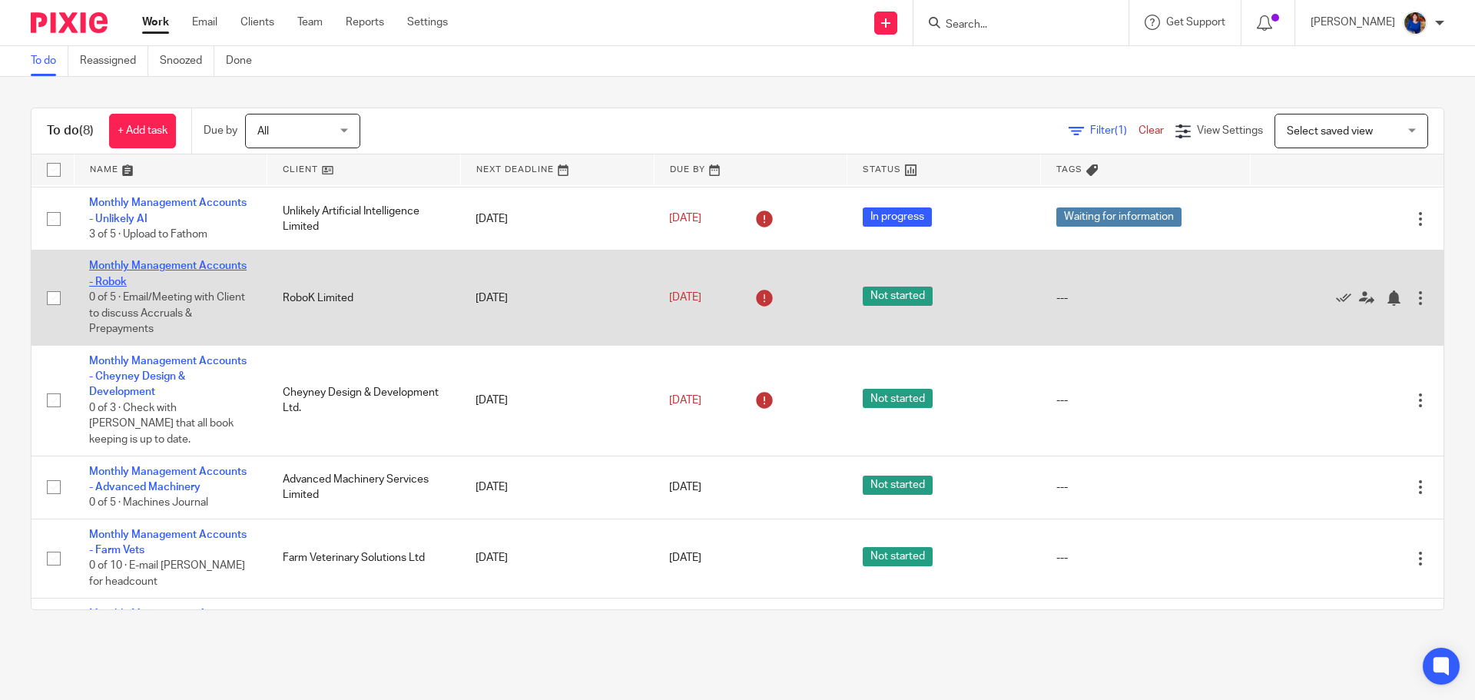
click at [195, 262] on link "Monthly Management Accounts - Robok" at bounding box center [167, 273] width 157 height 26
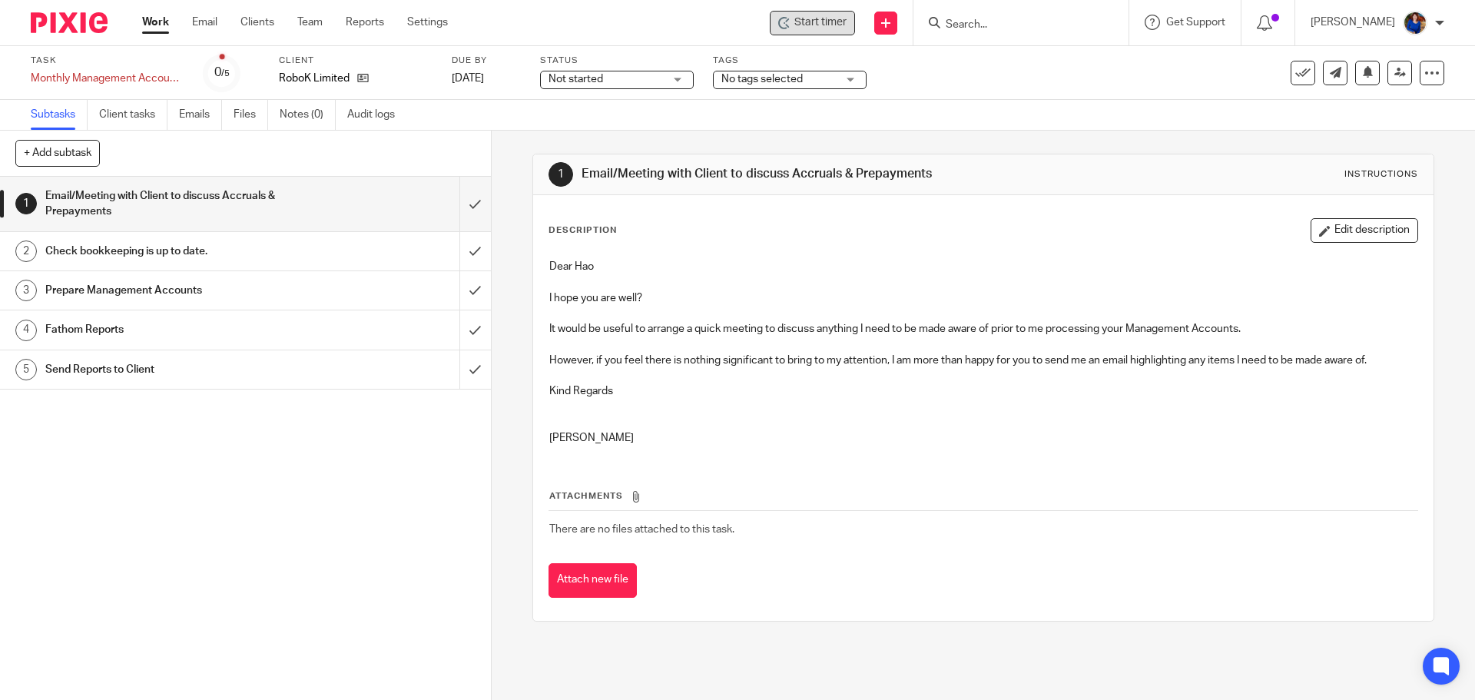
click at [791, 23] on div "Start timer" at bounding box center [812, 23] width 68 height 16
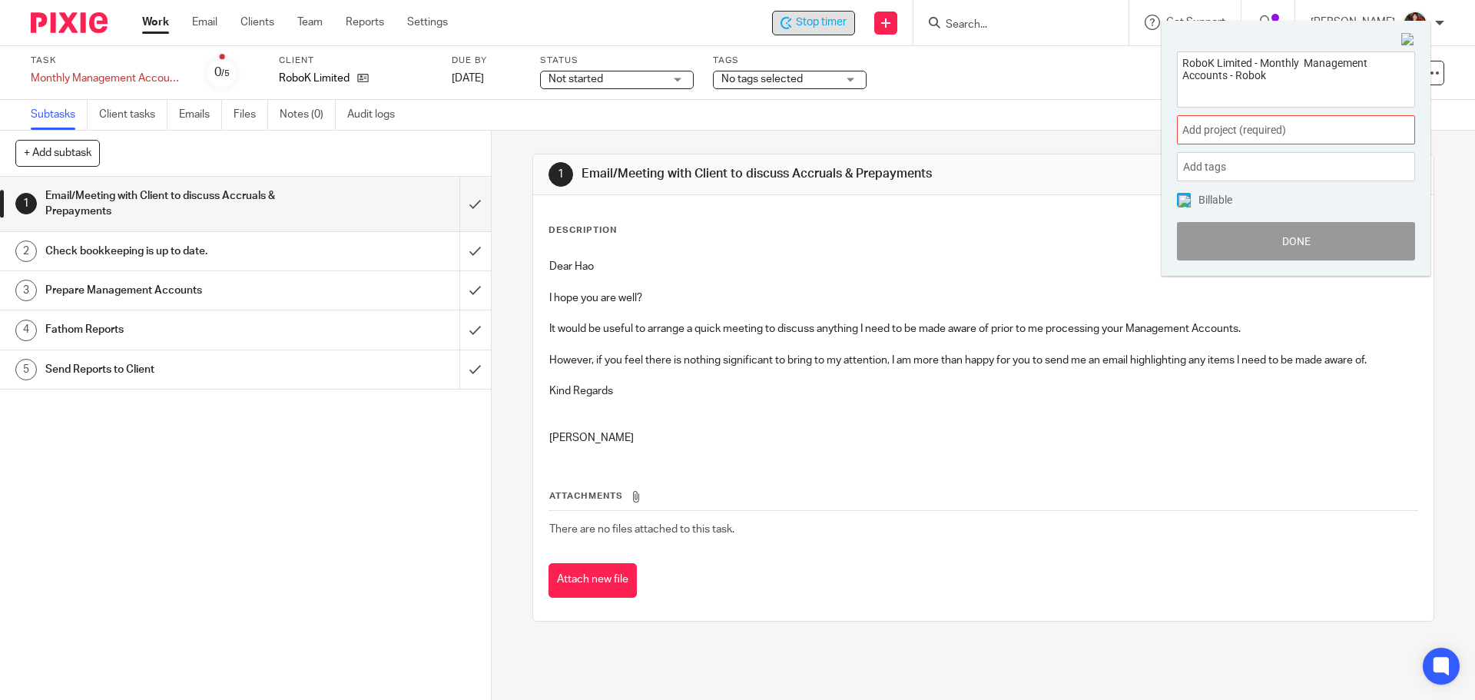
click at [1330, 136] on span "Add project (required) :" at bounding box center [1279, 130] width 194 height 16
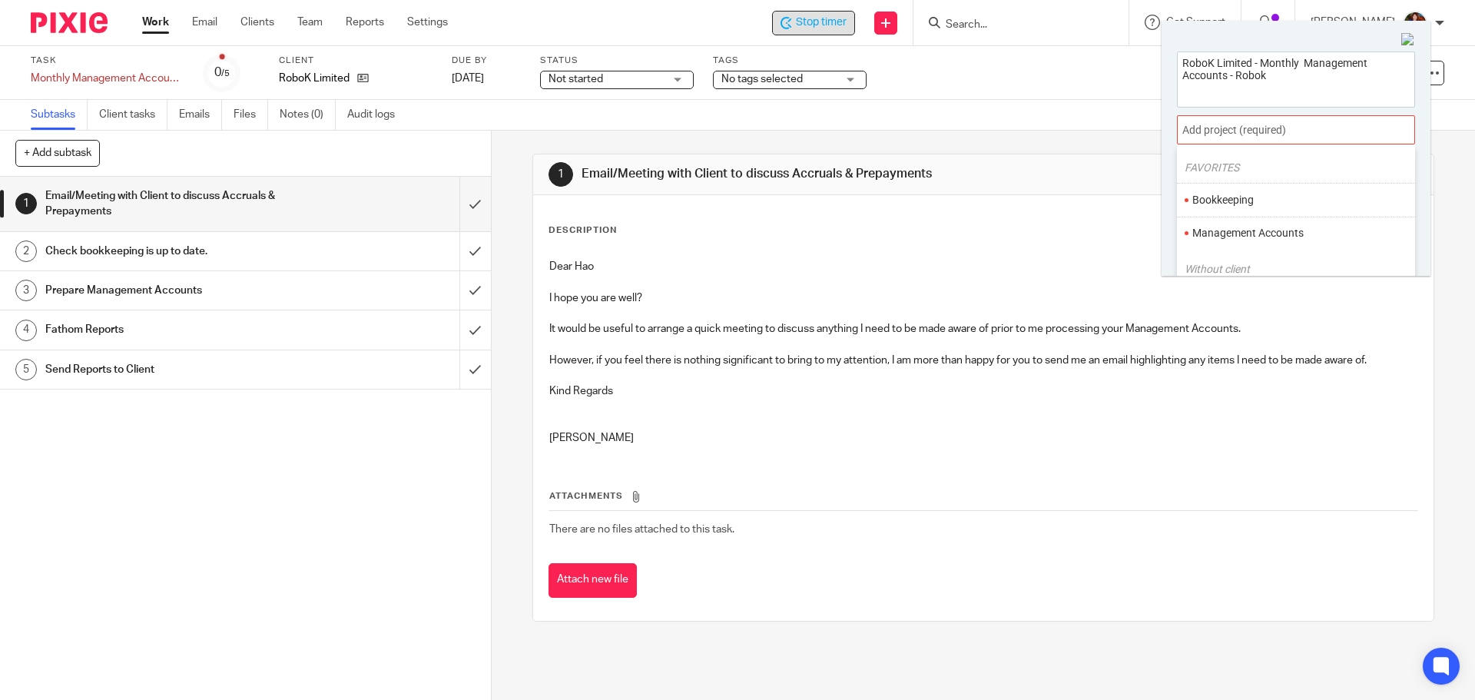
scroll to position [77, 0]
click at [1251, 206] on li "Management Accounts" at bounding box center [1292, 199] width 201 height 16
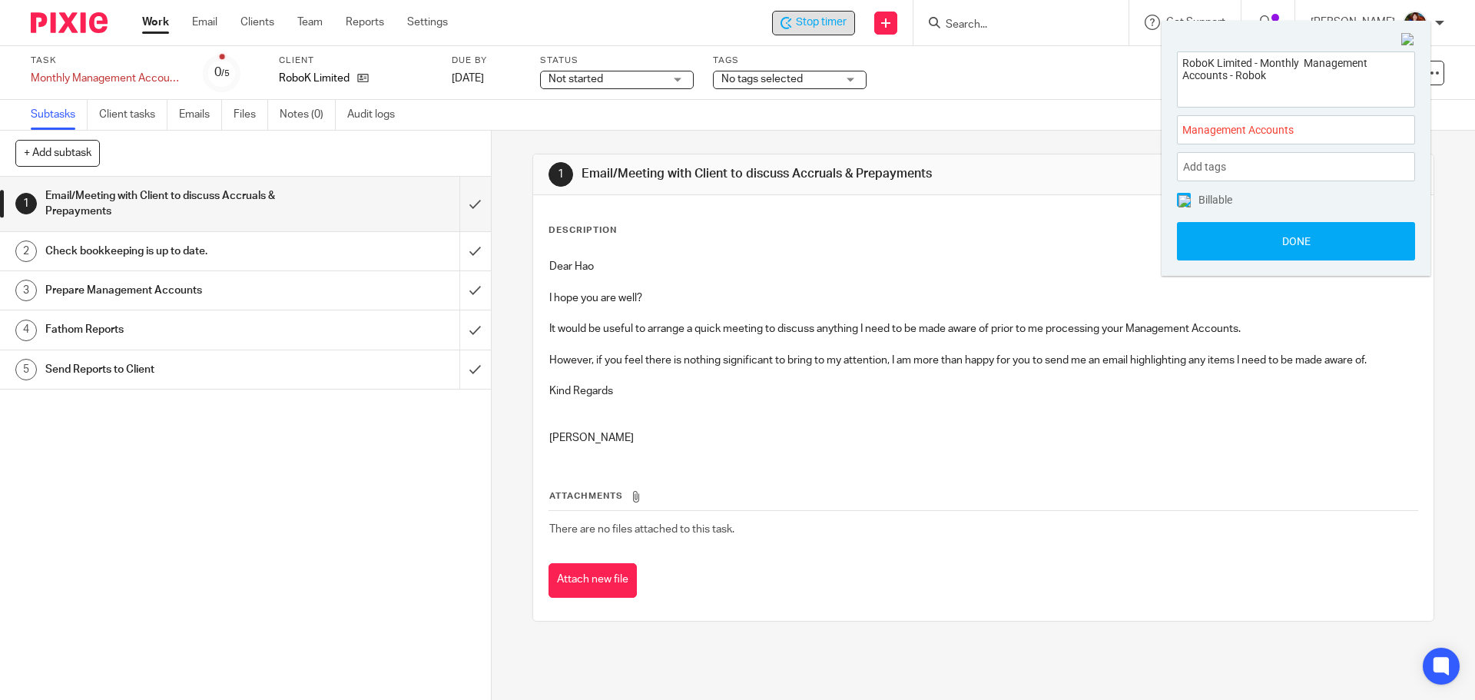
drag, startPoint x: 1188, startPoint y: 197, endPoint x: 1193, endPoint y: 205, distance: 9.4
click at [1186, 196] on img at bounding box center [1185, 201] width 12 height 12
click at [1205, 235] on button "Done" at bounding box center [1296, 241] width 238 height 38
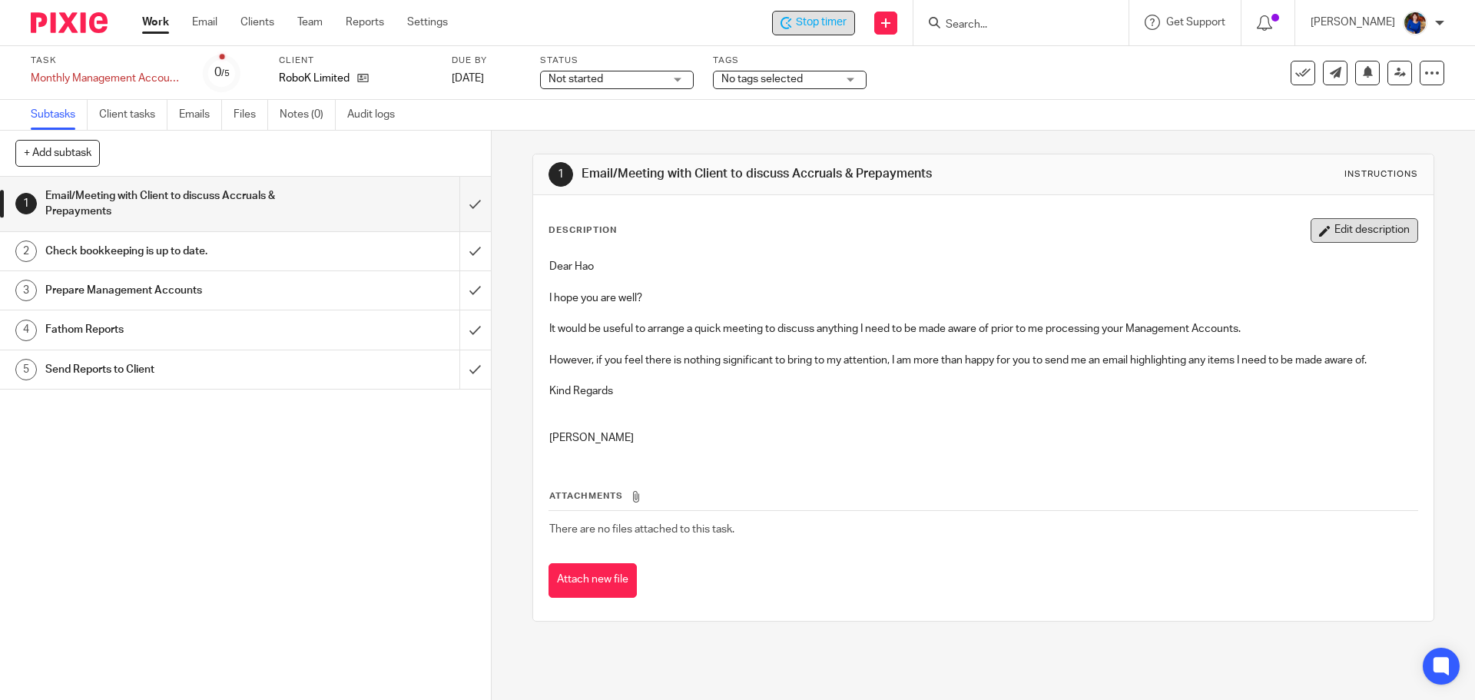
click at [1338, 231] on button "Edit description" at bounding box center [1365, 230] width 108 height 25
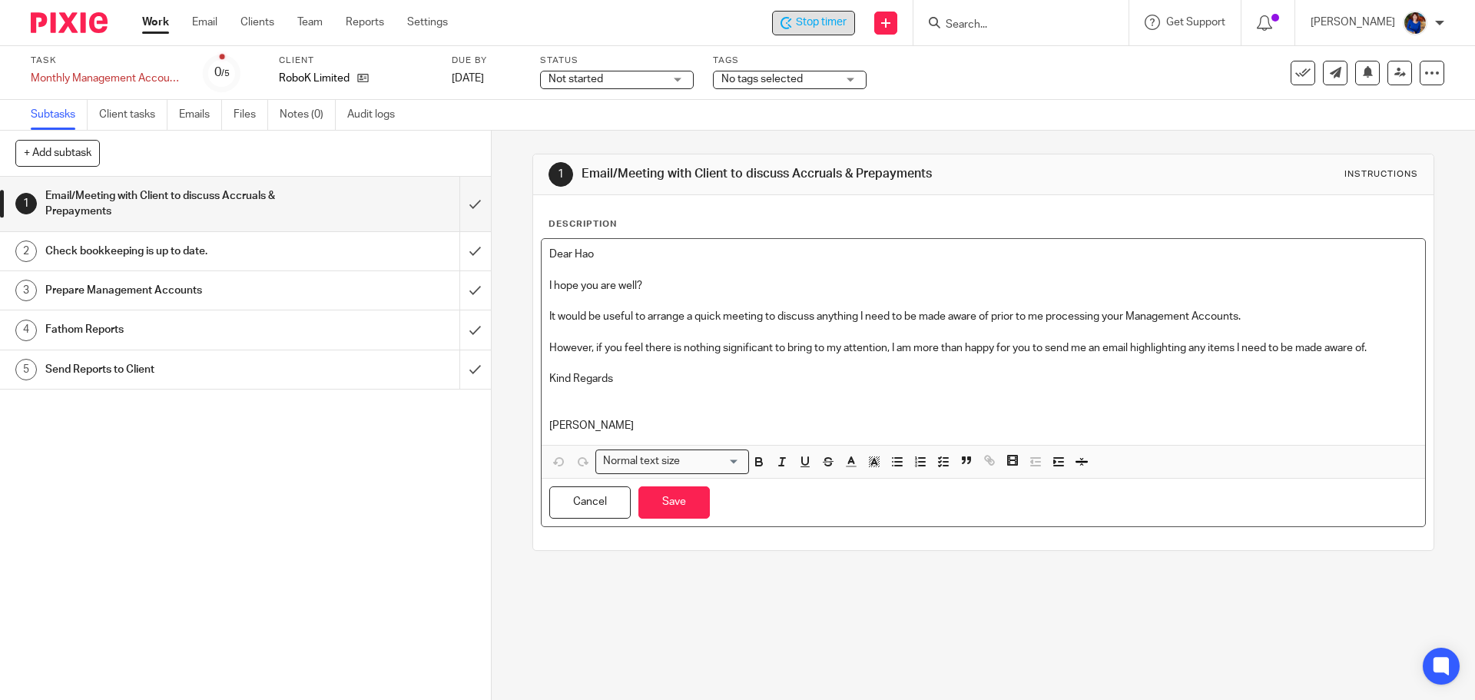
click at [774, 416] on p at bounding box center [982, 401] width 867 height 31
drag, startPoint x: 758, startPoint y: 268, endPoint x: 772, endPoint y: 265, distance: 14.2
click at [762, 267] on p at bounding box center [982, 269] width 867 height 15
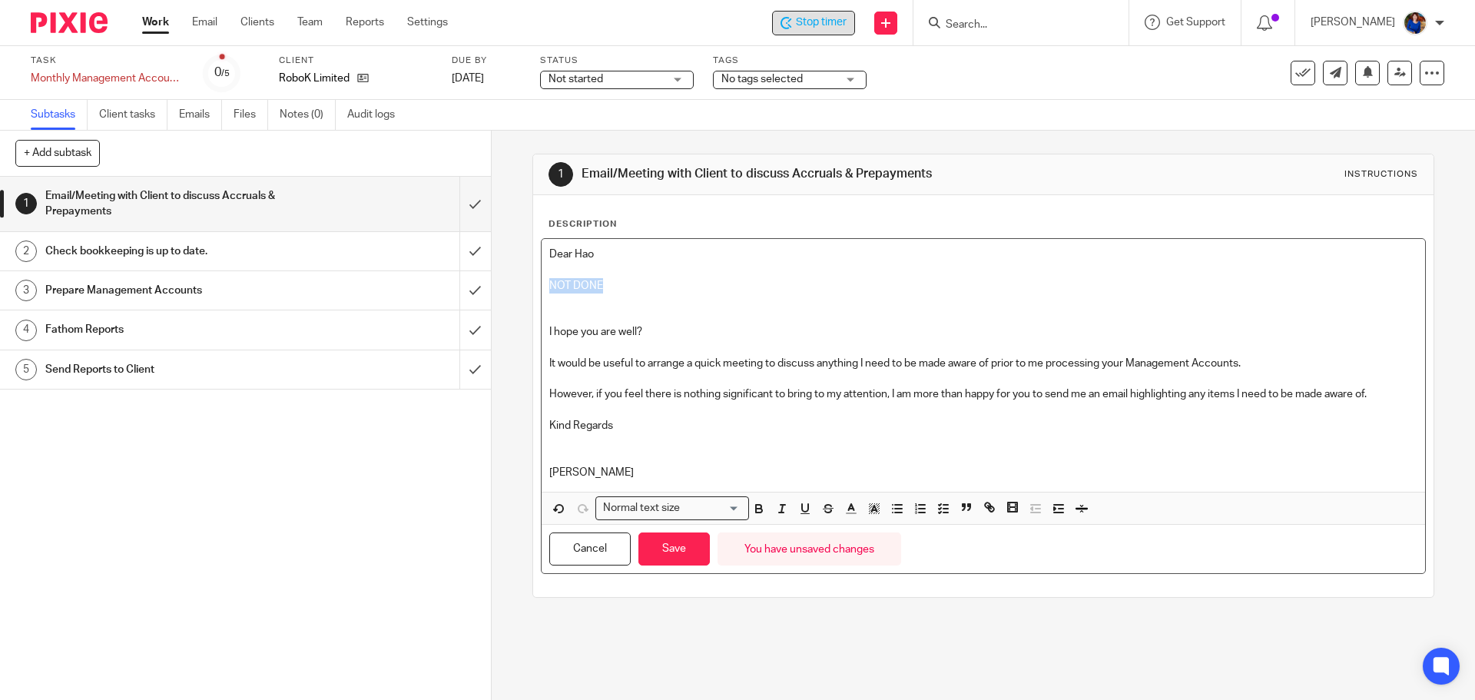
drag, startPoint x: 659, startPoint y: 288, endPoint x: 533, endPoint y: 286, distance: 126.0
click at [534, 285] on div "Description Dear Hao NOT DONE I hope you are well? It would be useful to arrang…" at bounding box center [983, 396] width 900 height 402
click at [759, 505] on icon "button" at bounding box center [759, 509] width 14 height 14
click at [848, 506] on polyline "button" at bounding box center [850, 507] width 5 height 6
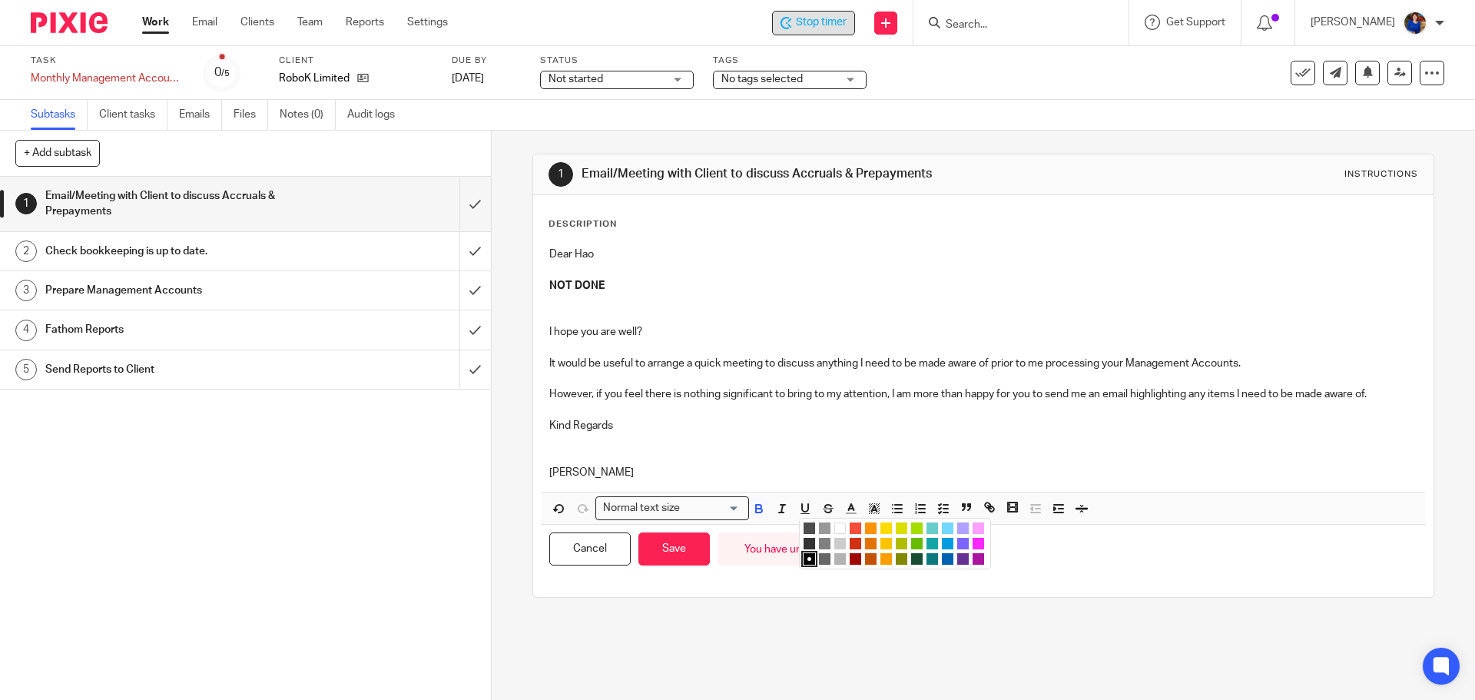
click at [884, 539] on li "color:#FCC400" at bounding box center [886, 544] width 12 height 12
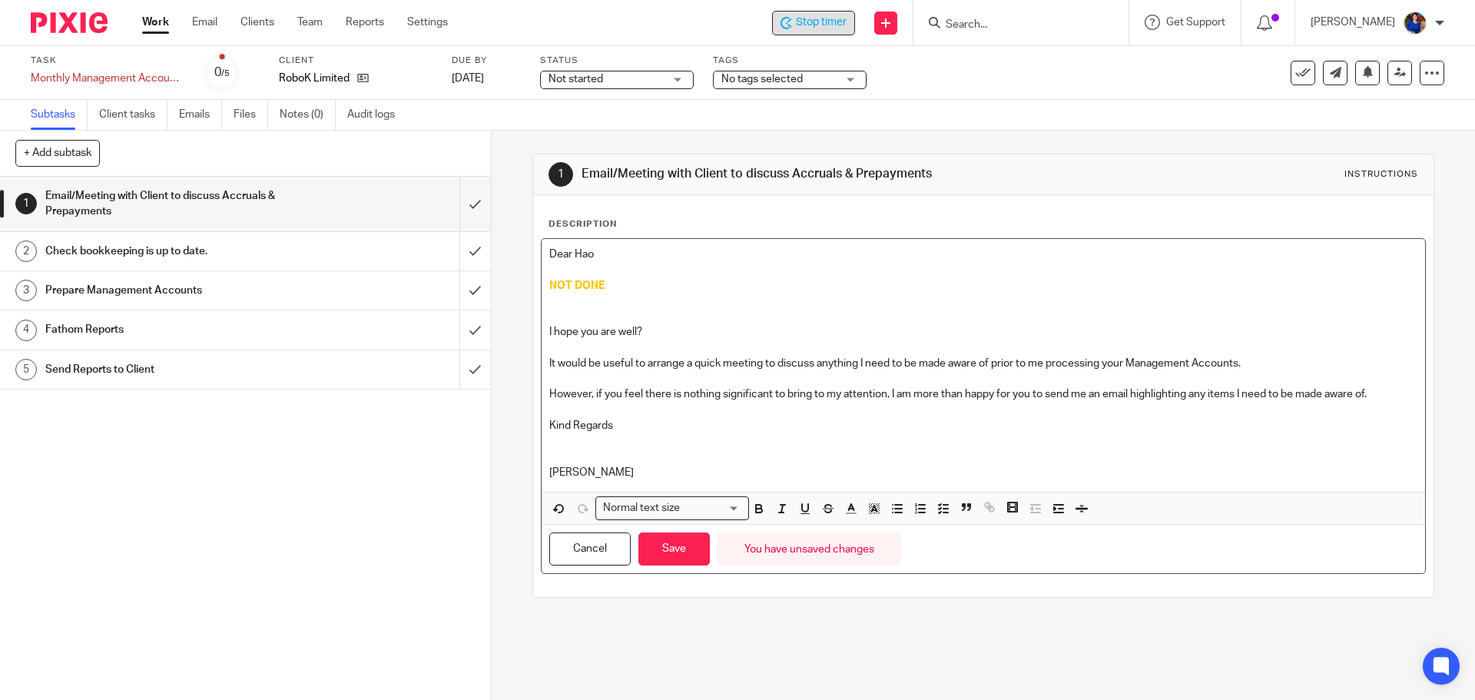
click at [699, 305] on p at bounding box center [982, 300] width 867 height 15
click at [669, 546] on button "Save" at bounding box center [673, 548] width 71 height 33
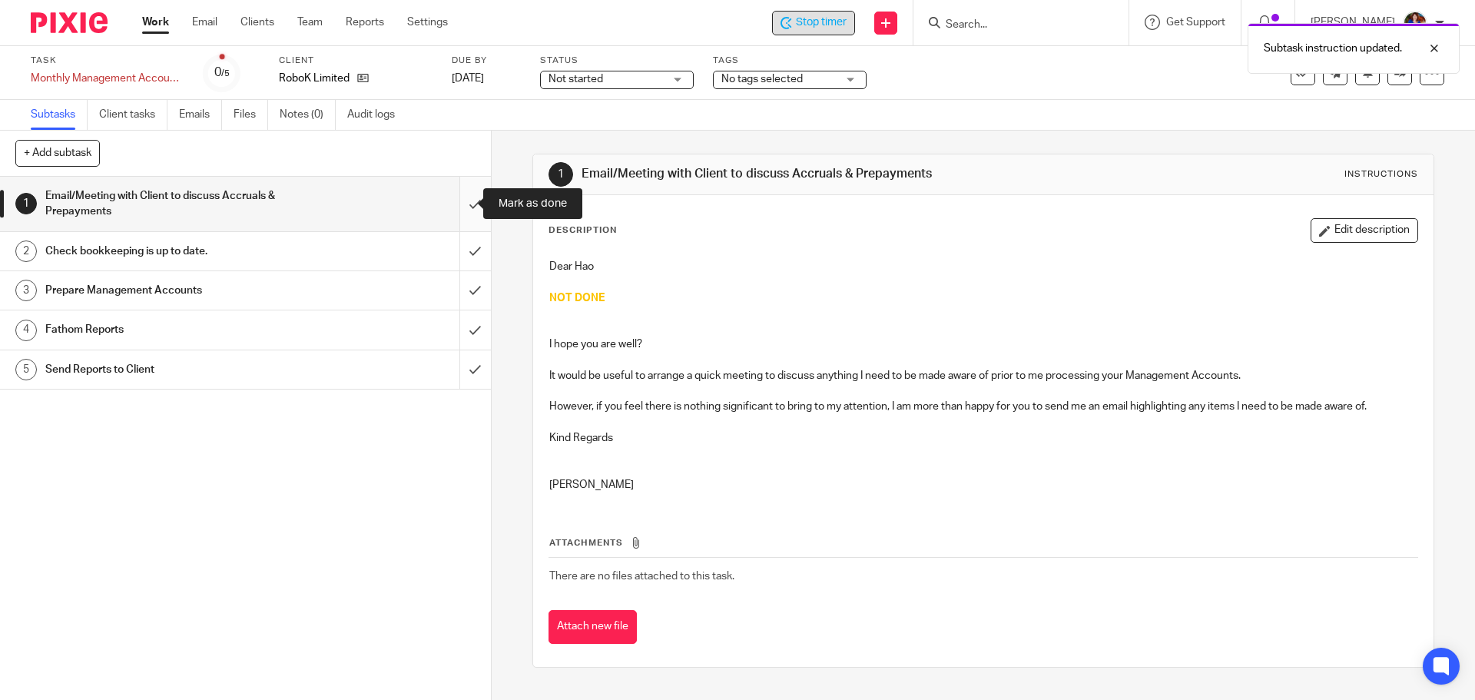
click at [462, 200] on input "submit" at bounding box center [245, 204] width 491 height 55
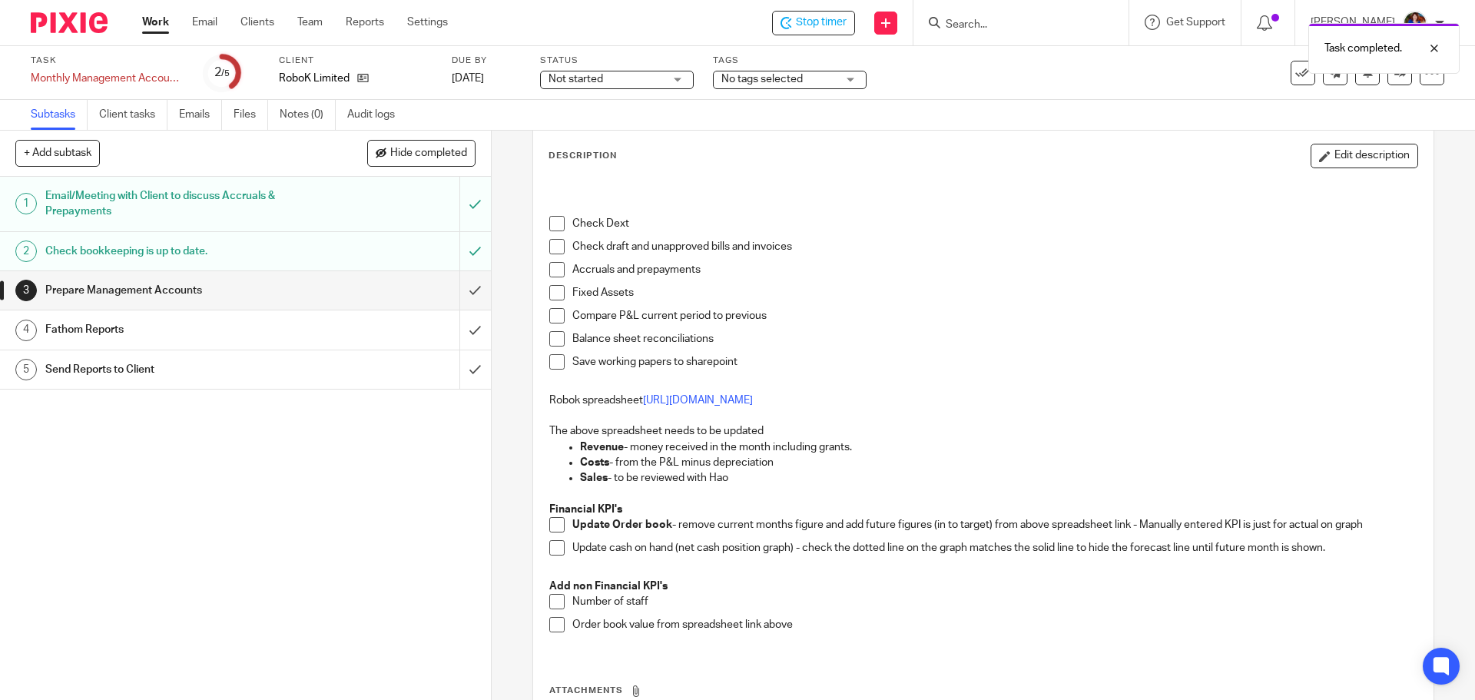
scroll to position [60, 0]
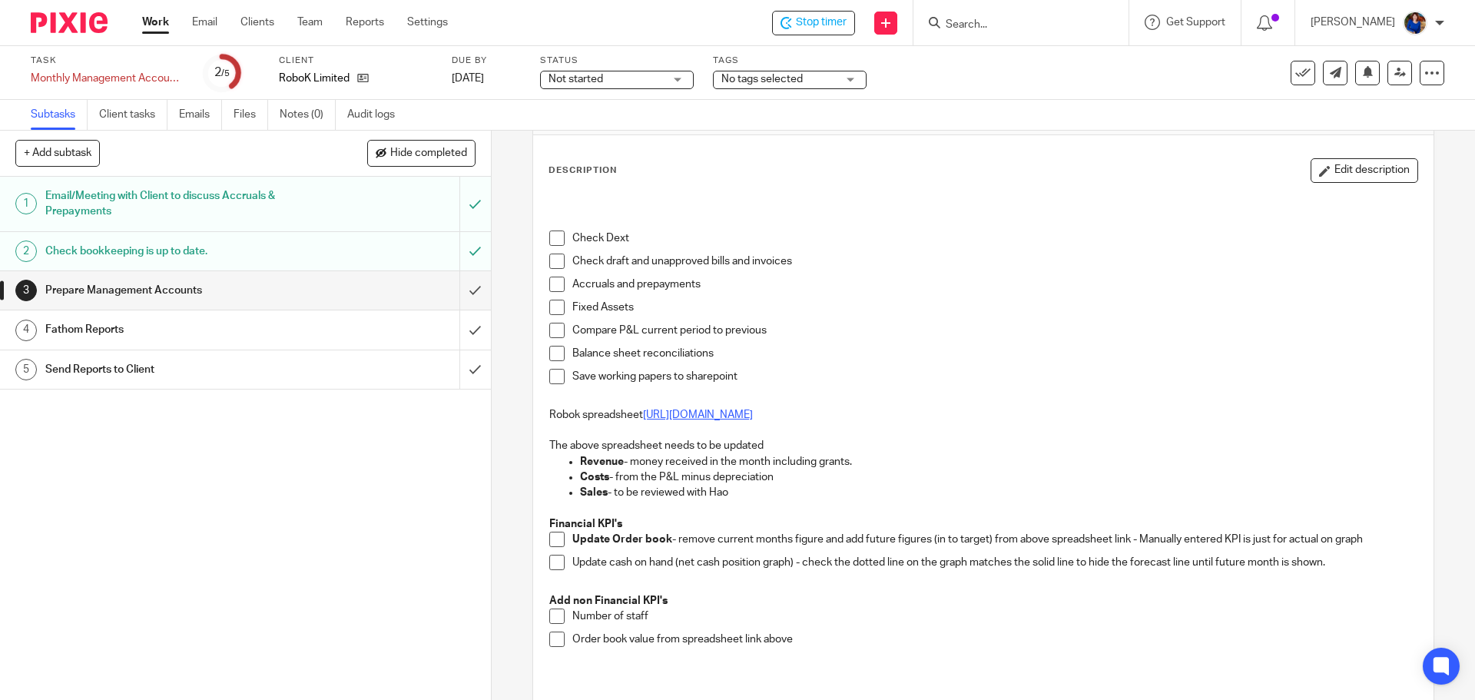
click at [753, 416] on link "[URL][DOMAIN_NAME]" at bounding box center [698, 414] width 110 height 11
click at [1426, 76] on icon at bounding box center [1431, 72] width 15 height 15
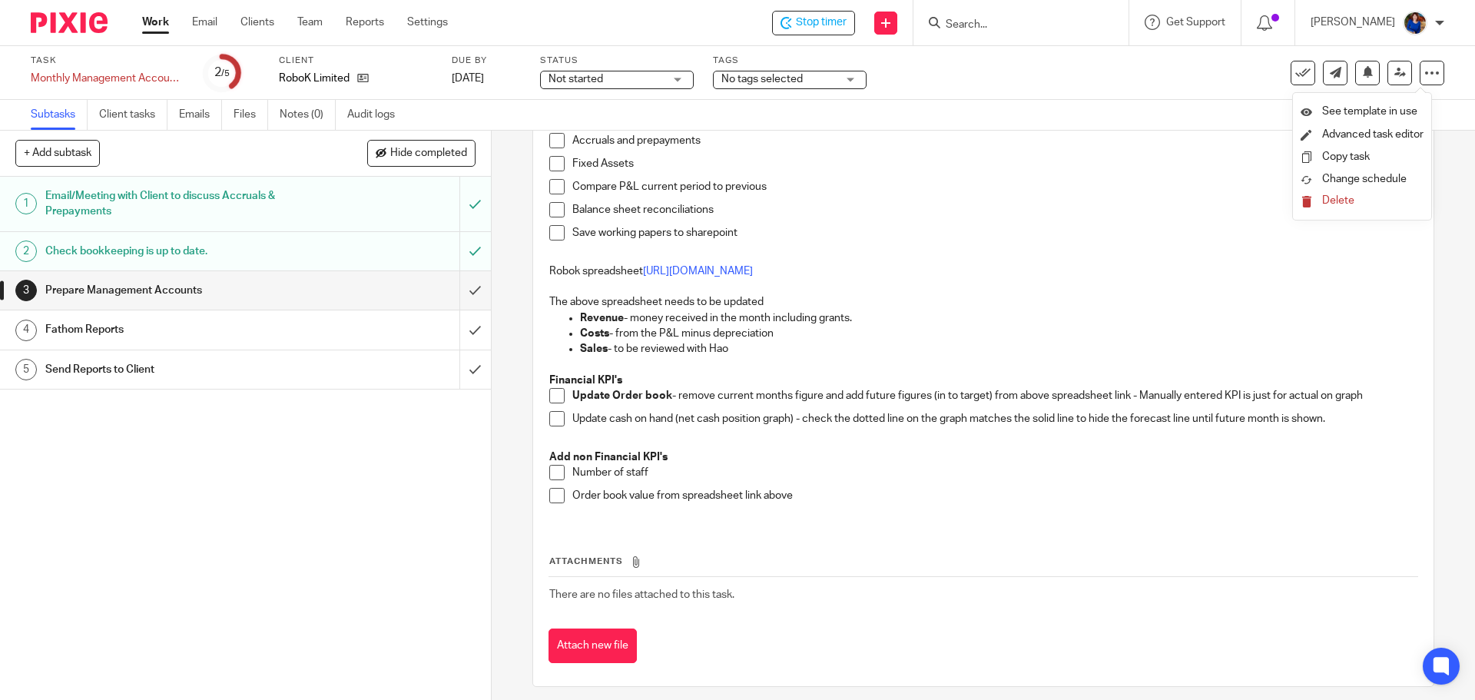
scroll to position [214, 0]
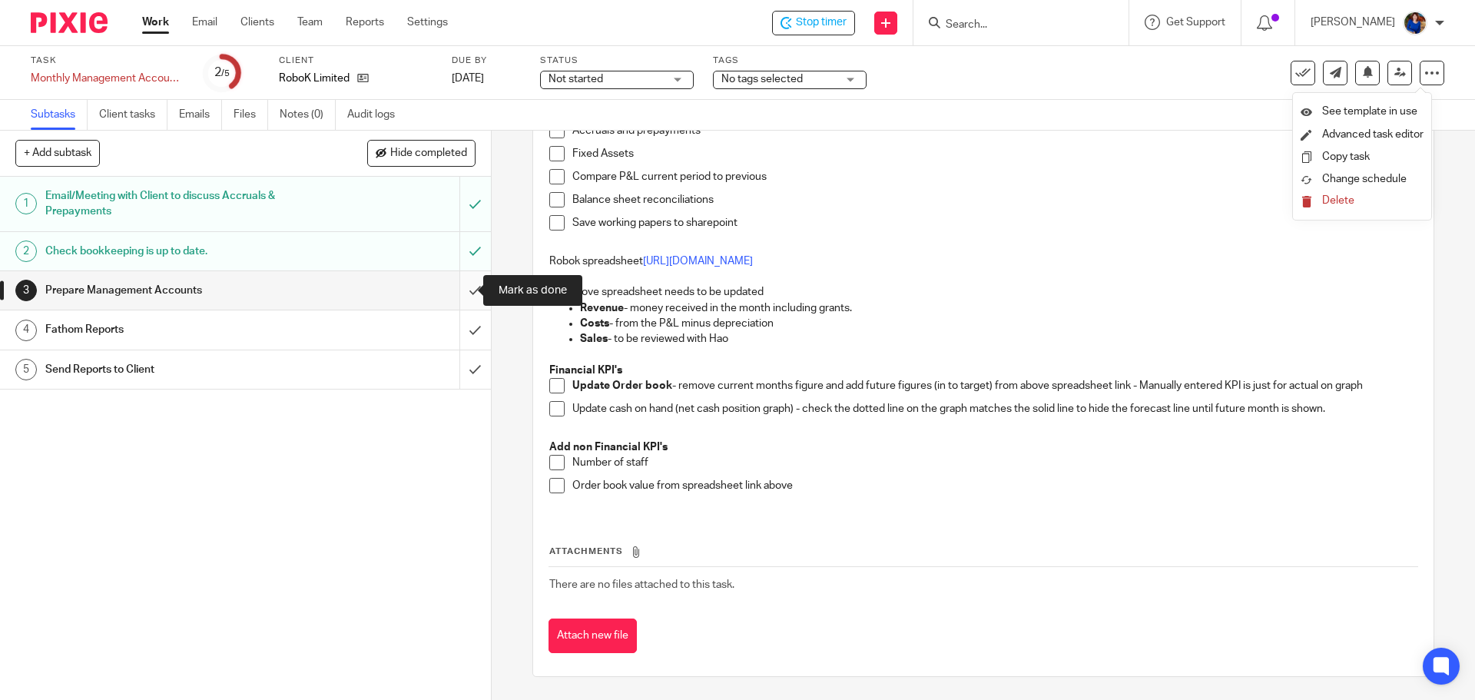
click at [458, 293] on input "submit" at bounding box center [245, 290] width 491 height 38
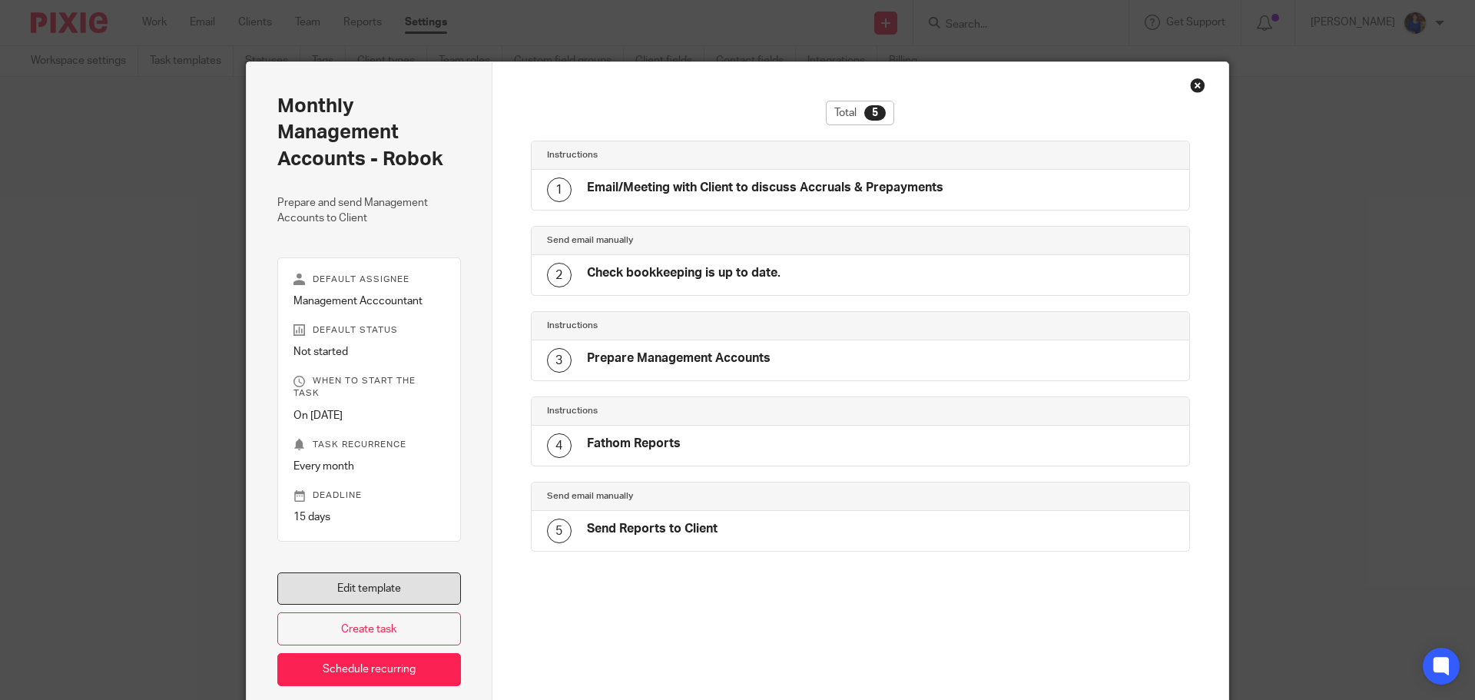
click at [385, 572] on link "Edit template" at bounding box center [369, 588] width 184 height 33
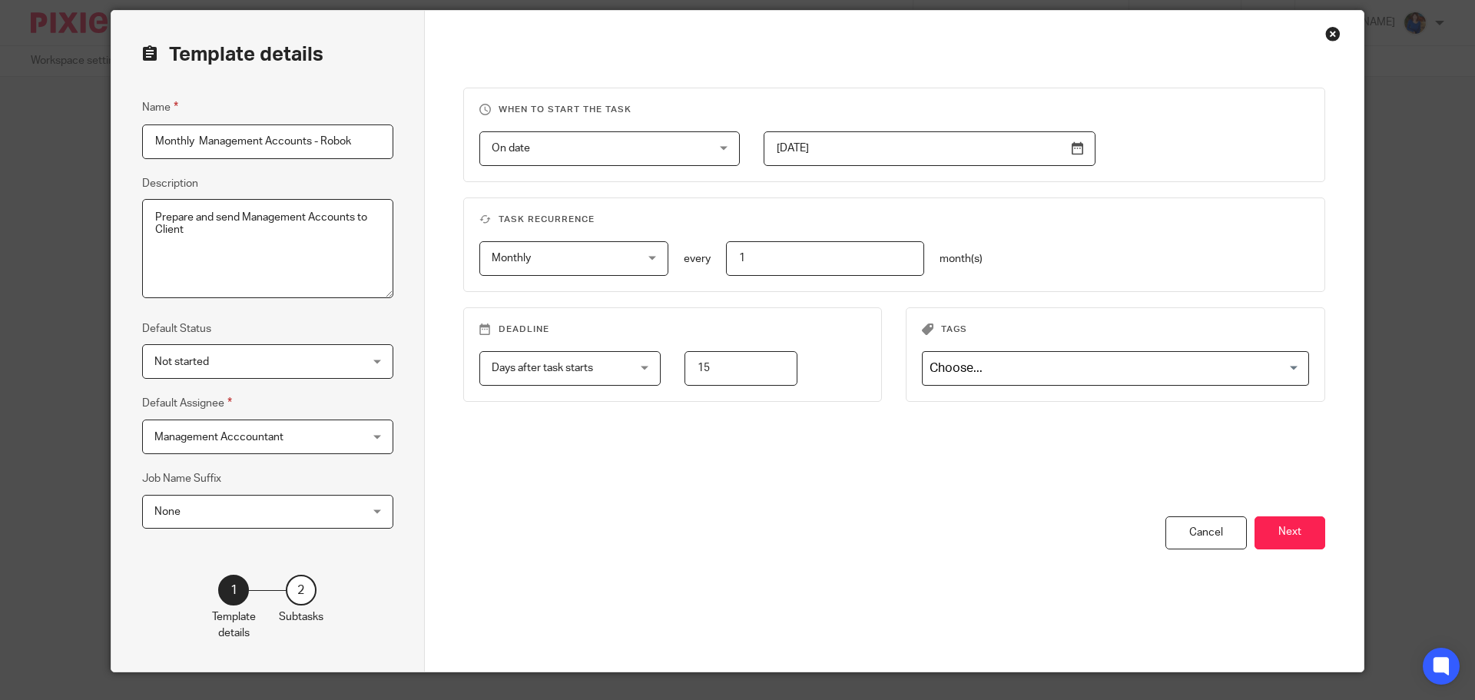
scroll to position [77, 0]
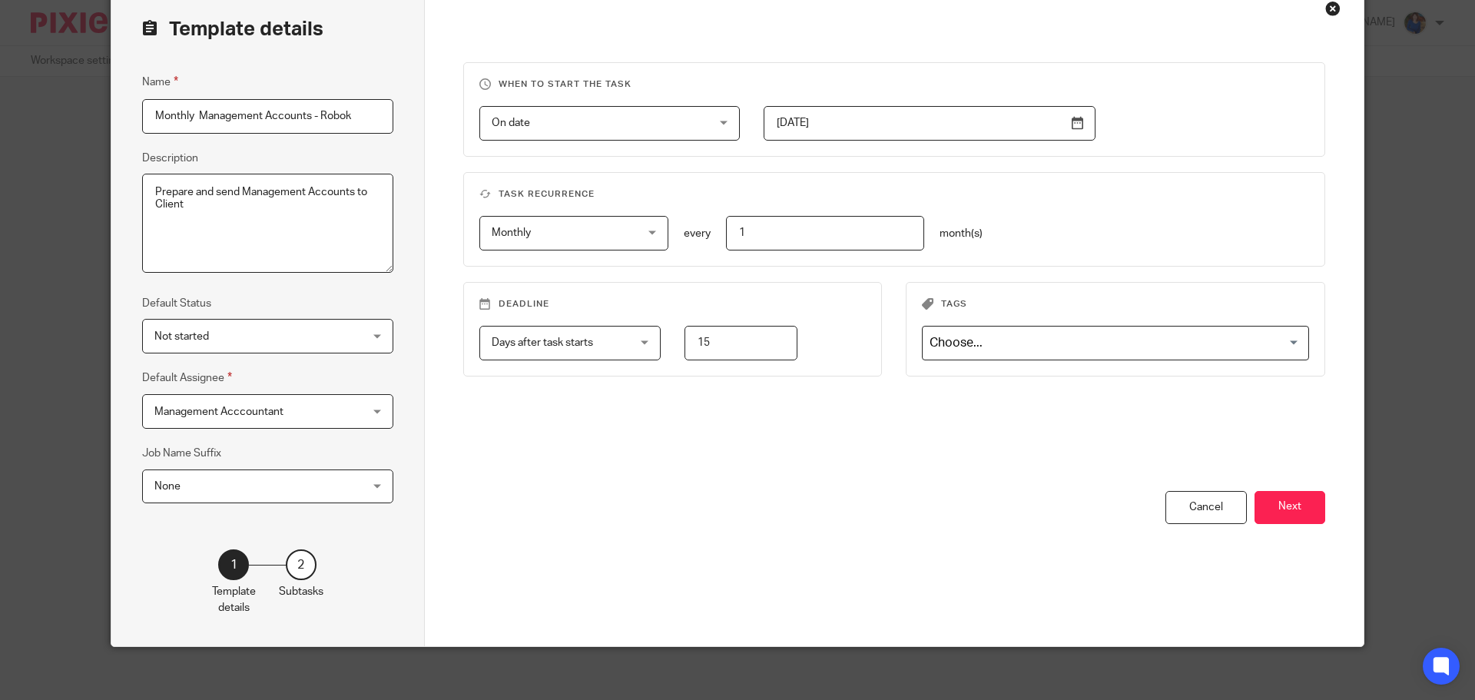
click at [1303, 519] on button "Next" at bounding box center [1290, 507] width 71 height 33
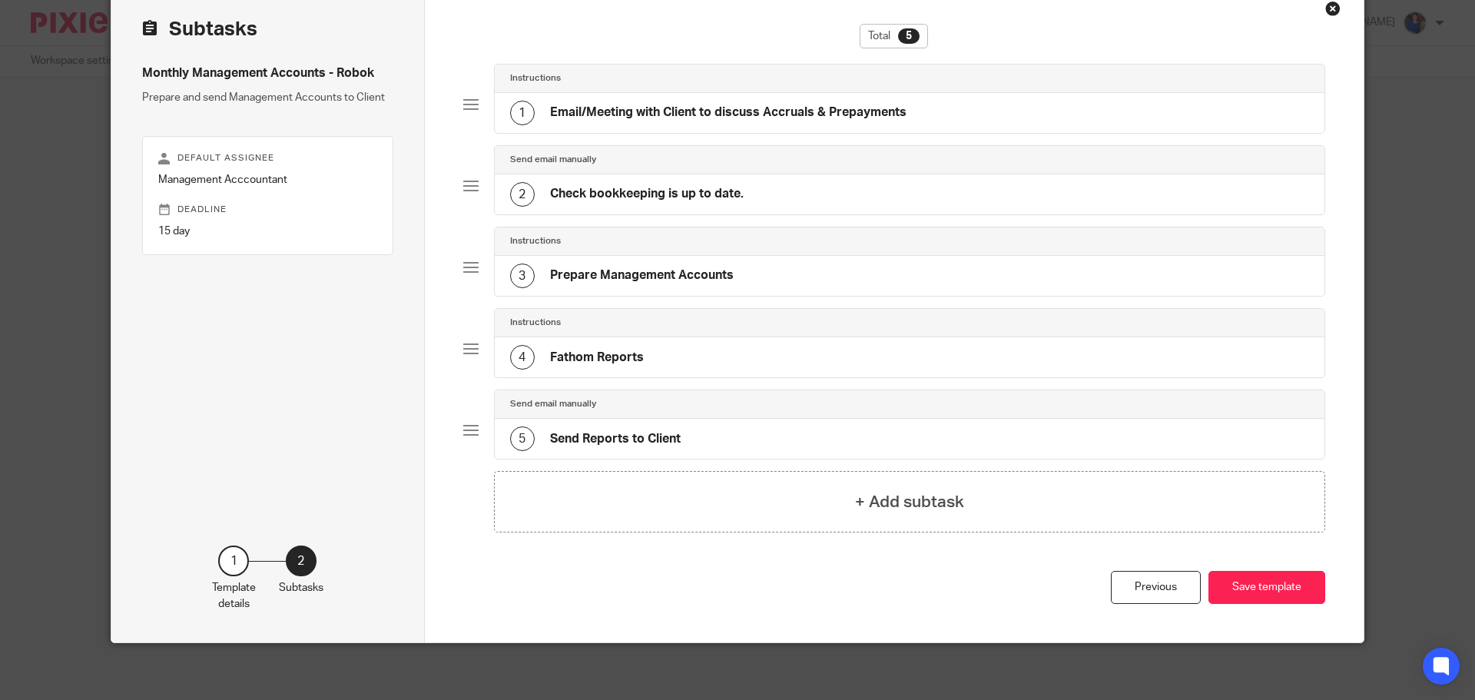
click at [769, 353] on div "4 Fathom Reports" at bounding box center [910, 357] width 830 height 40
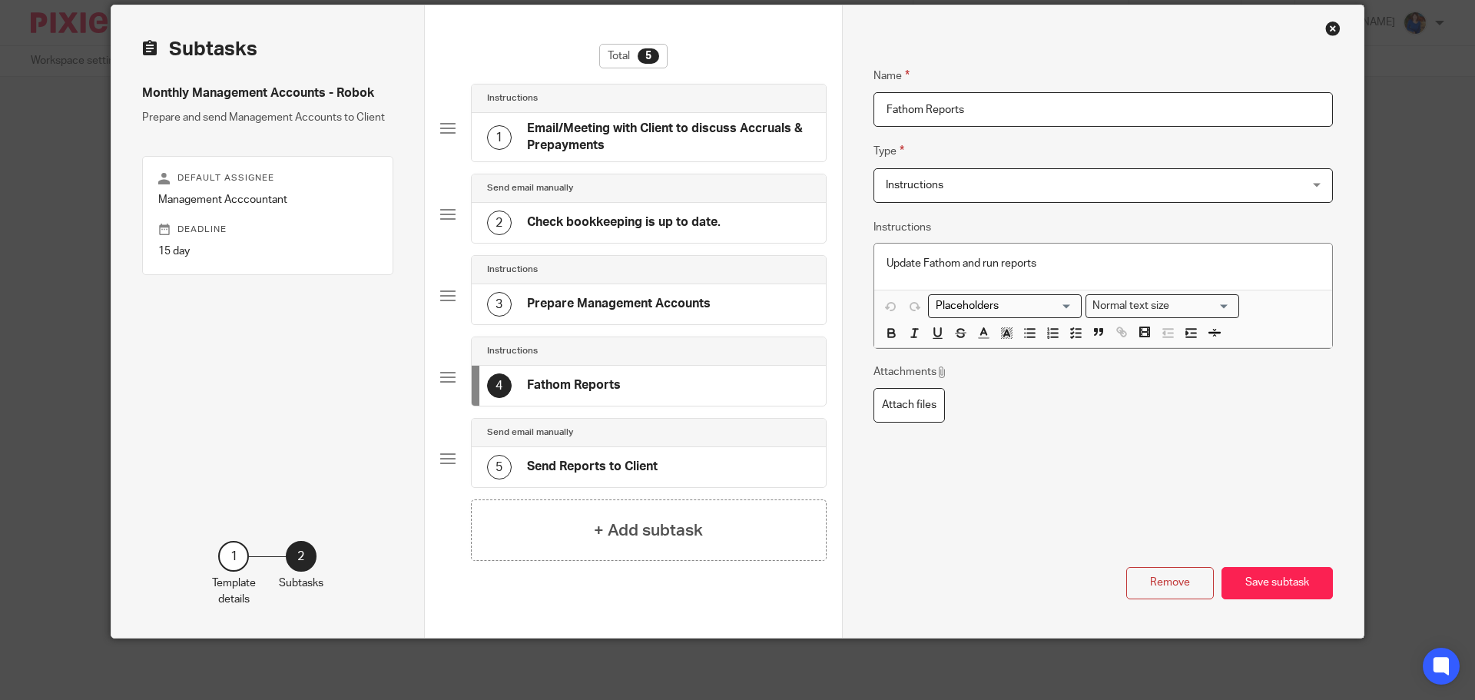
scroll to position [57, 0]
click at [599, 380] on h4 "Fathom Reports" at bounding box center [574, 385] width 94 height 16
click at [623, 317] on div "3 Prepare Management Accounts" at bounding box center [599, 304] width 224 height 25
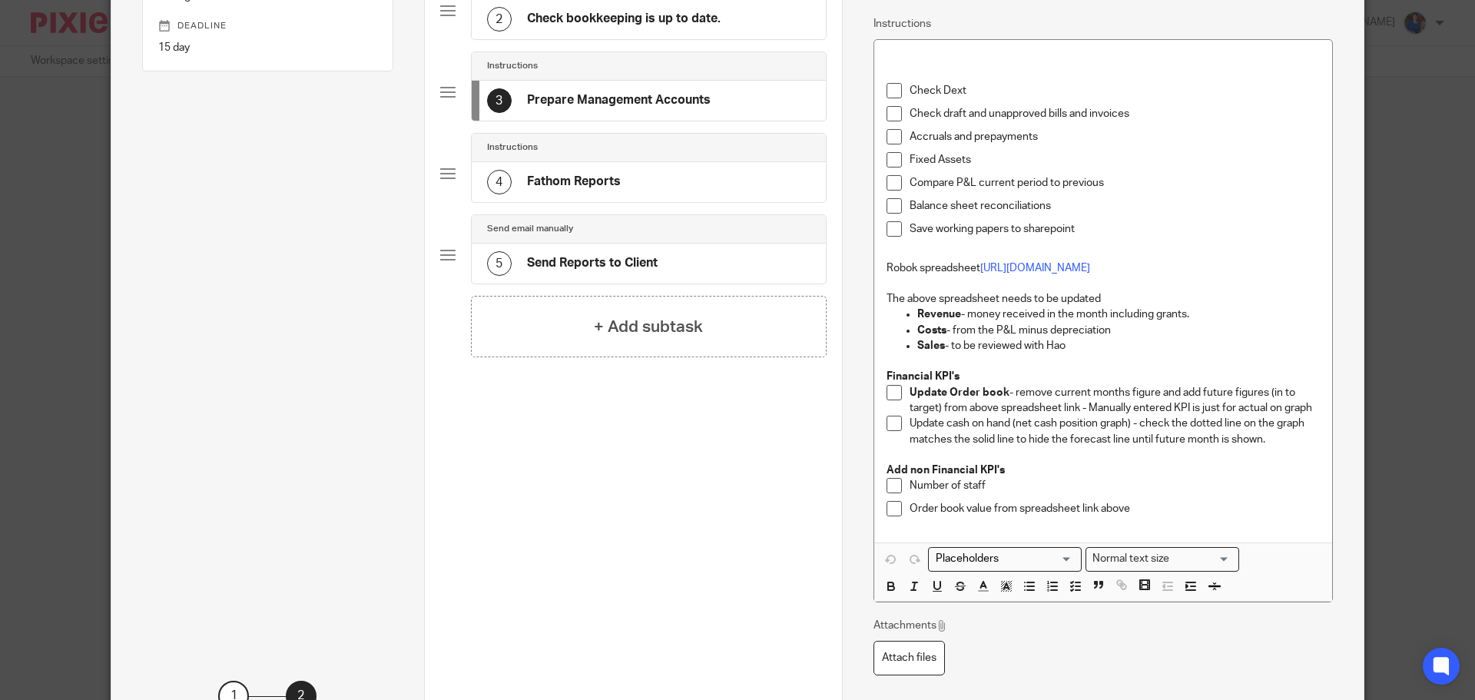
scroll to position [287, 0]
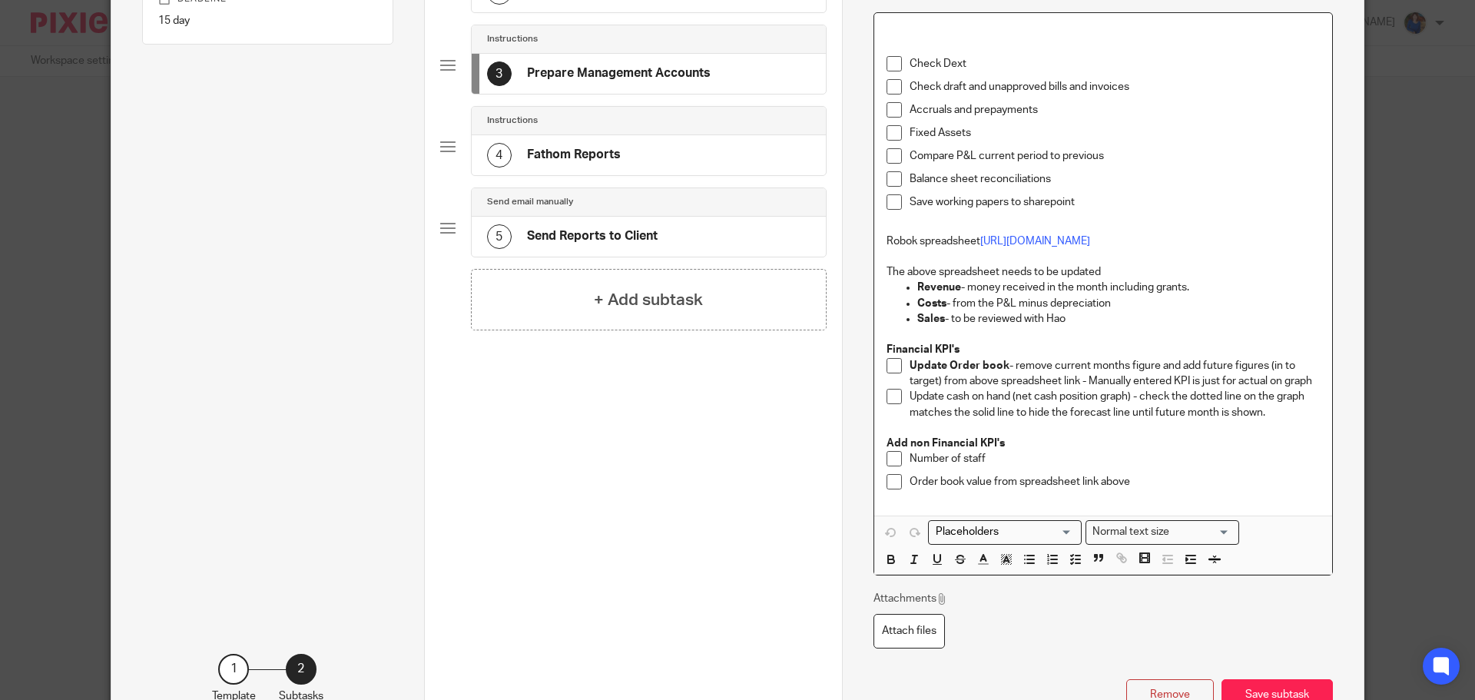
click at [1278, 436] on p at bounding box center [1103, 427] width 433 height 15
click at [1285, 420] on p "Update cash on hand (net cash position graph) - check the dotted line on the gr…" at bounding box center [1115, 404] width 410 height 31
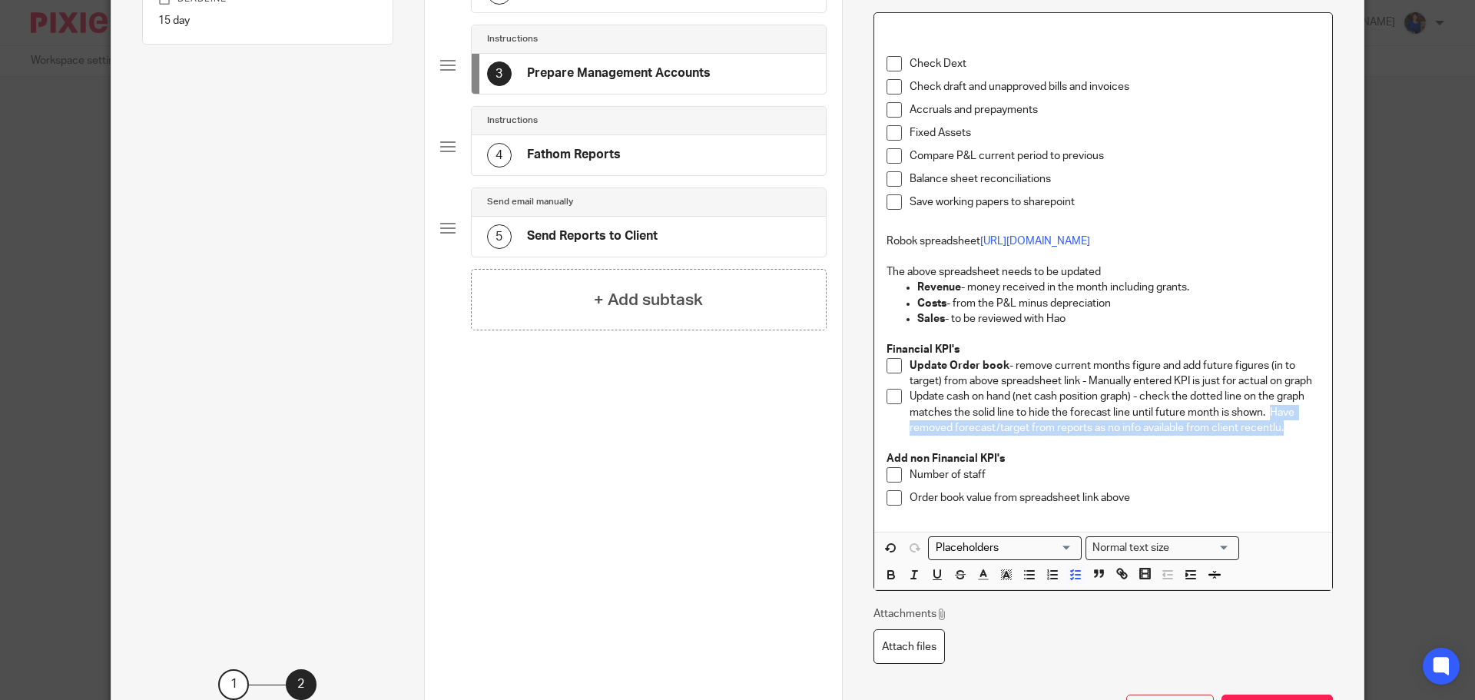
drag, startPoint x: 1267, startPoint y: 443, endPoint x: 1286, endPoint y: 455, distance: 22.4
click at [1286, 436] on p "Update cash on hand (net cash position graph) - check the dotted line on the gr…" at bounding box center [1115, 412] width 410 height 47
click at [979, 582] on icon "button" at bounding box center [983, 575] width 14 height 14
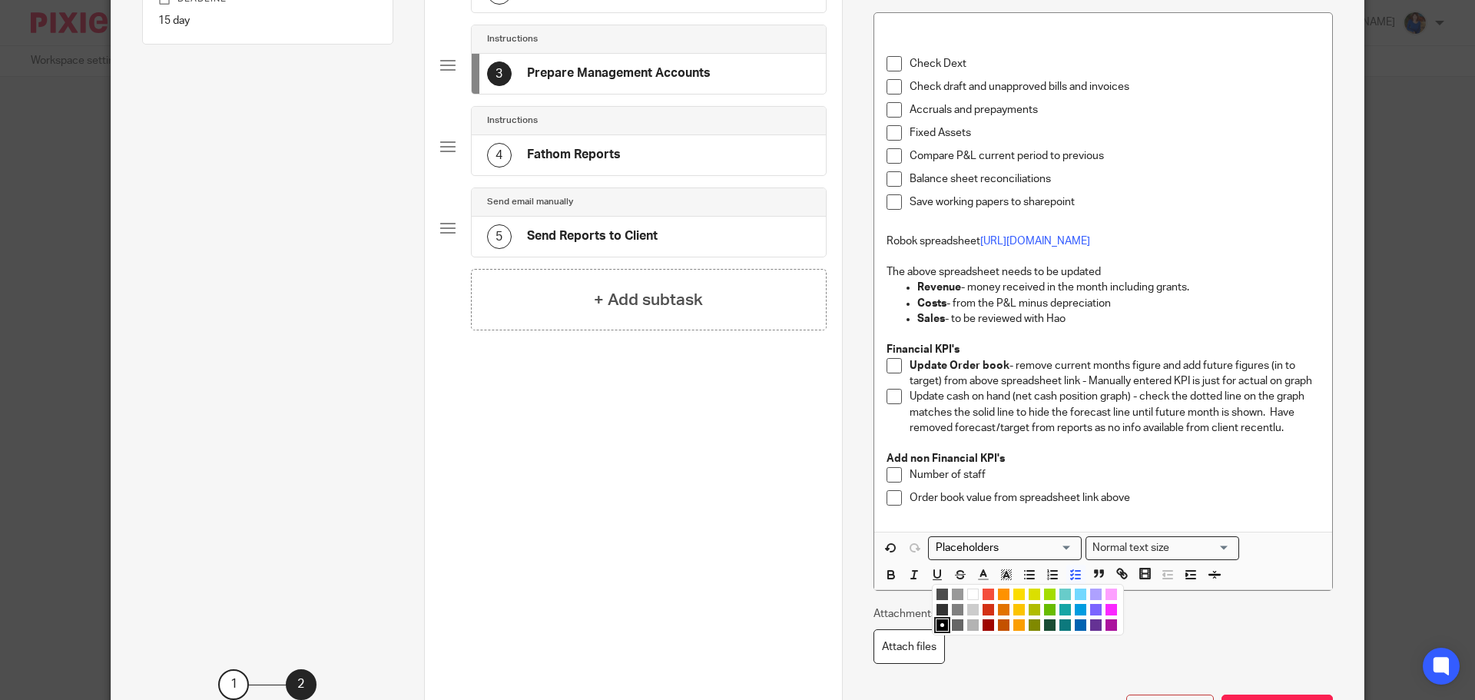
click at [1090, 615] on li "color:#7B64FF" at bounding box center [1096, 610] width 12 height 12
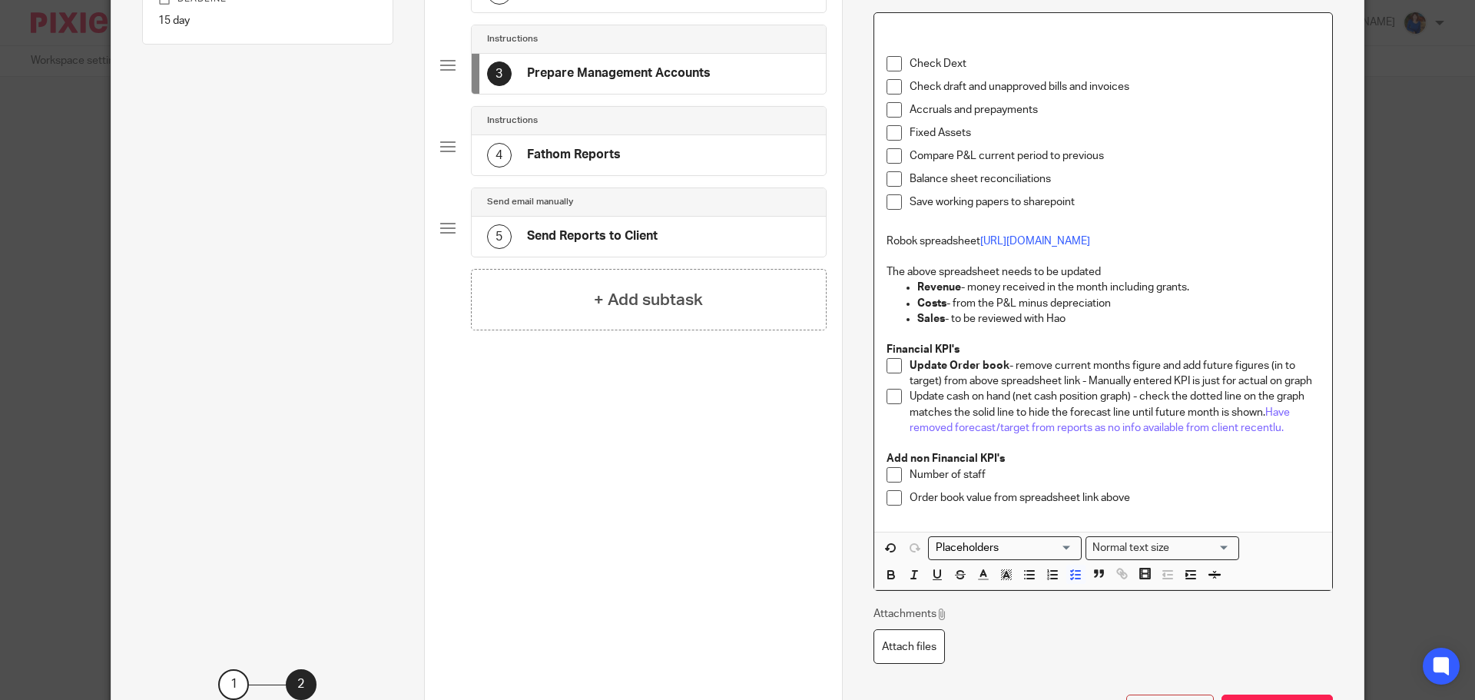
click at [1116, 506] on p "Order book value from spreadsheet link above" at bounding box center [1115, 497] width 410 height 15
drag, startPoint x: 1123, startPoint y: 297, endPoint x: 1145, endPoint y: 290, distance: 23.1
click at [1126, 280] on p "The above spreadsheet needs to be updated" at bounding box center [1103, 271] width 433 height 15
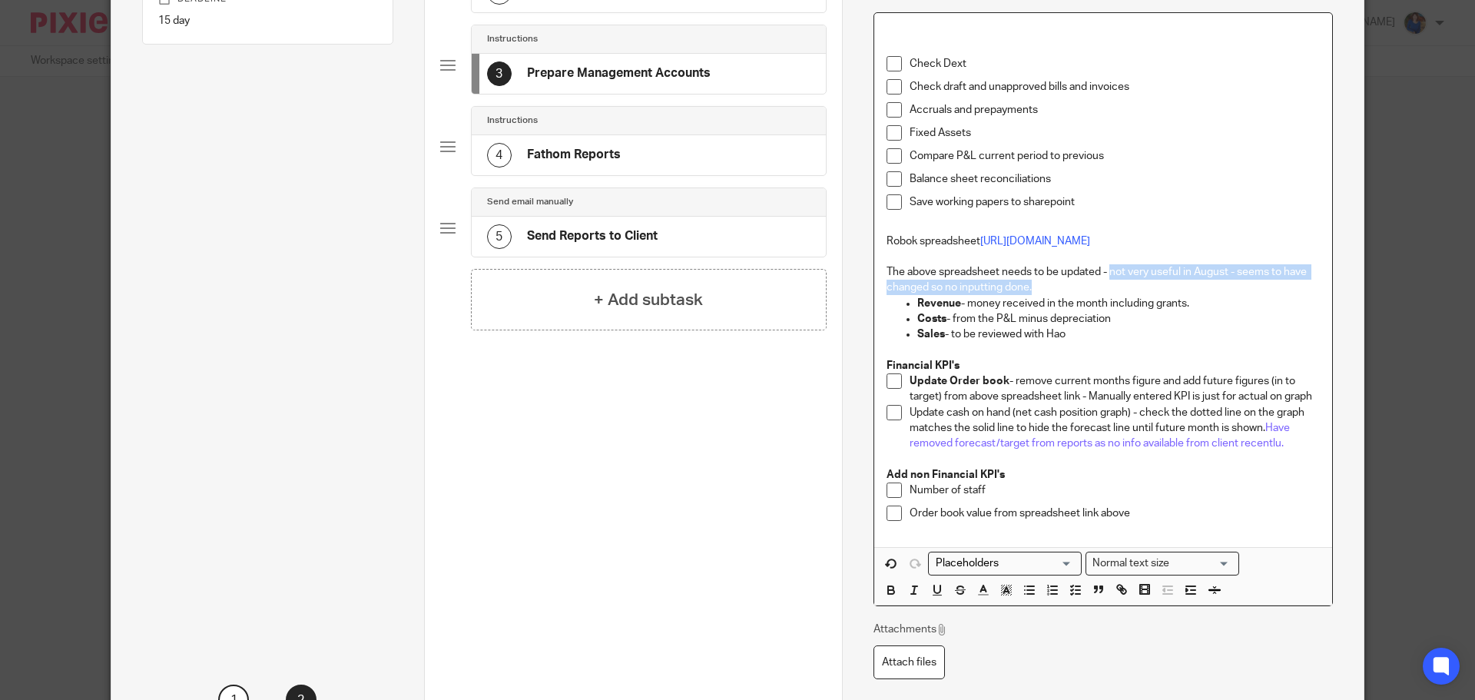
drag, startPoint x: 1107, startPoint y: 300, endPoint x: 1295, endPoint y: 316, distance: 188.9
click at [1295, 296] on p "The above spreadsheet needs to be updated - not very useful in August - seems t…" at bounding box center [1103, 279] width 433 height 31
drag, startPoint x: 971, startPoint y: 624, endPoint x: 980, endPoint y: 625, distance: 8.5
click at [976, 597] on icon "button" at bounding box center [983, 590] width 14 height 14
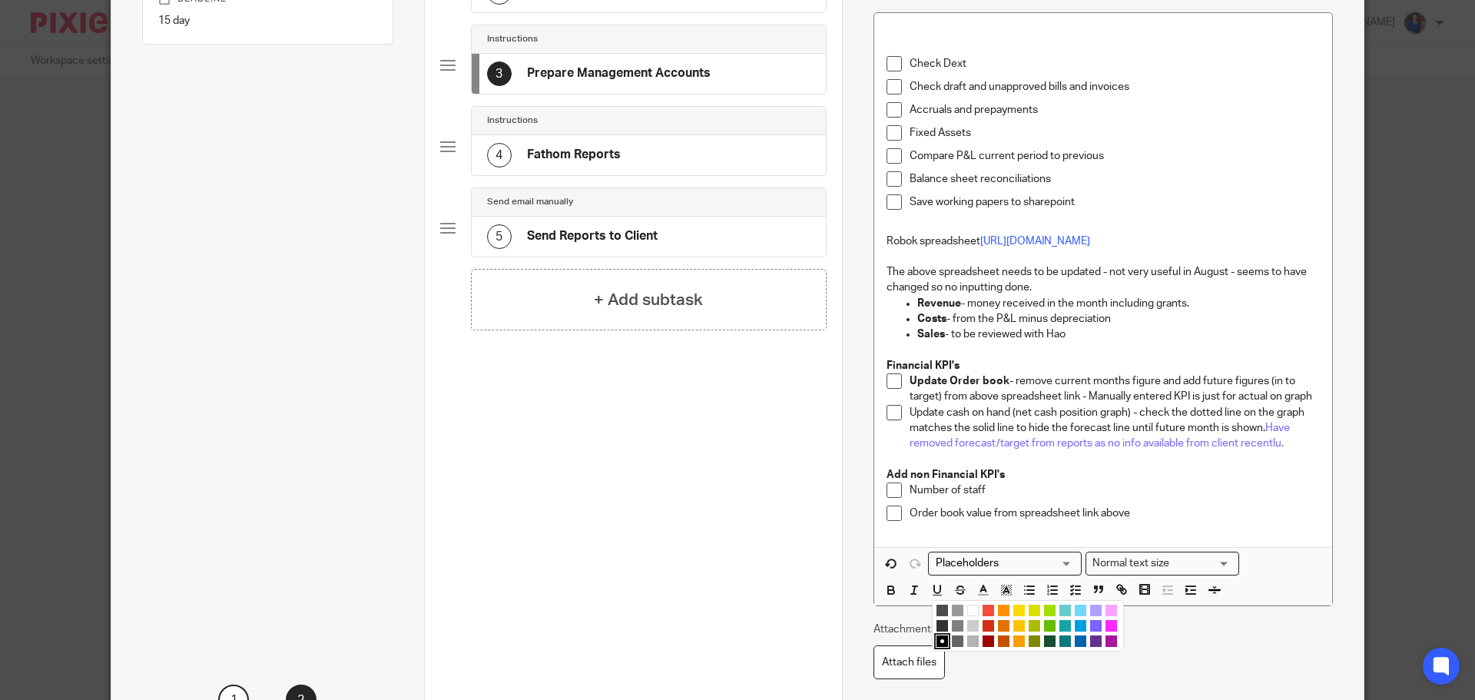
click at [1090, 632] on li "color:#7B64FF" at bounding box center [1096, 626] width 12 height 12
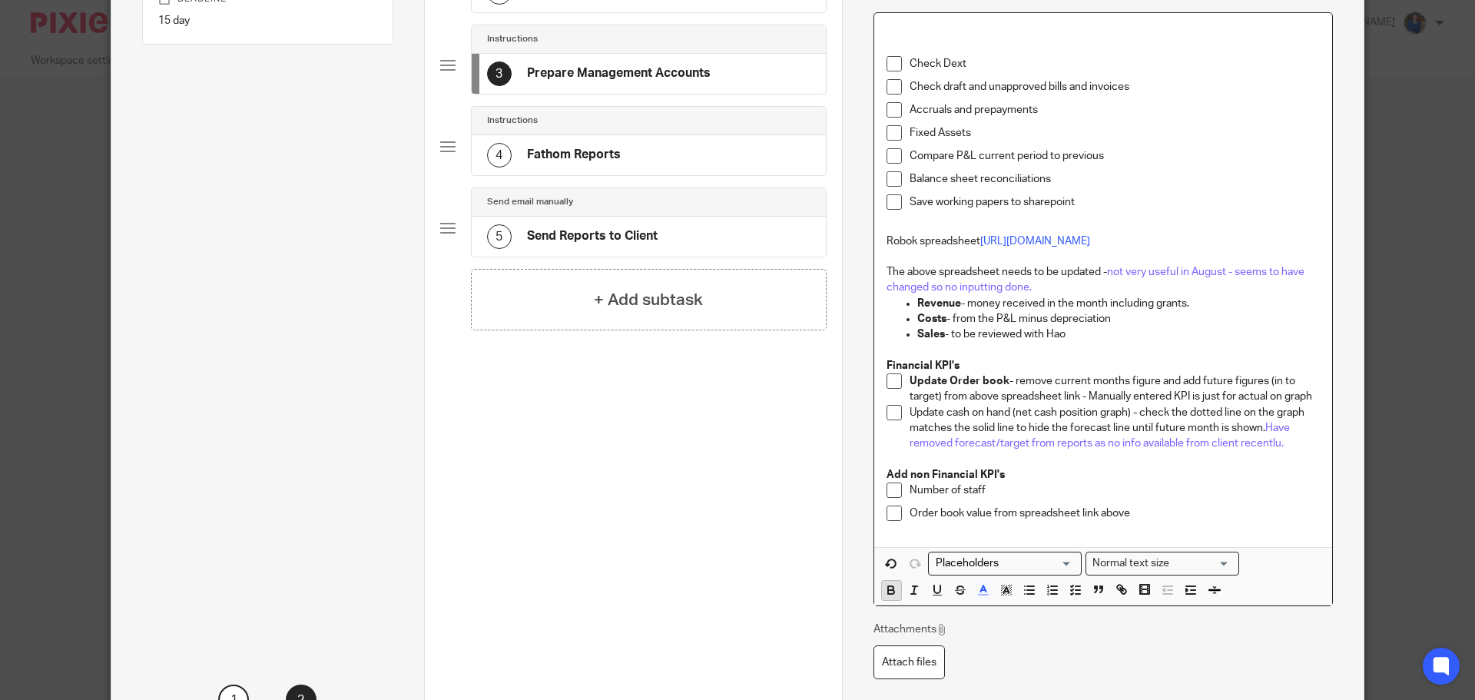
click at [888, 594] on icon "button" at bounding box center [891, 592] width 6 height 4
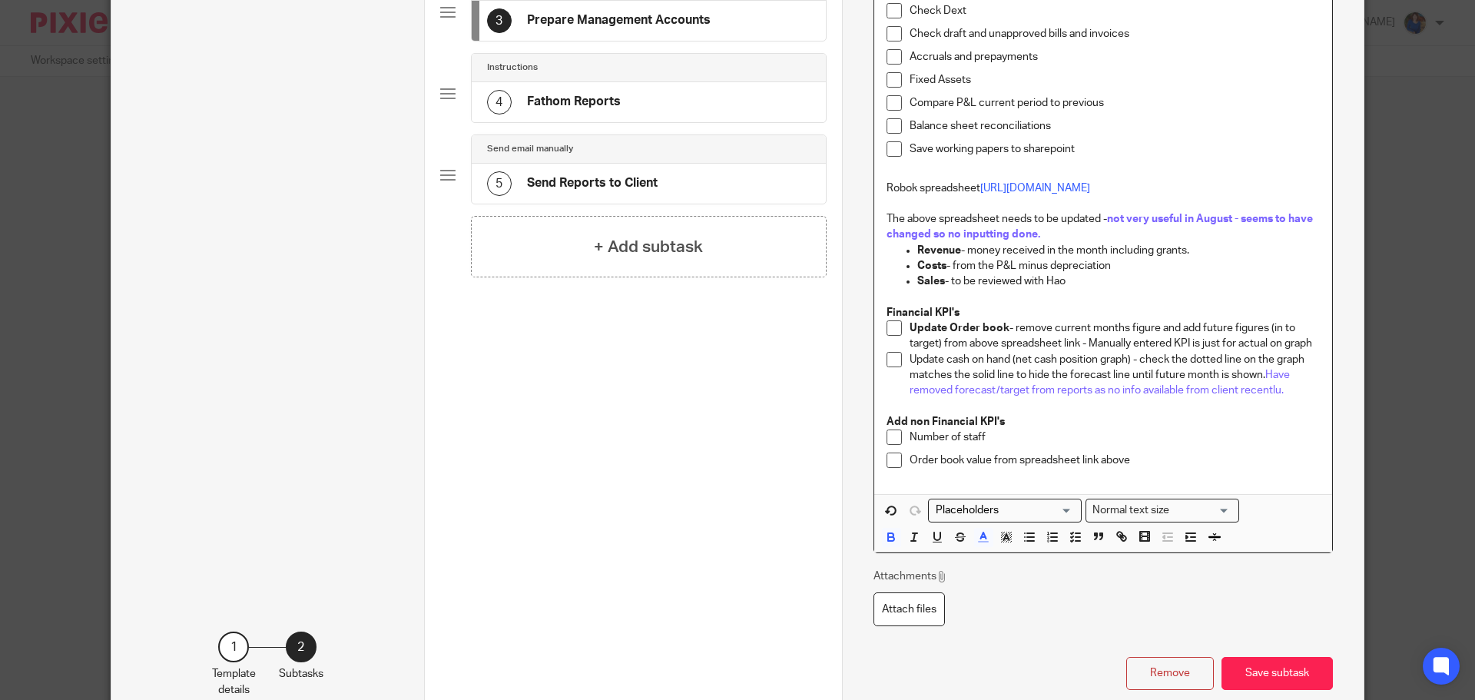
scroll to position [441, 0]
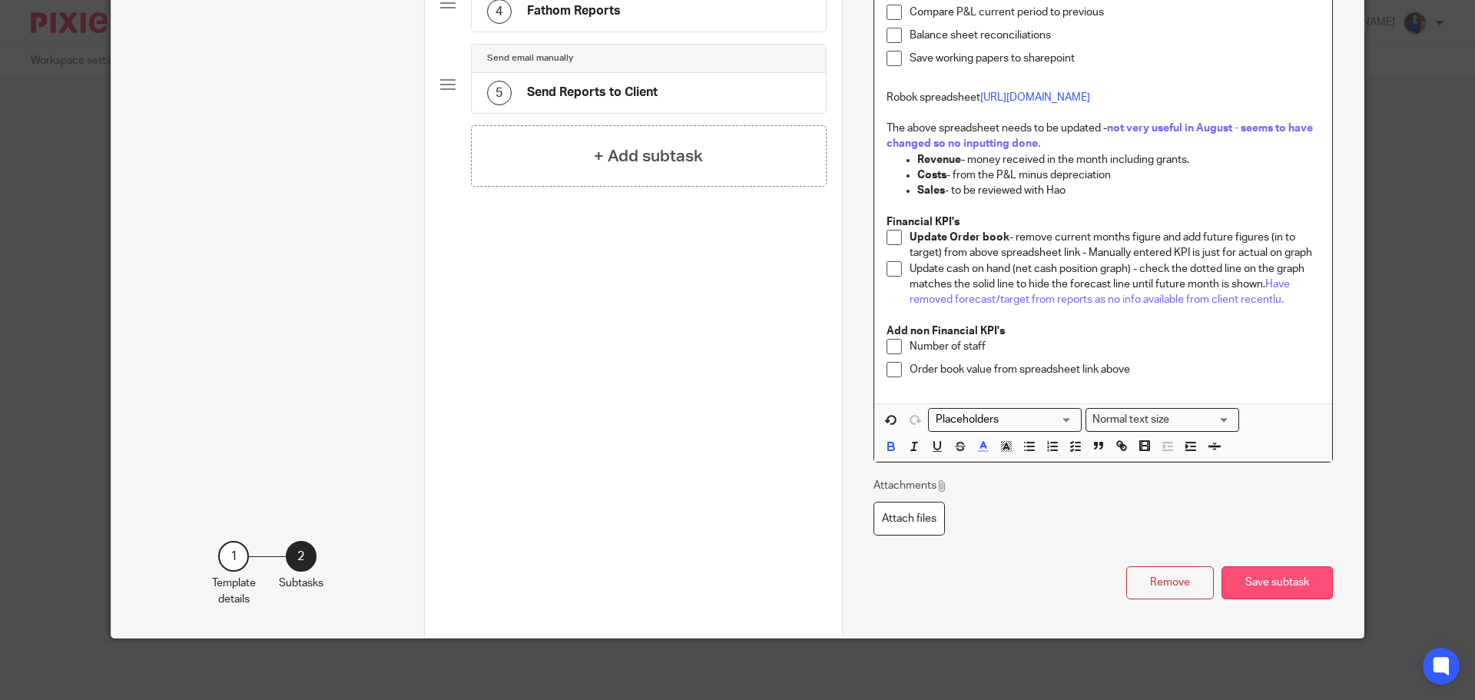
click at [1277, 599] on button "Save subtask" at bounding box center [1277, 582] width 111 height 33
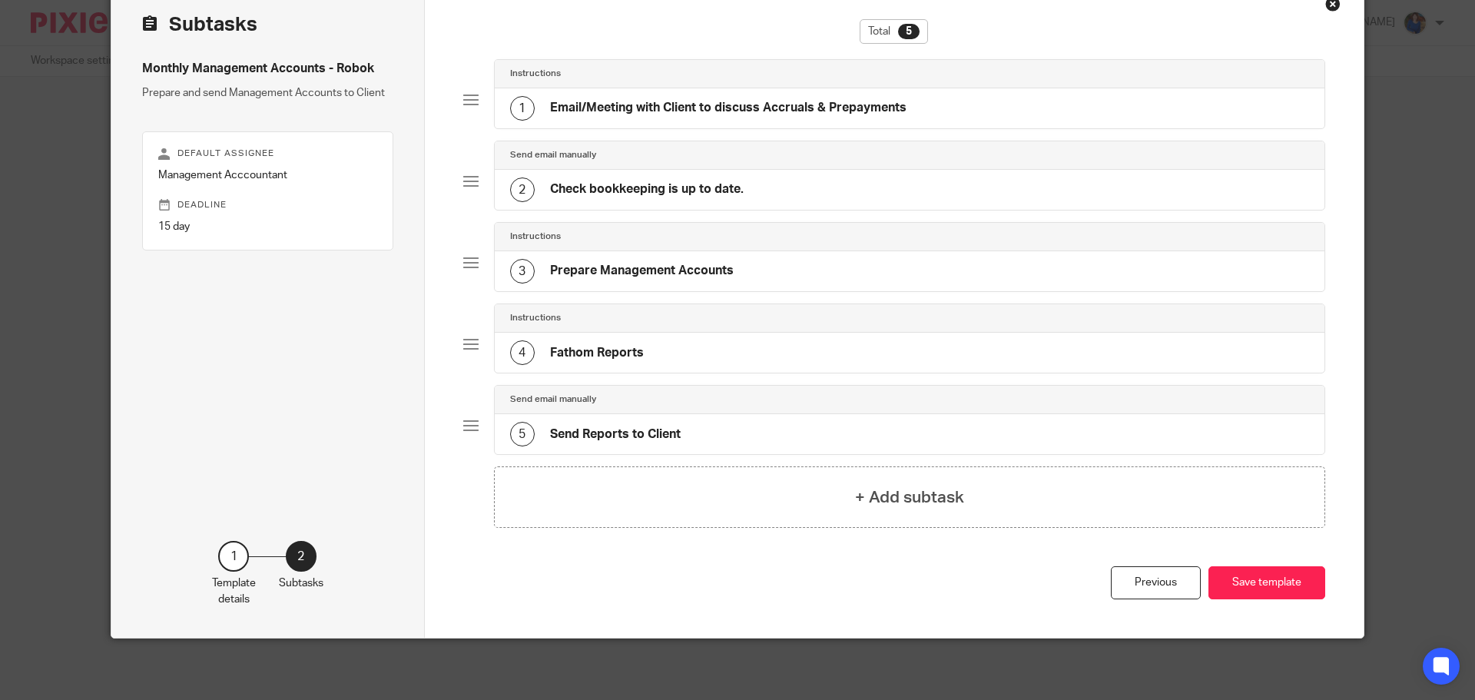
scroll to position [81, 0]
click at [1268, 591] on button "Save template" at bounding box center [1266, 582] width 117 height 33
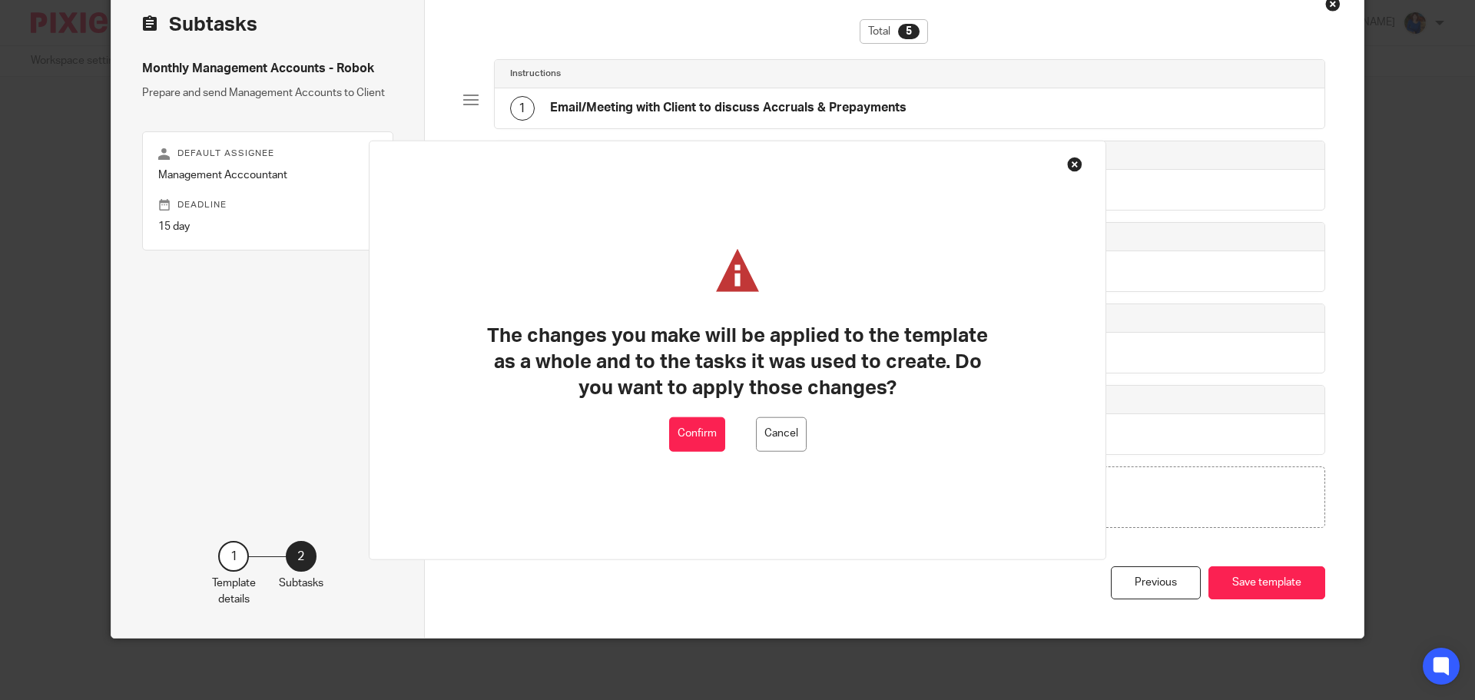
click at [713, 443] on button "Confirm" at bounding box center [697, 433] width 56 height 35
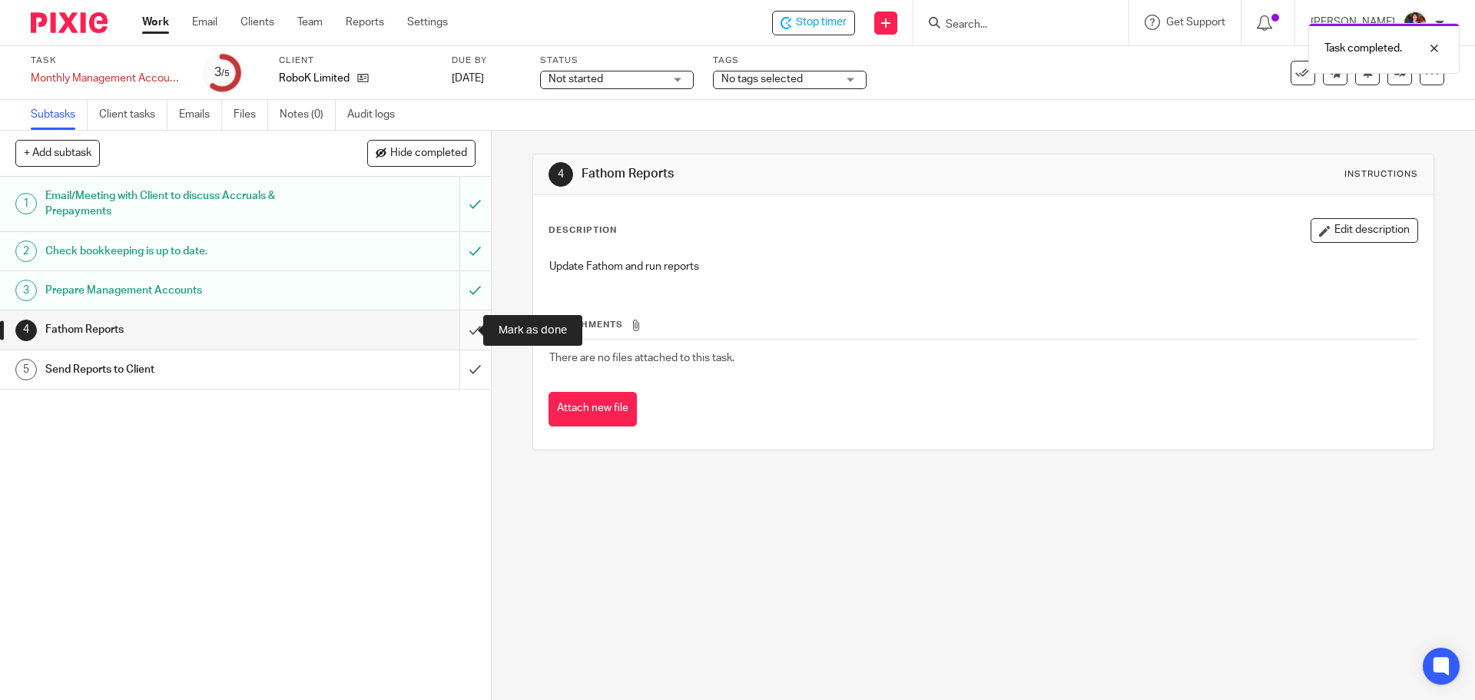
click at [465, 325] on input "submit" at bounding box center [245, 329] width 491 height 38
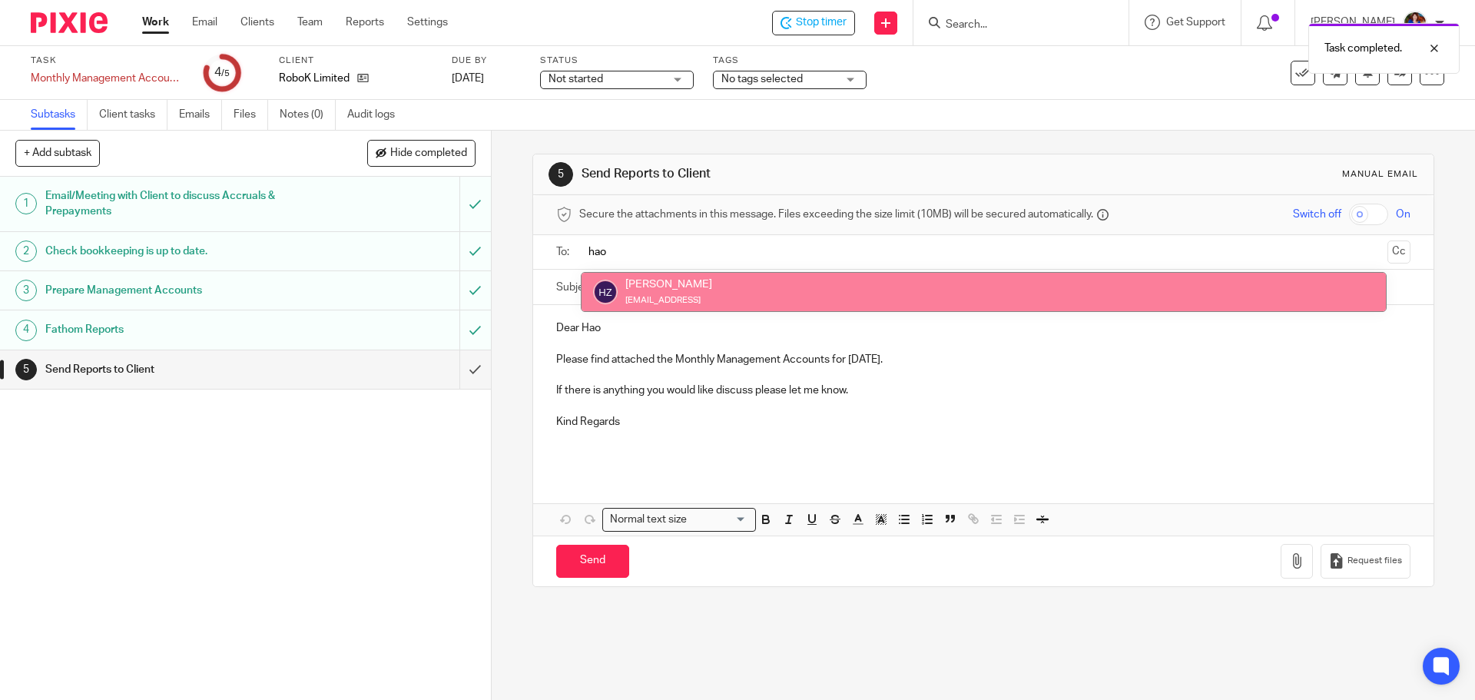
type input "hao"
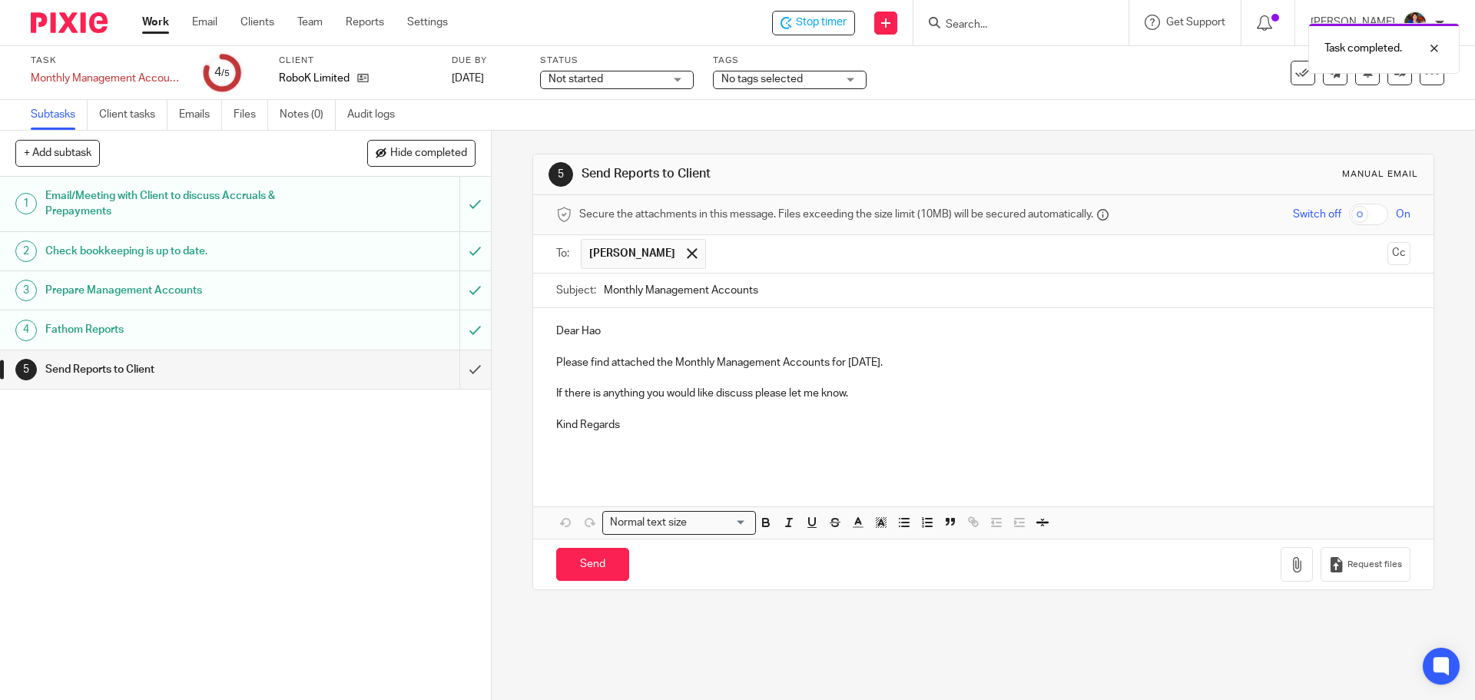
drag, startPoint x: 632, startPoint y: 284, endPoint x: 645, endPoint y: 285, distance: 13.1
drag, startPoint x: 1369, startPoint y: 254, endPoint x: 1289, endPoint y: 268, distance: 81.2
click at [1387, 254] on button "Cc" at bounding box center [1398, 253] width 23 height 23
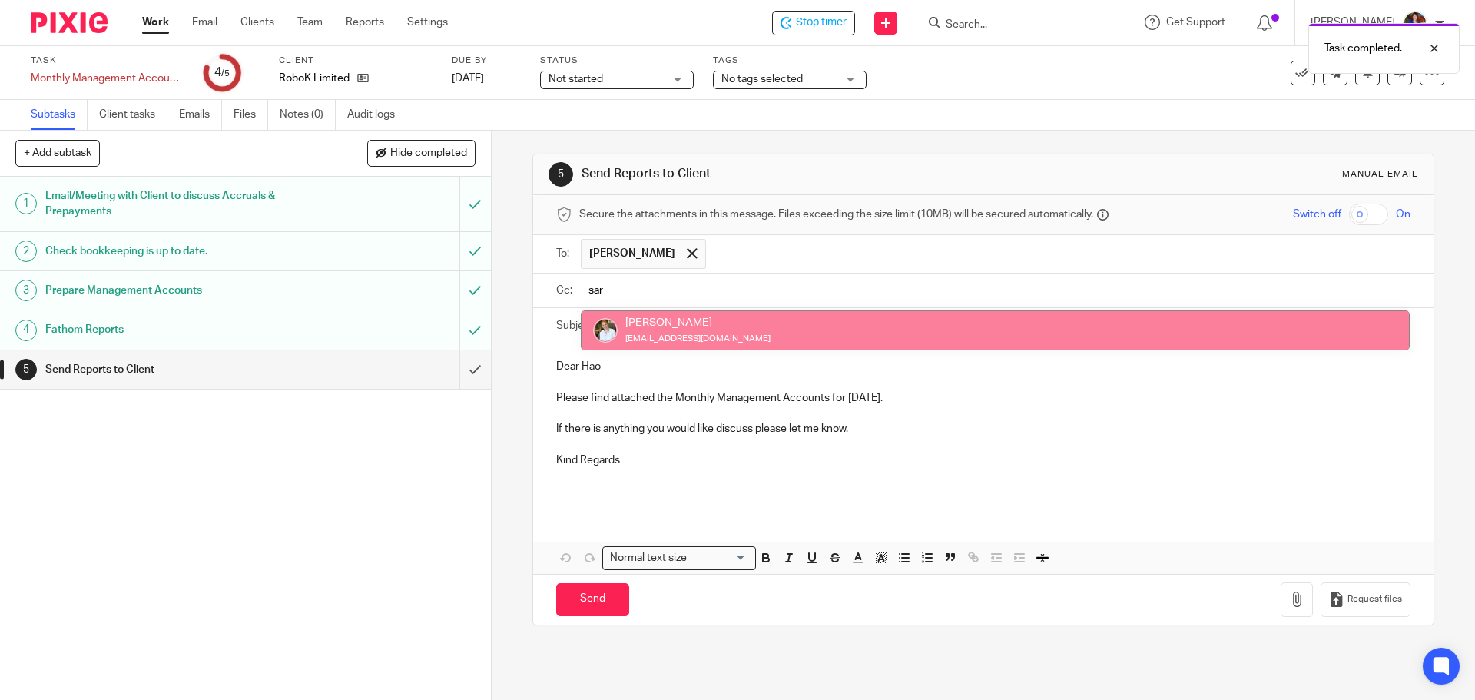
type input "sar"
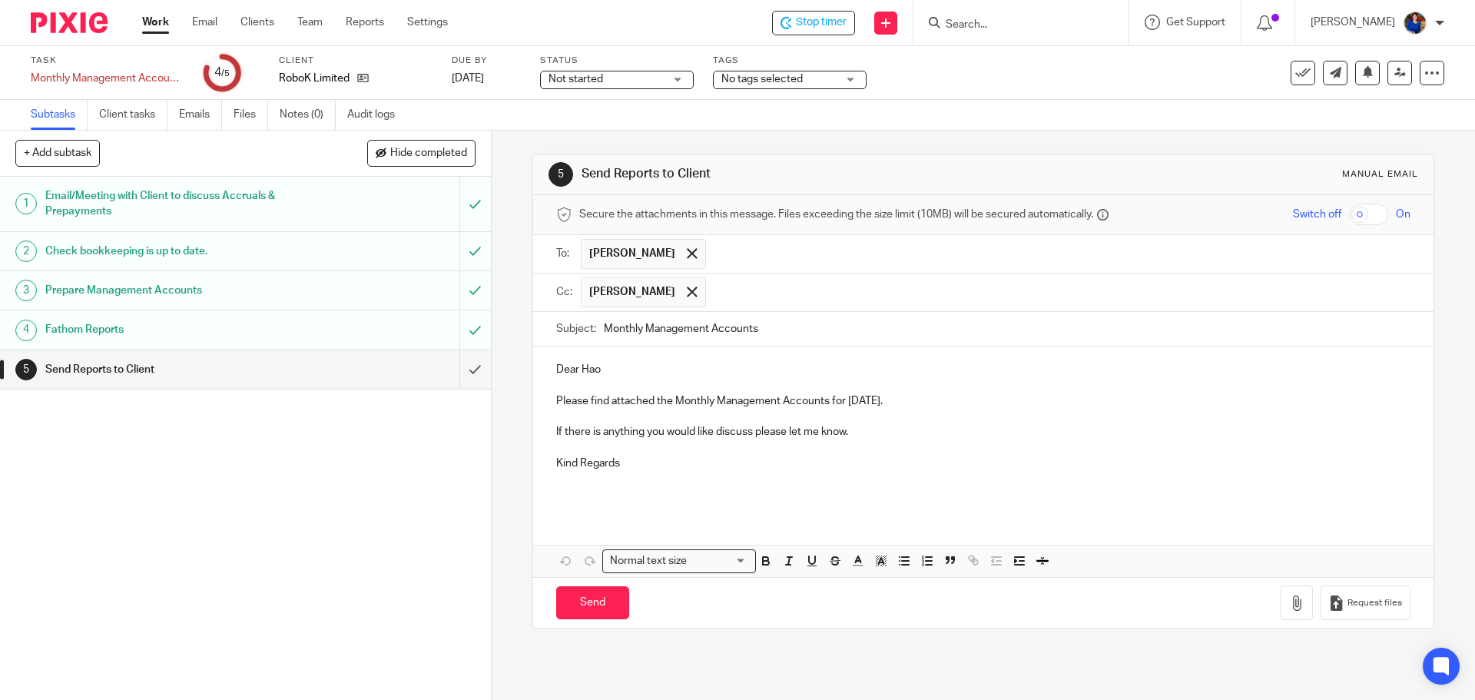
click at [928, 394] on p "Please find attached the Monthly Management Accounts for [DATE]." at bounding box center [983, 400] width 854 height 15
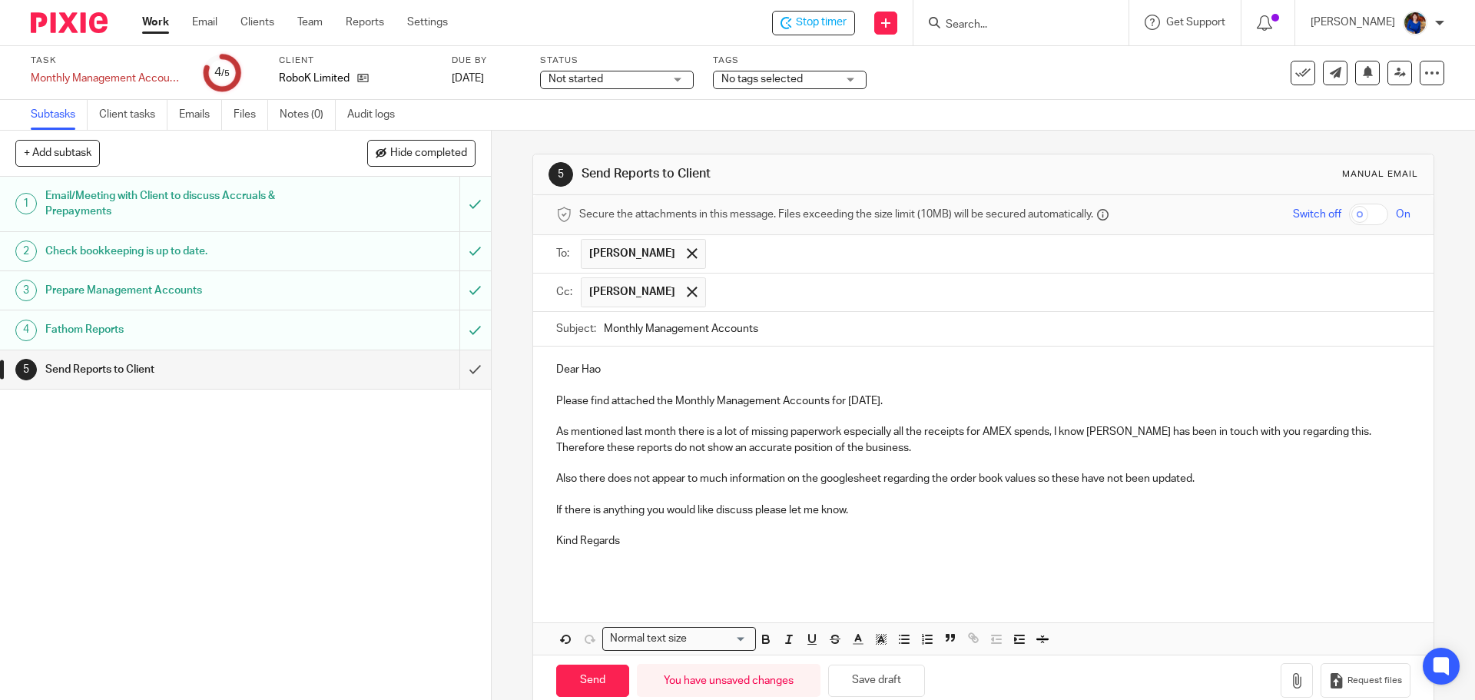
click at [670, 552] on p at bounding box center [983, 564] width 854 height 31
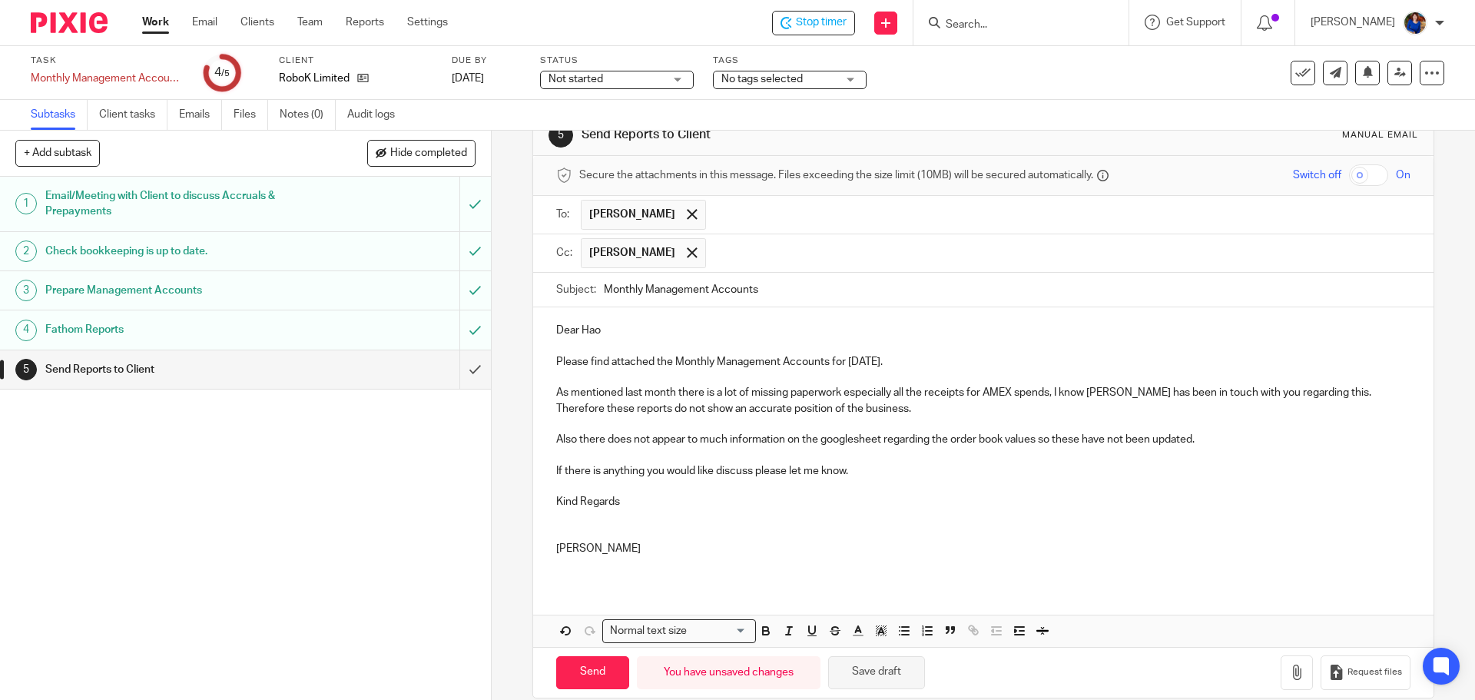
scroll to position [61, 0]
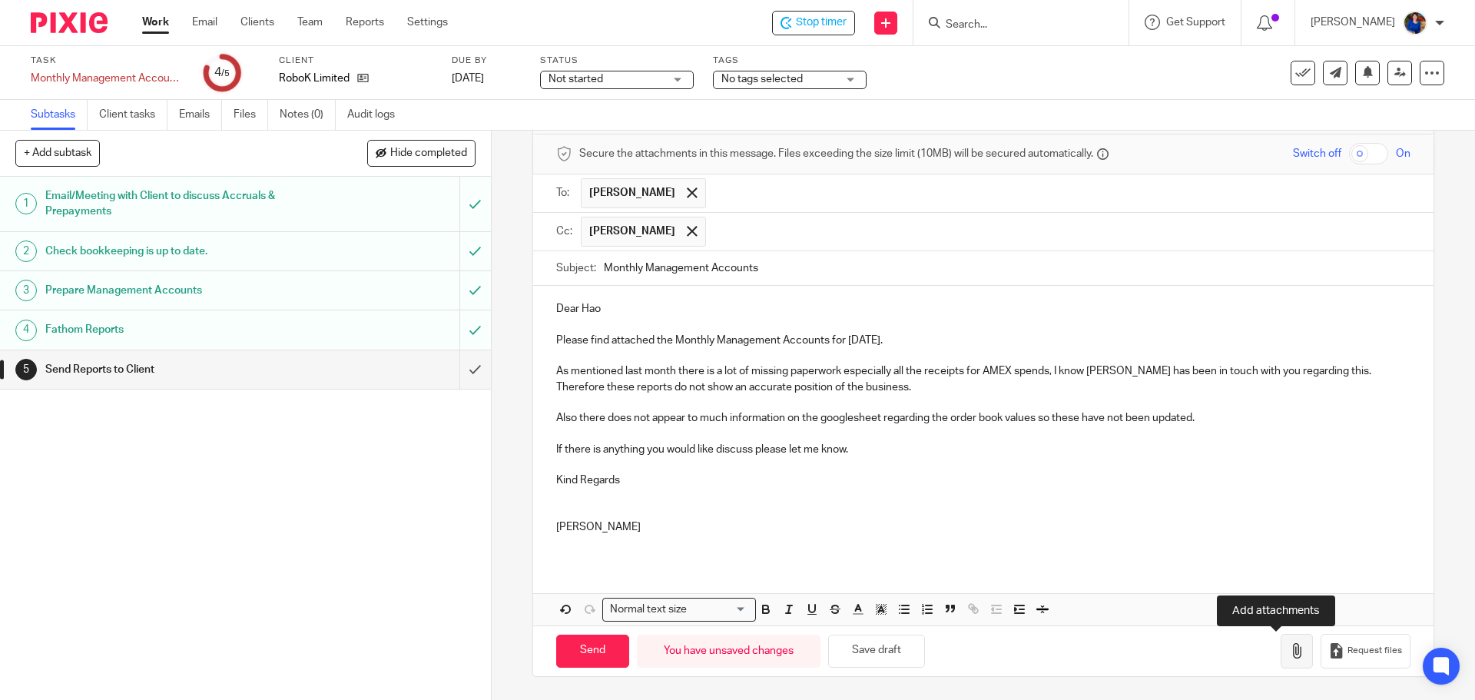
click at [1289, 644] on icon "button" at bounding box center [1296, 650] width 15 height 15
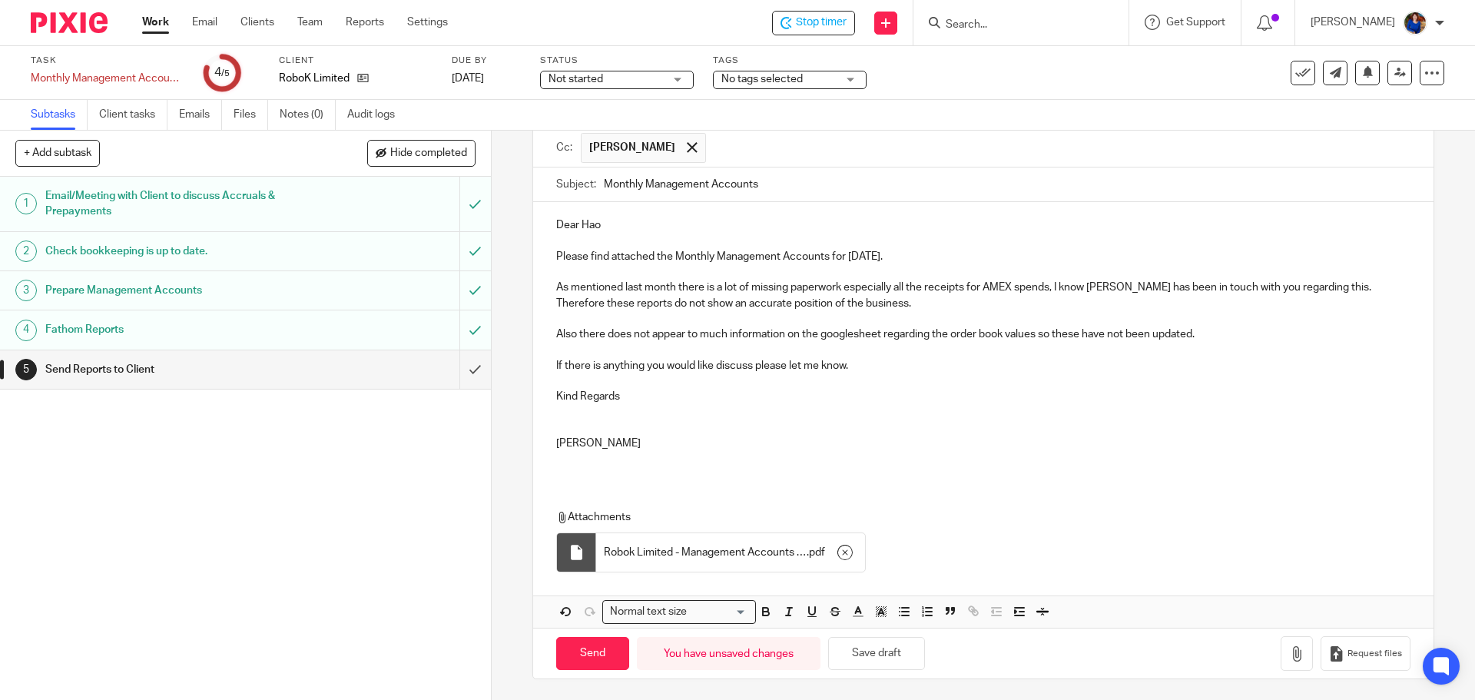
scroll to position [148, 0]
click at [592, 653] on input "Send" at bounding box center [592, 651] width 73 height 33
type input "Sent"
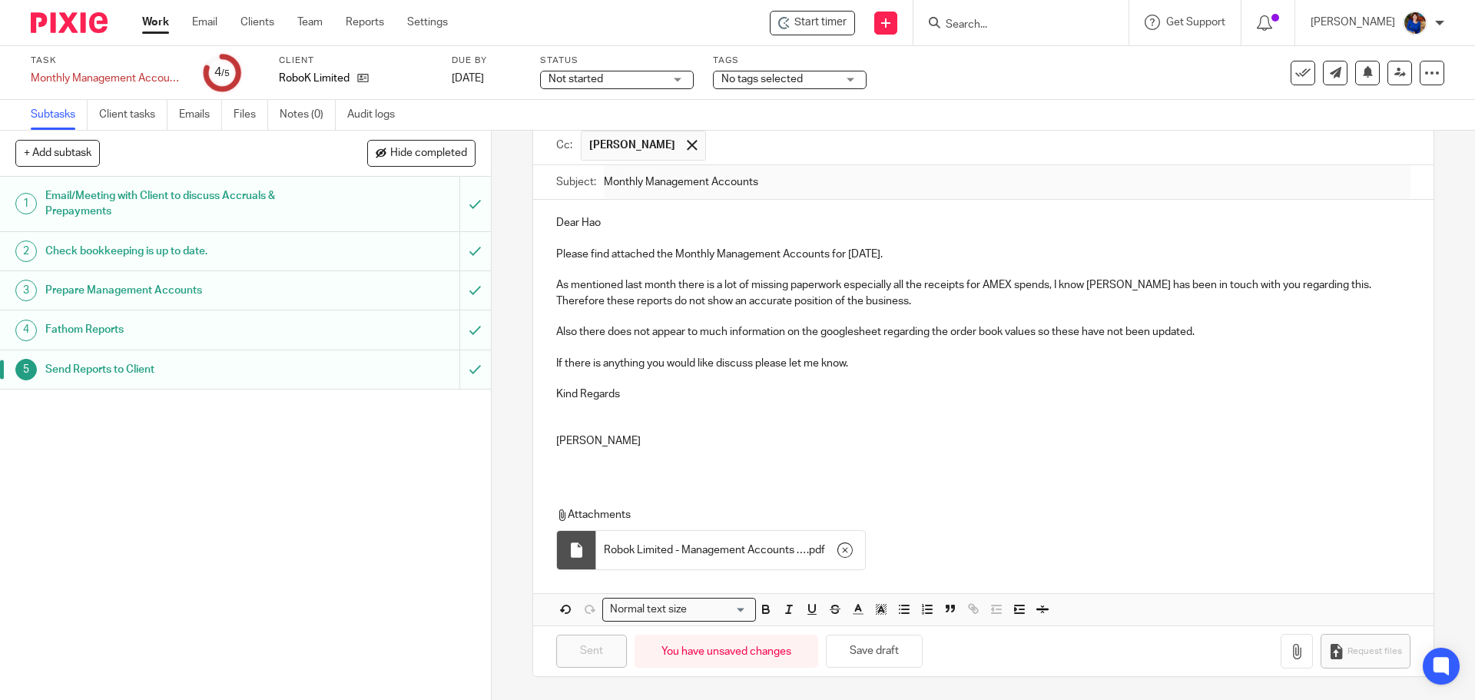
click at [152, 21] on link "Work" at bounding box center [155, 22] width 27 height 15
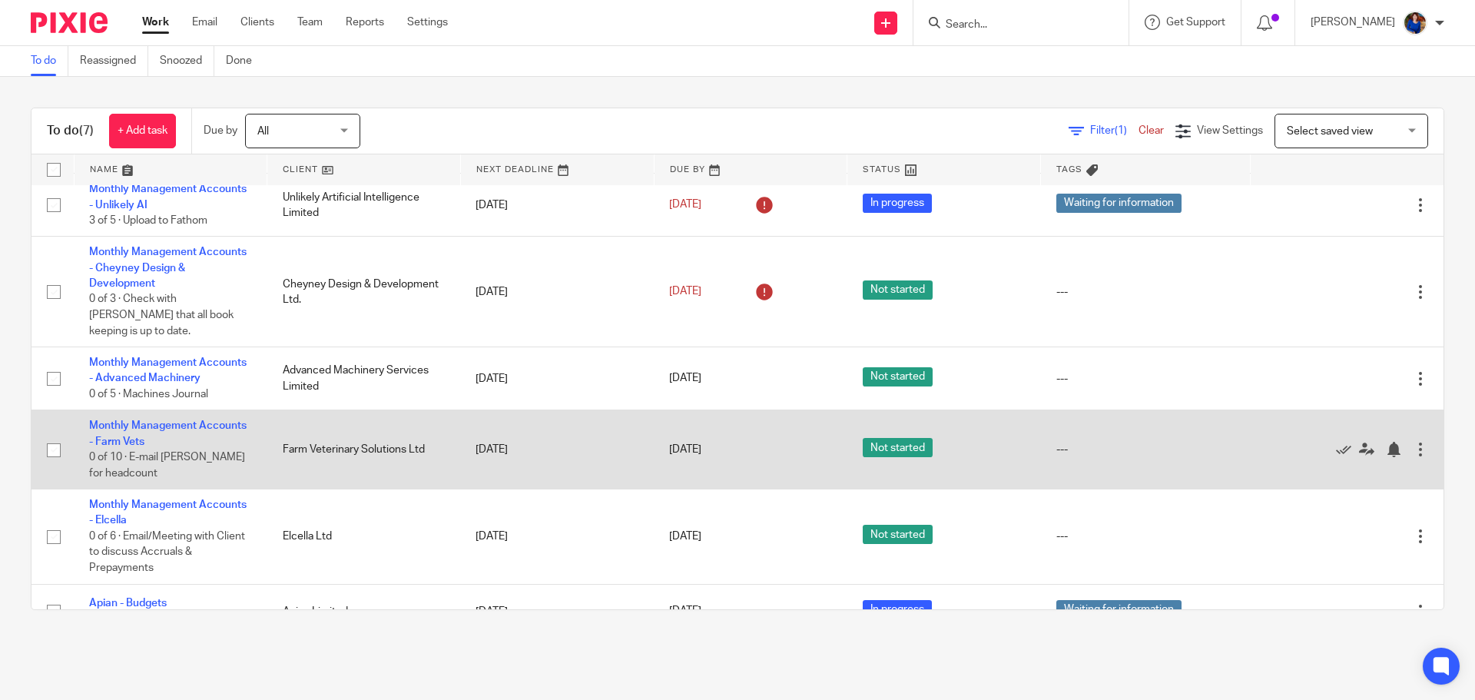
scroll to position [104, 0]
